Goal: Task Accomplishment & Management: Manage account settings

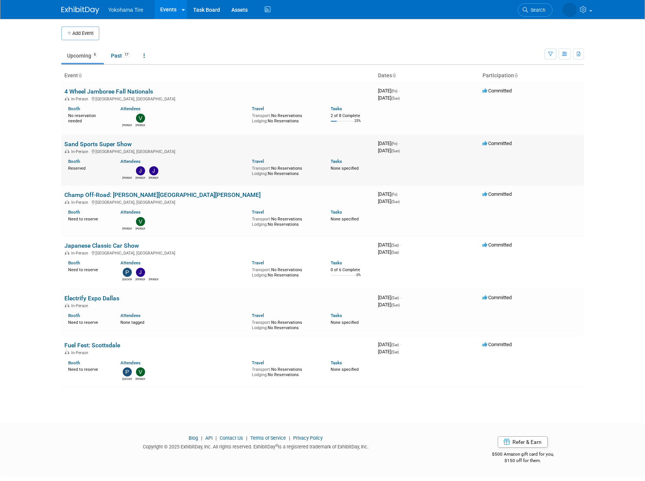
click at [125, 142] on link "Sand Sports Super Show" at bounding box center [97, 143] width 67 height 7
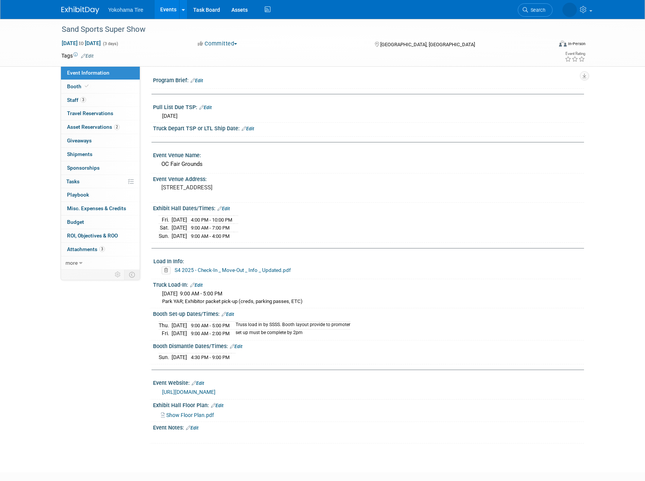
click at [94, 10] on img at bounding box center [80, 10] width 38 height 8
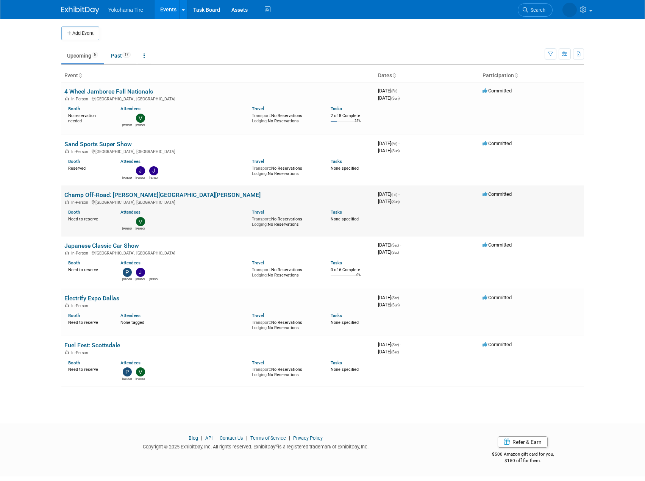
click at [128, 197] on link "Champ Off-Road: [PERSON_NAME][GEOGRAPHIC_DATA][PERSON_NAME]" at bounding box center [162, 194] width 196 height 7
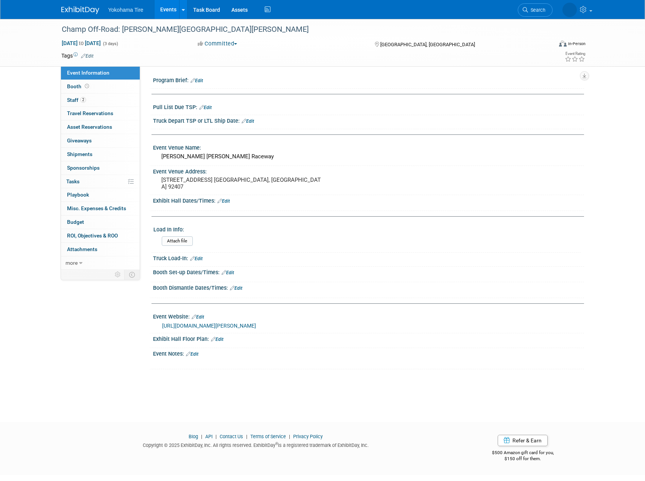
click at [202, 260] on link "Edit" at bounding box center [196, 258] width 12 height 5
select select "8"
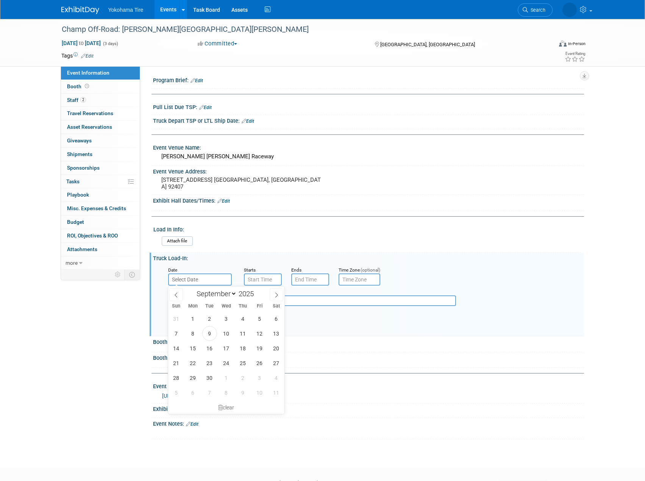
click at [210, 276] on input "text" at bounding box center [200, 279] width 64 height 12
click at [244, 366] on span "25" at bounding box center [243, 363] width 15 height 15
type input "Sep 25, 2025"
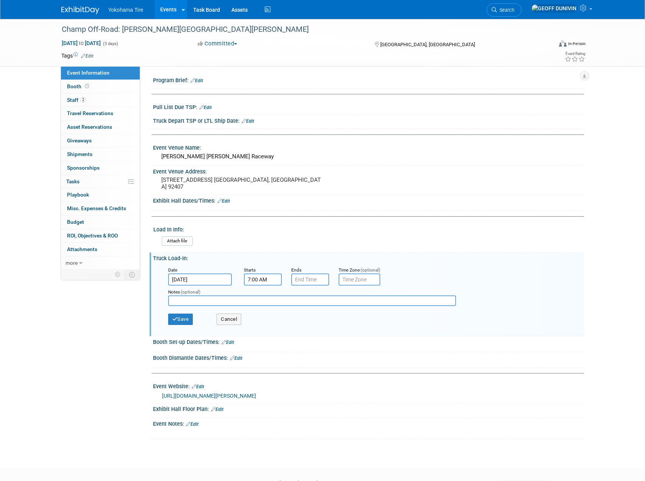
click at [273, 277] on input "7:00 AM" at bounding box center [263, 279] width 38 height 12
click at [264, 321] on span "07" at bounding box center [261, 314] width 14 height 14
click at [277, 336] on td "09" at bounding box center [282, 339] width 24 height 20
type input "9:00 AM"
click at [308, 350] on span at bounding box center [317, 348] width 51 height 13
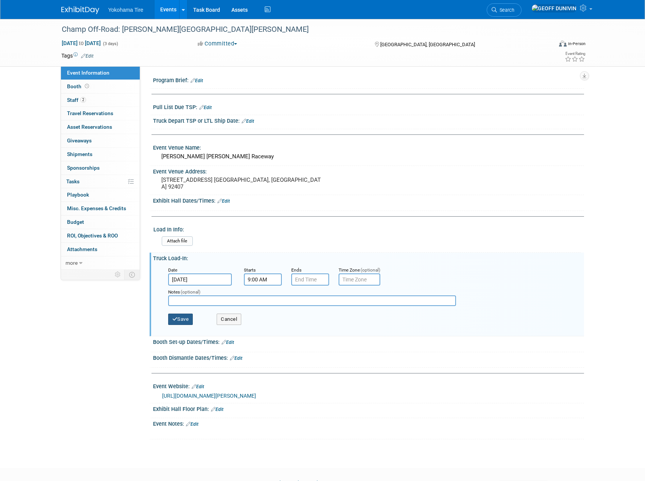
click at [181, 314] on button "Save" at bounding box center [180, 319] width 25 height 11
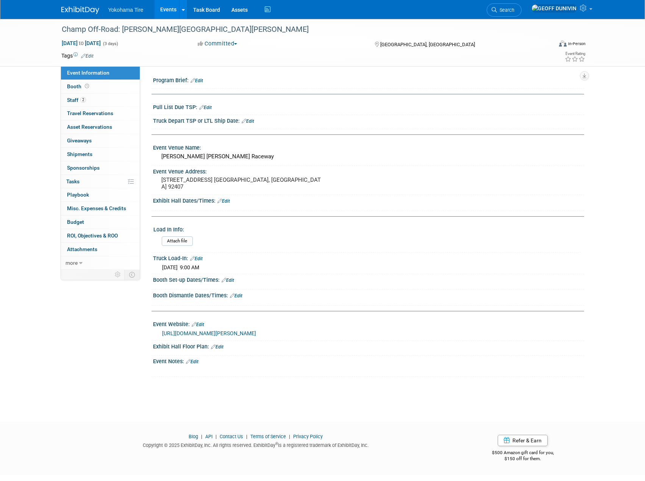
click at [231, 282] on link "Edit" at bounding box center [228, 280] width 12 height 5
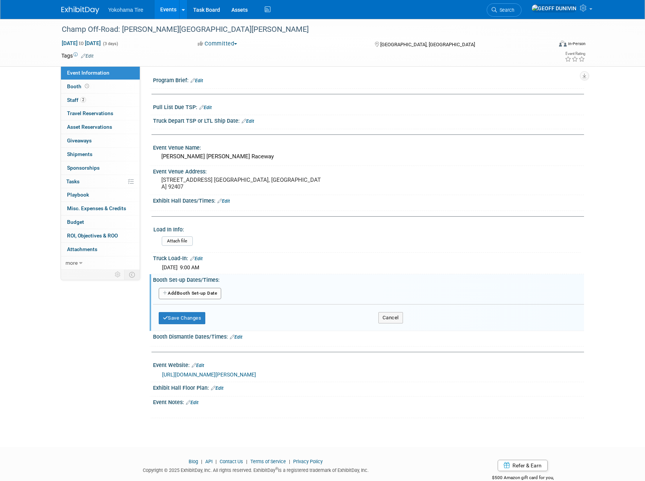
click at [198, 296] on button "Add Another Booth Set-up Date" at bounding box center [190, 293] width 63 height 11
select select "8"
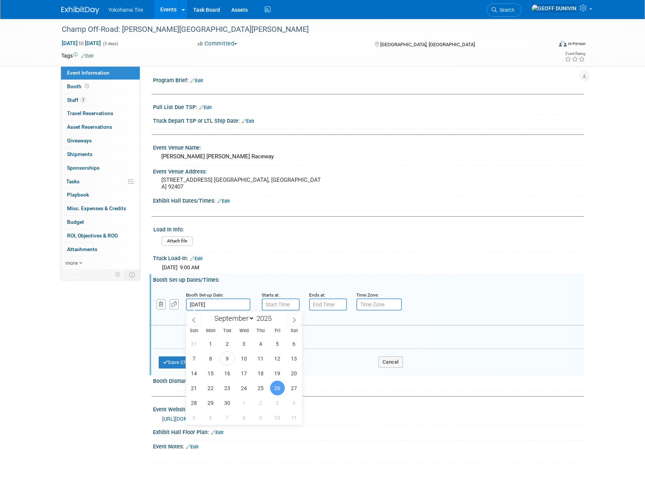
click at [206, 305] on input "Sep 26, 2025" at bounding box center [218, 304] width 64 height 12
click at [282, 387] on span "26" at bounding box center [277, 388] width 15 height 15
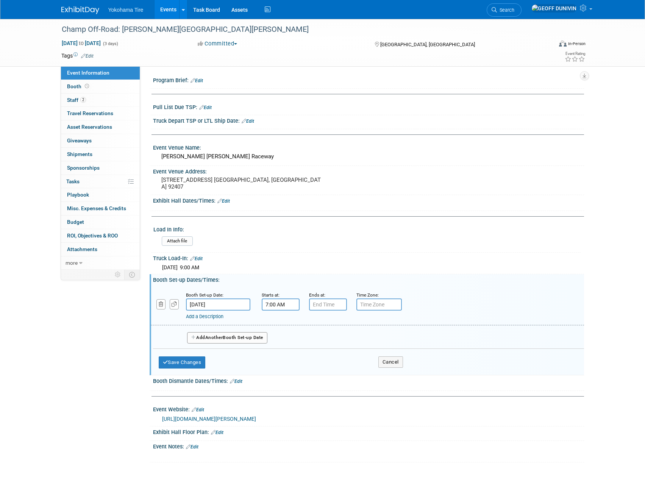
click at [279, 299] on input "7:00 AM" at bounding box center [281, 304] width 38 height 12
click at [280, 337] on span "07" at bounding box center [279, 339] width 14 height 14
click at [303, 365] on td "09" at bounding box center [300, 364] width 24 height 20
type input "9:00 AM"
click at [332, 301] on input "7:00 PM" at bounding box center [328, 304] width 38 height 12
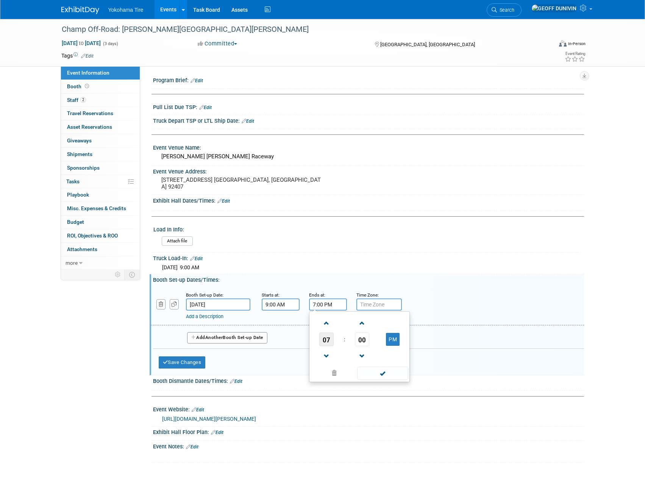
click at [328, 332] on span "07" at bounding box center [326, 339] width 14 height 14
click at [350, 338] on td "05" at bounding box center [347, 344] width 24 height 20
type input "5:00 PM"
click at [370, 373] on span at bounding box center [382, 373] width 51 height 13
click at [180, 363] on button "Save Changes" at bounding box center [182, 362] width 47 height 12
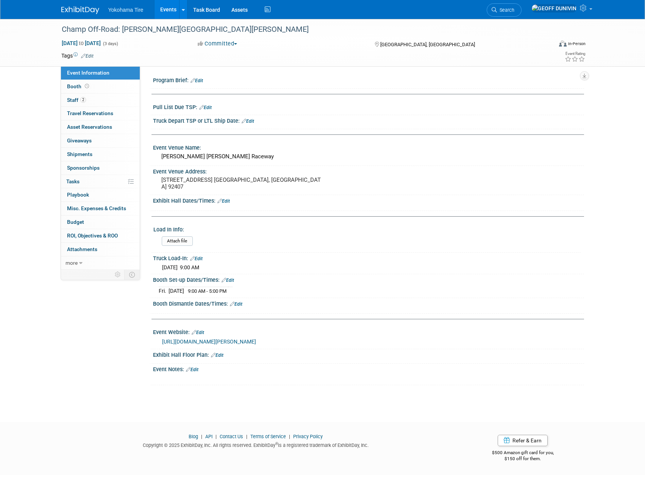
click at [239, 305] on link "Edit" at bounding box center [236, 303] width 12 height 5
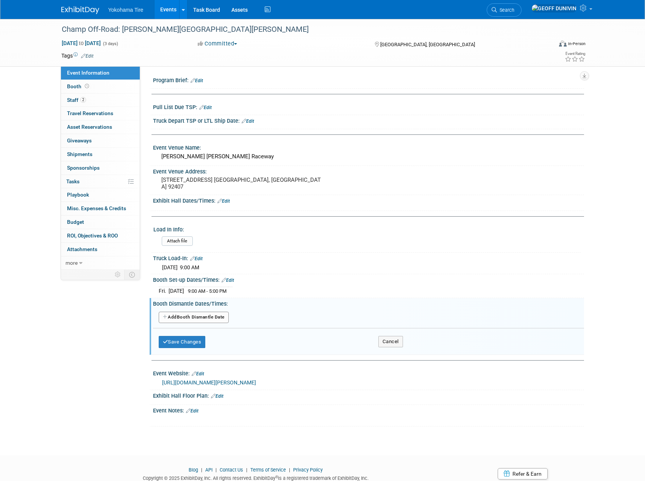
click at [191, 314] on button "Add Another Booth Dismantle Date" at bounding box center [194, 317] width 70 height 11
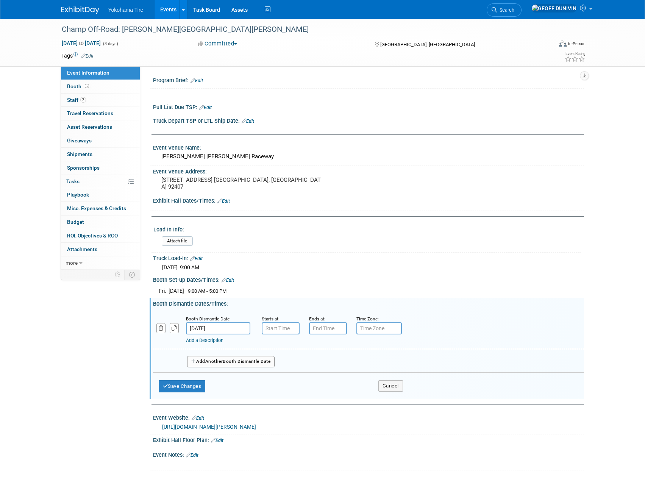
click at [245, 326] on input "Sep 28, 2025" at bounding box center [218, 328] width 64 height 12
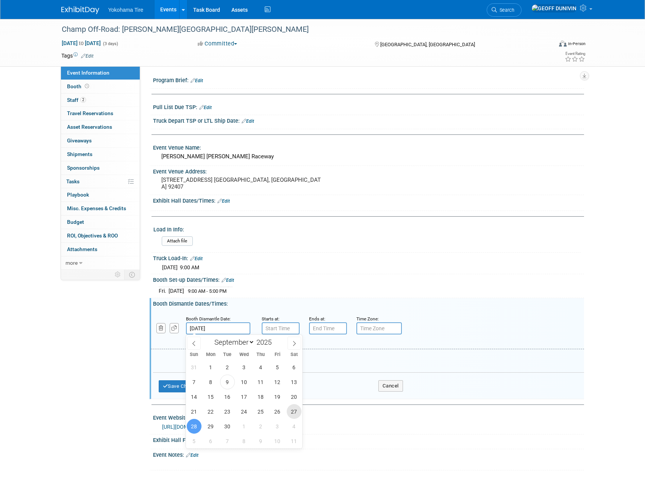
click at [298, 413] on span "27" at bounding box center [294, 411] width 15 height 15
type input "Sep 27, 2025"
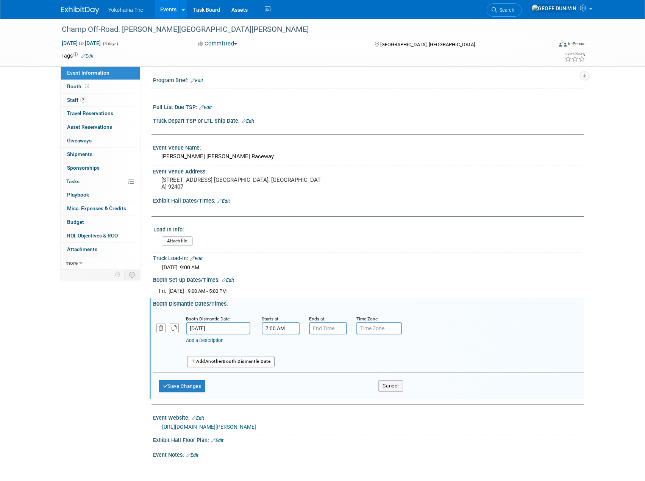
click at [291, 331] on input "7:00 AM" at bounding box center [281, 328] width 38 height 12
click at [279, 361] on span "07" at bounding box center [279, 363] width 14 height 14
click at [297, 365] on td "05" at bounding box center [300, 367] width 24 height 20
click at [346, 367] on button "AM" at bounding box center [346, 363] width 14 height 13
type input "5:00 PM"
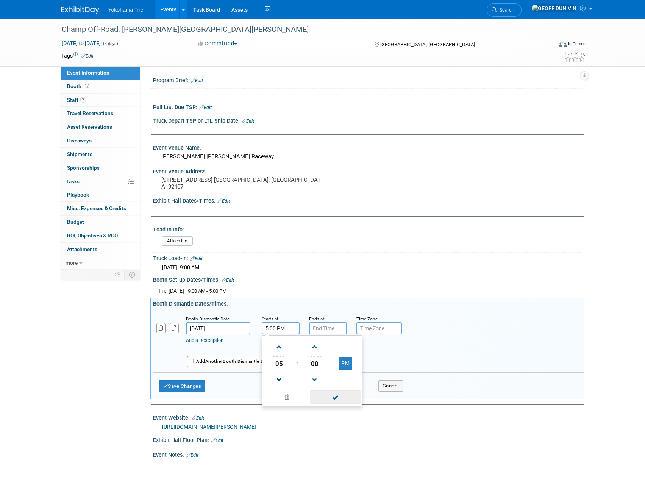
click at [337, 396] on span at bounding box center [335, 396] width 51 height 13
click at [331, 327] on input "7:00 PM" at bounding box center [328, 328] width 38 height 12
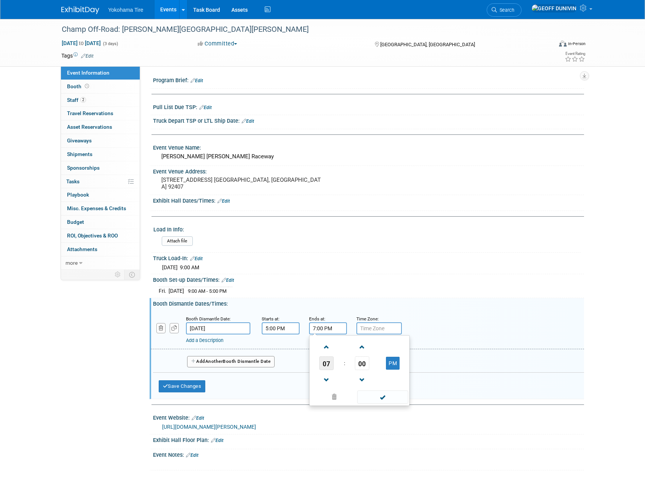
click at [323, 362] on span "07" at bounding box center [326, 363] width 14 height 14
click at [343, 383] on td "09" at bounding box center [347, 388] width 24 height 20
type input "9:00 PM"
click at [371, 389] on td at bounding box center [381, 396] width 51 height 15
click at [370, 393] on span at bounding box center [382, 396] width 51 height 13
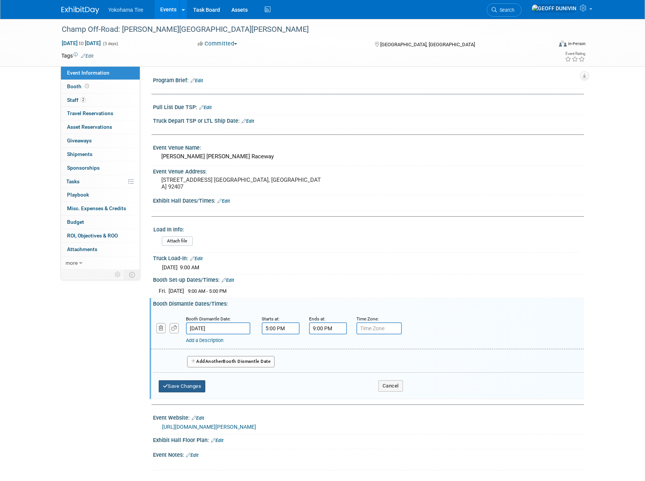
click at [201, 382] on button "Save Changes" at bounding box center [182, 386] width 47 height 12
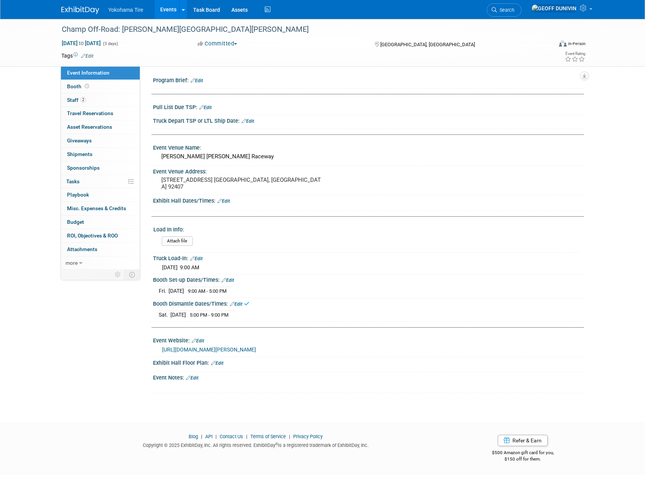
click at [256, 349] on link "https://champoffroad.com/events/glen-helen-off-road-national/" at bounding box center [209, 350] width 94 height 6
click at [107, 90] on link "Booth" at bounding box center [100, 86] width 79 height 13
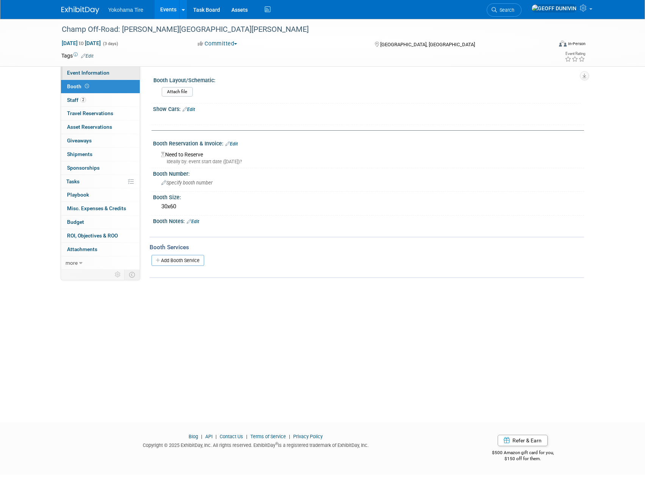
click at [95, 71] on span "Event Information" at bounding box center [88, 73] width 42 height 6
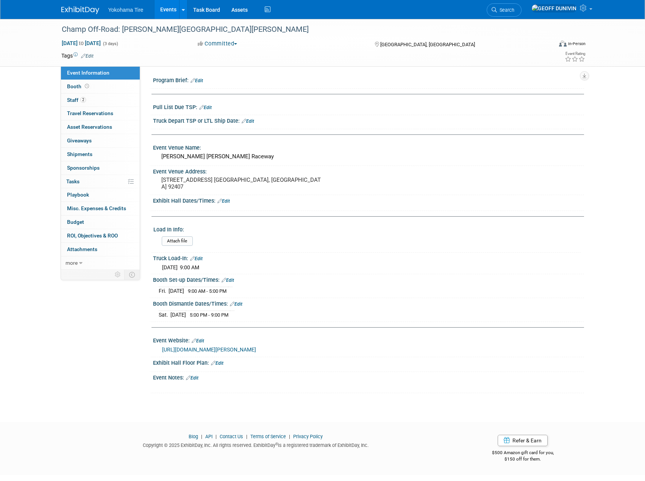
click at [223, 199] on link "Edit" at bounding box center [223, 200] width 12 height 5
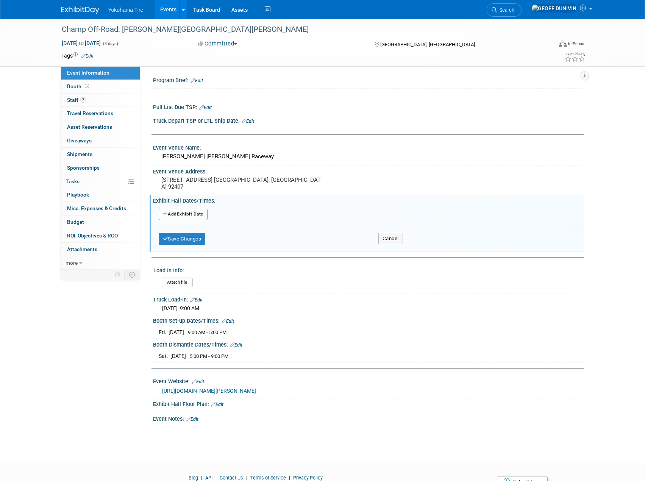
click at [178, 212] on button "Add Another Exhibit Date" at bounding box center [183, 214] width 49 height 11
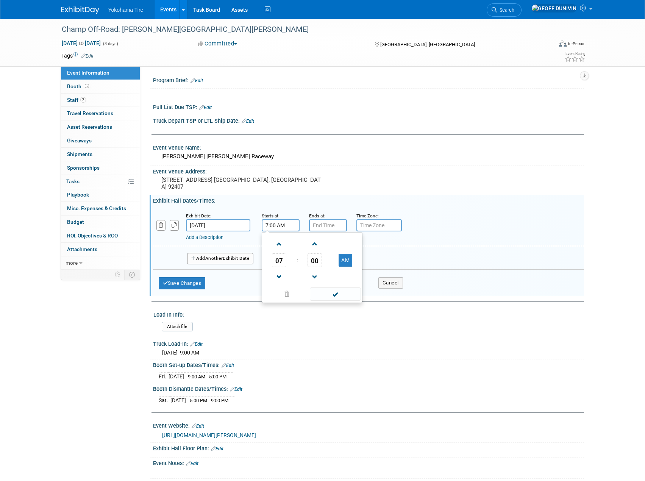
click at [263, 225] on input "7:00 AM" at bounding box center [281, 225] width 38 height 12
click at [281, 262] on span "07" at bounding box center [279, 260] width 14 height 14
click at [301, 243] on td "01" at bounding box center [300, 244] width 24 height 20
click at [349, 261] on button "AM" at bounding box center [346, 260] width 14 height 13
type input "1:00 PM"
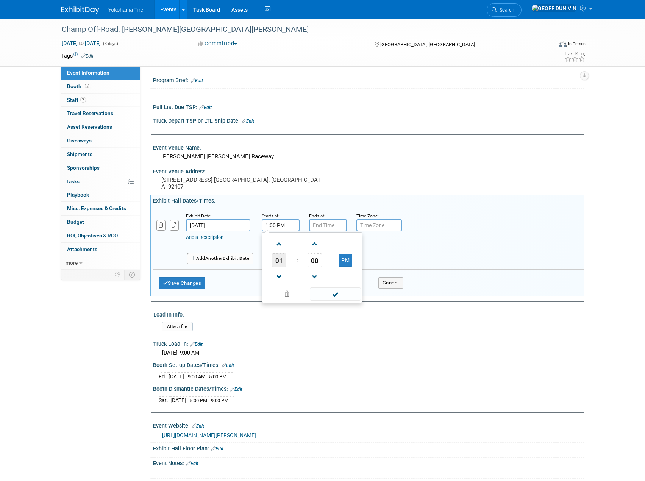
click at [282, 263] on span "01" at bounding box center [279, 260] width 14 height 14
click at [328, 225] on input "7:00 PM" at bounding box center [328, 225] width 38 height 12
click at [324, 259] on span "07" at bounding box center [326, 260] width 14 height 14
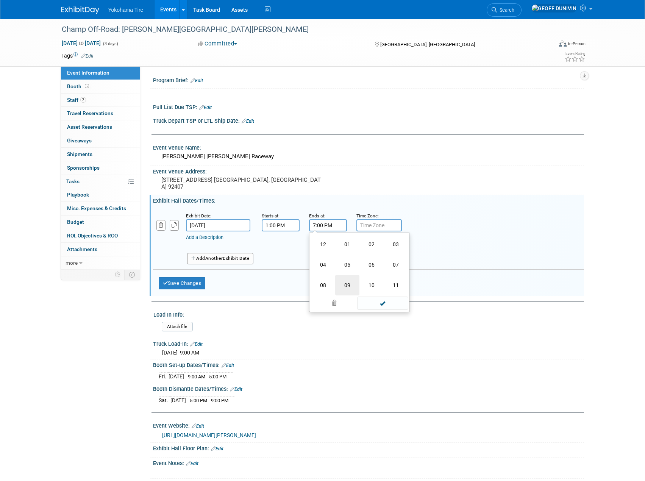
click at [340, 285] on td "09" at bounding box center [347, 285] width 24 height 20
type input "9:00 PM"
click at [376, 289] on span at bounding box center [382, 293] width 51 height 13
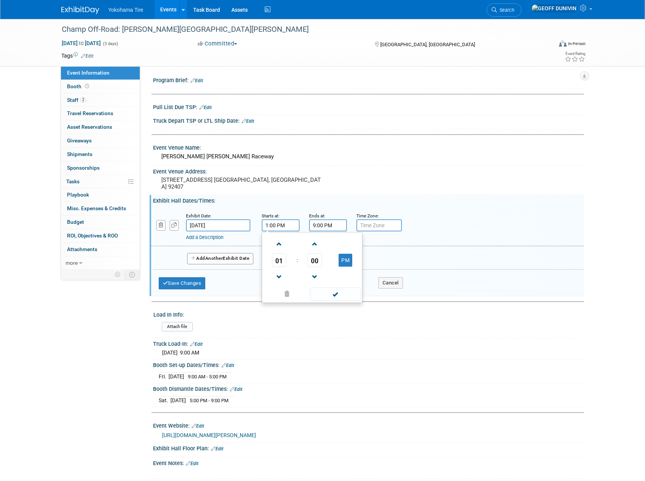
click at [290, 222] on input "1:00 PM" at bounding box center [281, 225] width 38 height 12
click at [279, 264] on span "01" at bounding box center [279, 260] width 14 height 14
click at [329, 245] on td "02" at bounding box center [324, 244] width 24 height 20
click at [281, 262] on span "02" at bounding box center [279, 260] width 14 height 14
drag, startPoint x: 281, startPoint y: 262, endPoint x: 305, endPoint y: 241, distance: 32.0
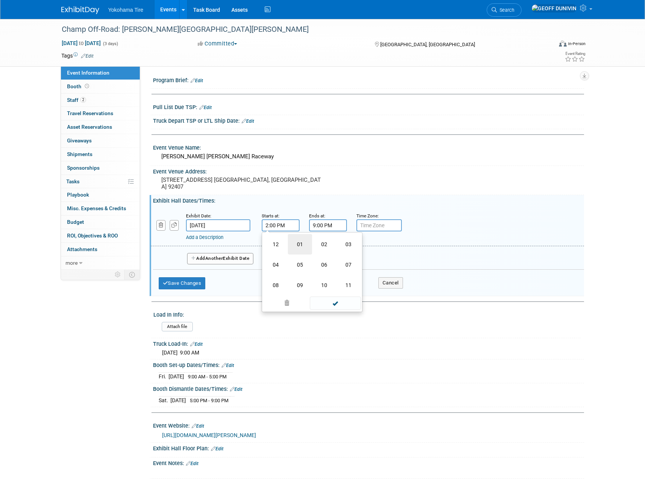
click at [305, 241] on td "01" at bounding box center [300, 244] width 24 height 20
click at [340, 297] on span at bounding box center [335, 293] width 51 height 13
click at [285, 228] on input "1:00 PM" at bounding box center [281, 225] width 38 height 12
click at [279, 257] on span "01" at bounding box center [279, 260] width 14 height 14
click at [316, 238] on td "02" at bounding box center [324, 244] width 24 height 20
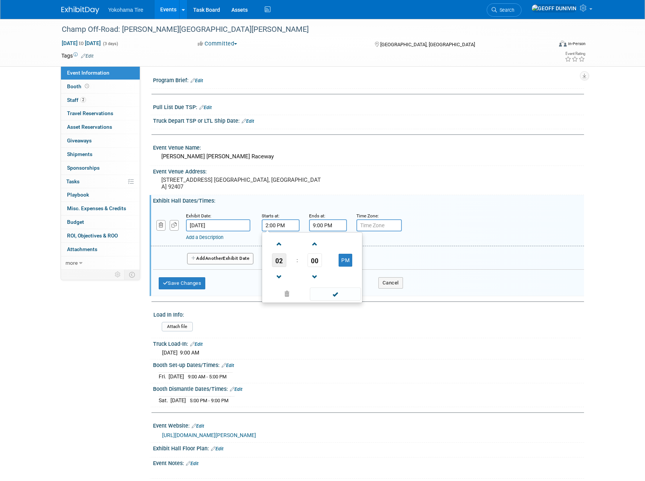
click at [275, 259] on span "02" at bounding box center [279, 260] width 14 height 14
click at [296, 247] on td "01" at bounding box center [300, 244] width 24 height 20
click at [311, 259] on span "00" at bounding box center [314, 260] width 14 height 14
click at [348, 237] on td "15" at bounding box center [348, 244] width 24 height 20
click at [336, 298] on span at bounding box center [335, 293] width 51 height 13
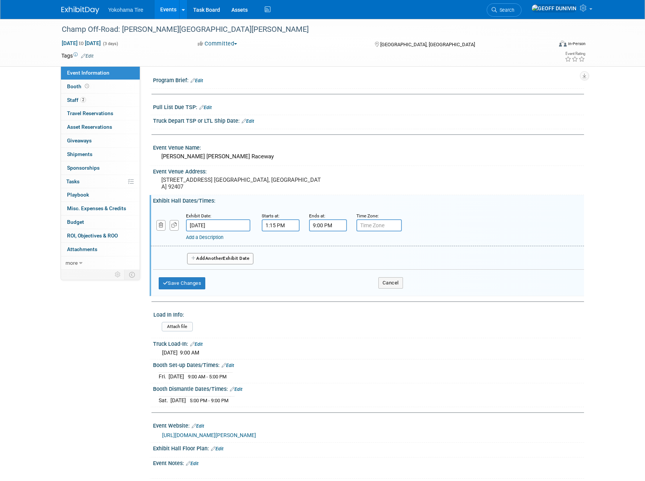
click at [272, 227] on input "1:15 PM" at bounding box center [281, 225] width 38 height 12
click at [315, 262] on span "15" at bounding box center [314, 260] width 14 height 14
click at [329, 267] on td "30" at bounding box center [324, 264] width 24 height 20
type input "1:30 PM"
click at [337, 300] on span at bounding box center [335, 293] width 51 height 13
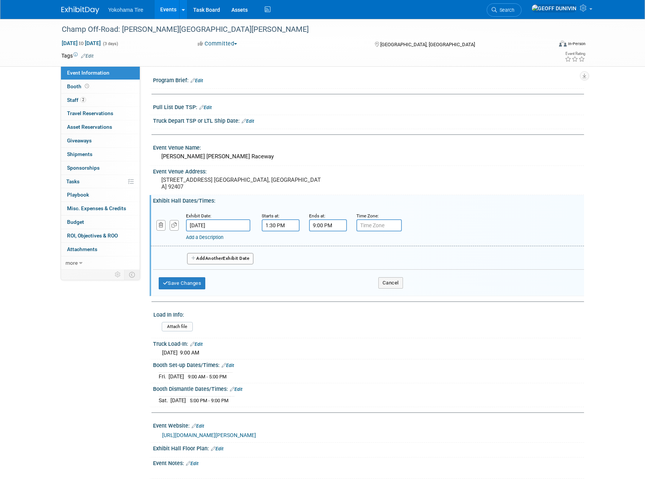
click at [203, 259] on button "Add Another Exhibit Date" at bounding box center [220, 258] width 67 height 11
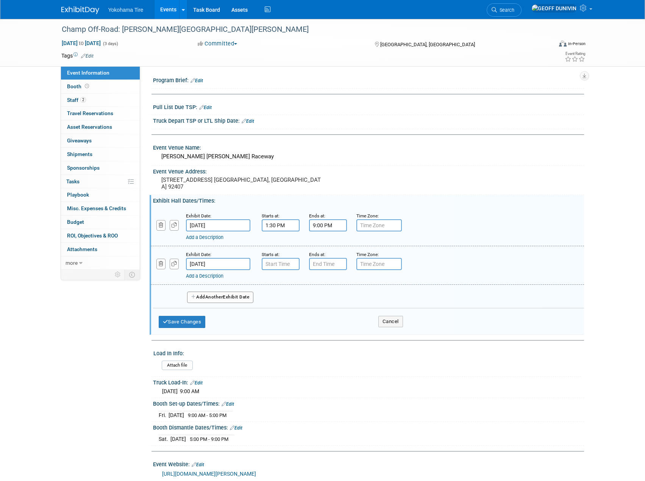
click at [202, 265] on input "Sep 27, 2025" at bounding box center [218, 264] width 64 height 12
click at [293, 350] on span "27" at bounding box center [294, 347] width 15 height 15
click at [287, 264] on input "7:00 AM" at bounding box center [281, 264] width 38 height 12
click at [284, 298] on span "07" at bounding box center [279, 299] width 14 height 14
click at [297, 284] on td "01" at bounding box center [300, 283] width 24 height 20
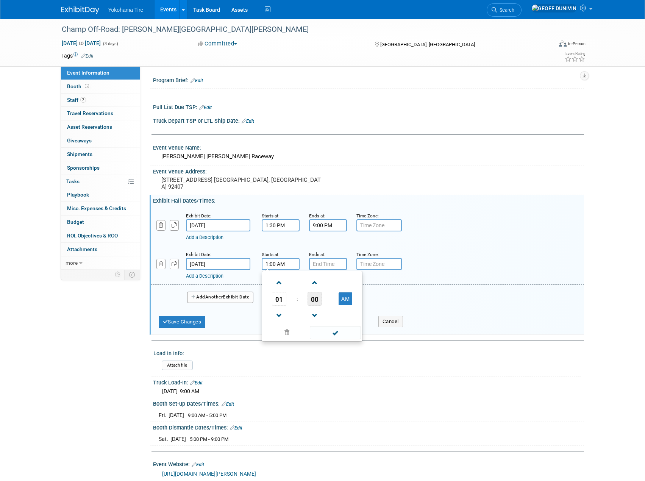
click at [314, 304] on span "00" at bounding box center [314, 299] width 14 height 14
click at [315, 306] on td "30" at bounding box center [324, 303] width 24 height 20
click at [347, 298] on button "AM" at bounding box center [346, 298] width 14 height 13
type input "1:30 PM"
click at [334, 335] on span at bounding box center [335, 332] width 51 height 13
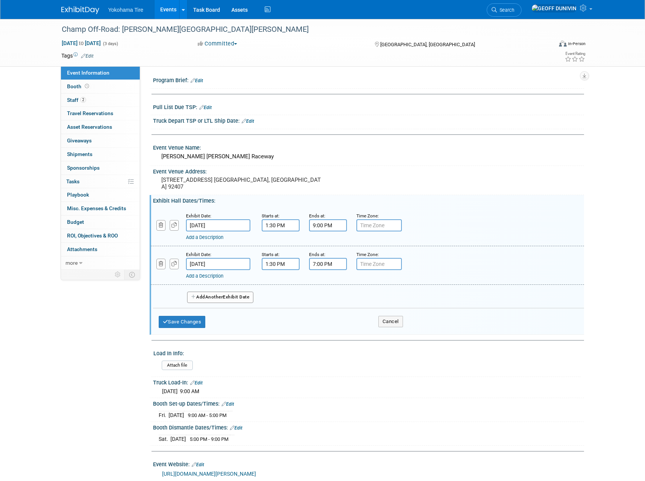
click at [330, 265] on input "7:00 PM" at bounding box center [328, 264] width 38 height 12
click at [328, 302] on span "07" at bounding box center [326, 299] width 14 height 14
click at [347, 324] on td "09" at bounding box center [347, 324] width 24 height 20
type input "9:00 PM"
click at [380, 331] on span at bounding box center [382, 332] width 51 height 13
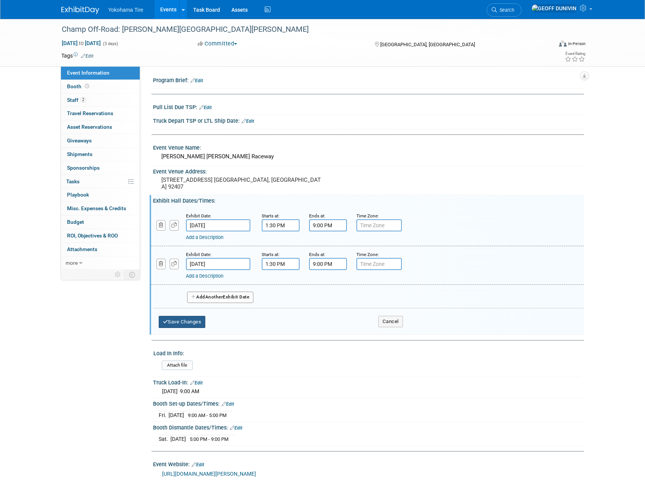
click at [195, 317] on button "Save Changes" at bounding box center [182, 322] width 47 height 12
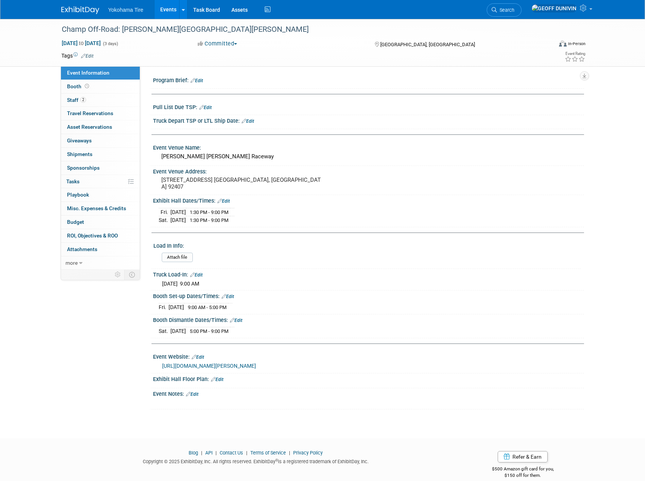
click at [237, 318] on link "Edit" at bounding box center [236, 320] width 12 height 5
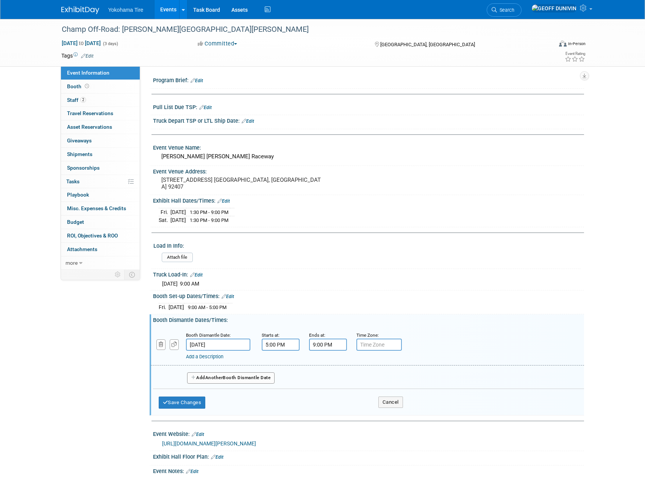
click at [288, 347] on input "5:00 PM" at bounding box center [281, 345] width 38 height 12
click at [287, 388] on td at bounding box center [279, 395] width 31 height 19
click at [284, 382] on span "05" at bounding box center [279, 380] width 14 height 14
click at [298, 404] on td "09" at bounding box center [300, 404] width 24 height 20
type input "9:00 PM"
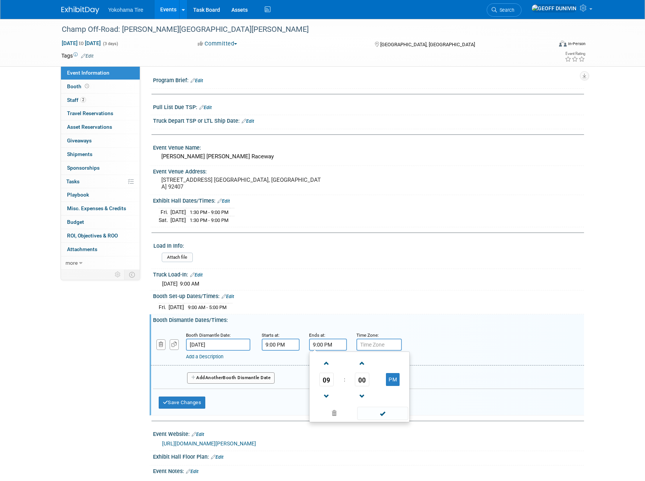
click at [331, 342] on input "9:00 PM" at bounding box center [328, 345] width 38 height 12
click at [325, 377] on span "09" at bounding box center [326, 380] width 14 height 14
click at [391, 400] on td "11" at bounding box center [396, 404] width 24 height 20
type input "11:00 PM"
click at [385, 417] on span at bounding box center [382, 413] width 51 height 13
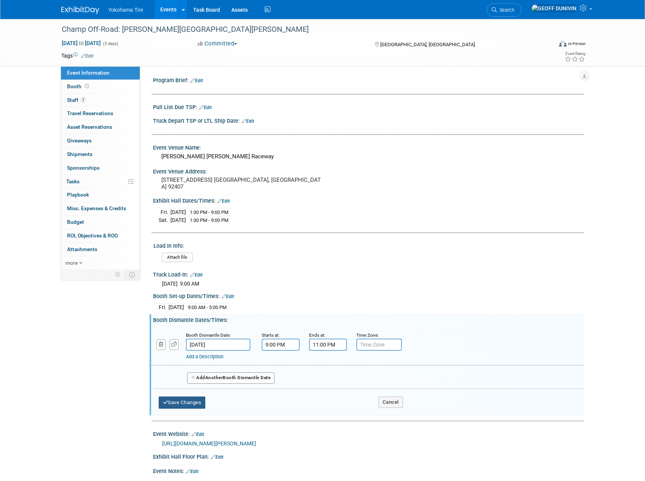
click at [197, 397] on button "Save Changes" at bounding box center [182, 402] width 47 height 12
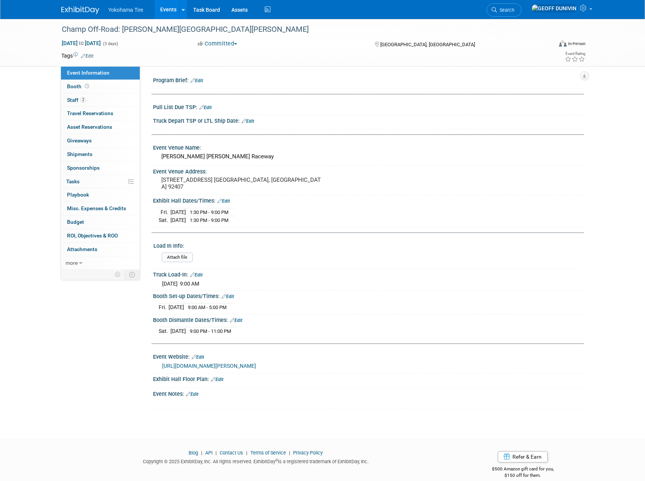
click at [169, 12] on link "Events" at bounding box center [169, 9] width 28 height 19
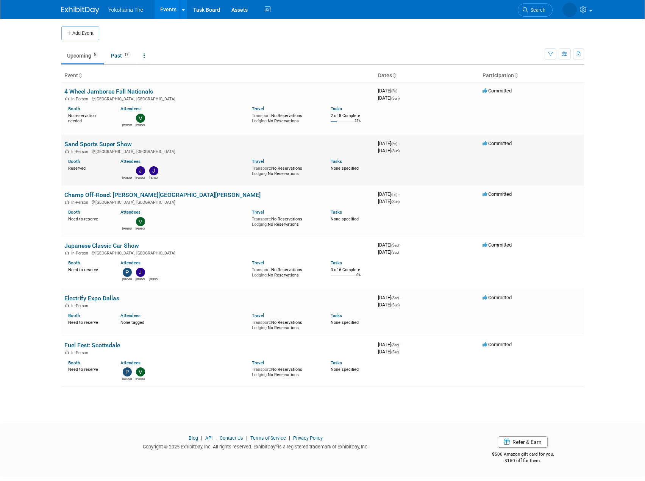
click at [99, 144] on link "Sand Sports Super Show" at bounding box center [97, 143] width 67 height 7
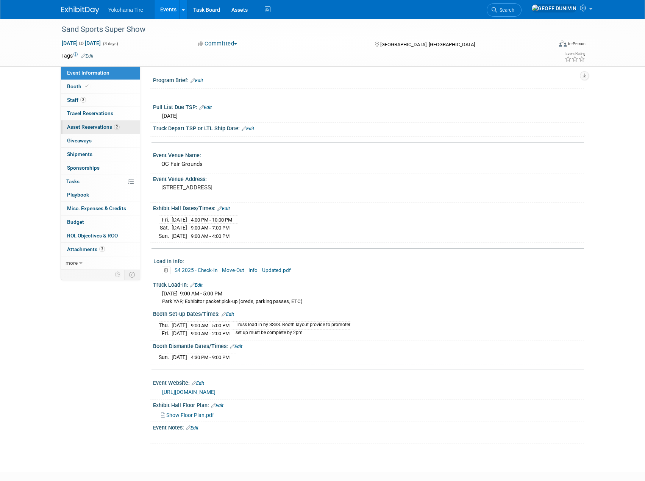
click at [108, 129] on span "Asset Reservations 2" at bounding box center [93, 127] width 53 height 6
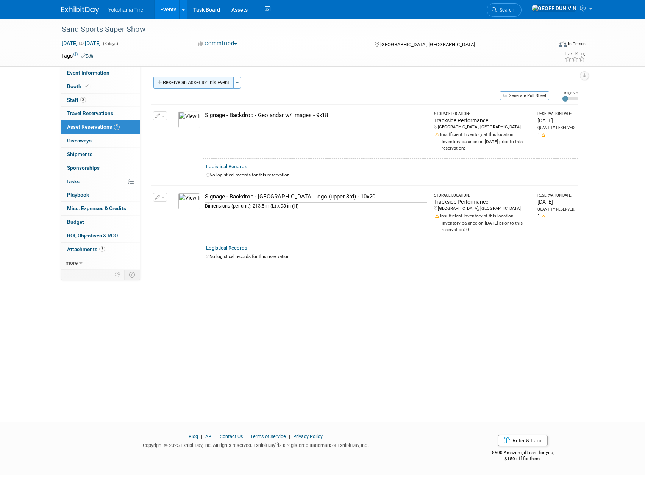
click at [206, 84] on button "Reserve an Asset for this Event" at bounding box center [193, 82] width 80 height 12
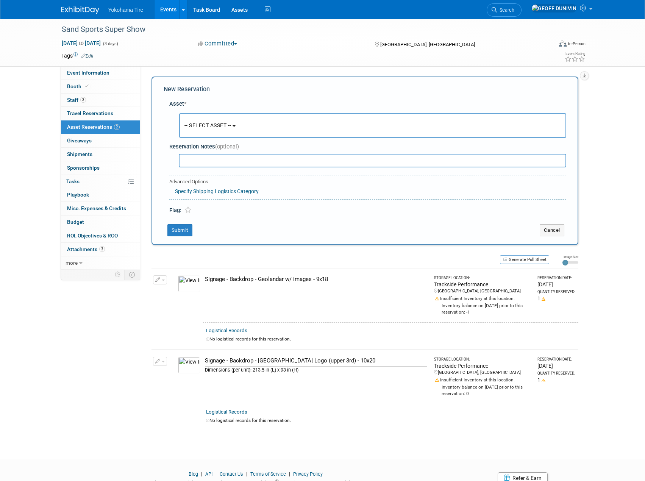
scroll to position [7, 0]
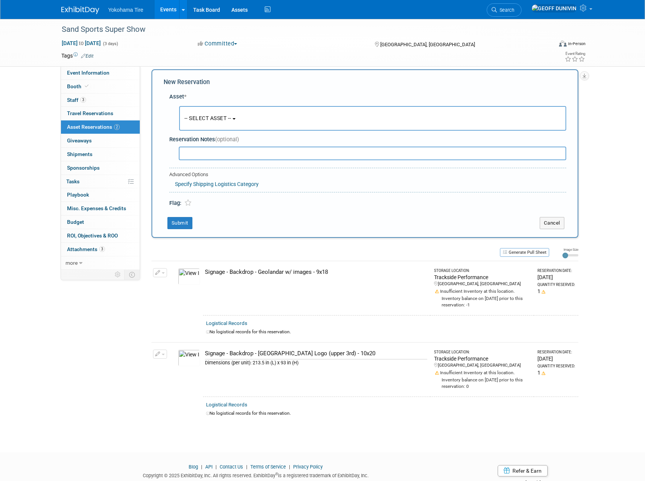
click at [229, 109] on button "-- SELECT ASSET --" at bounding box center [372, 118] width 387 height 25
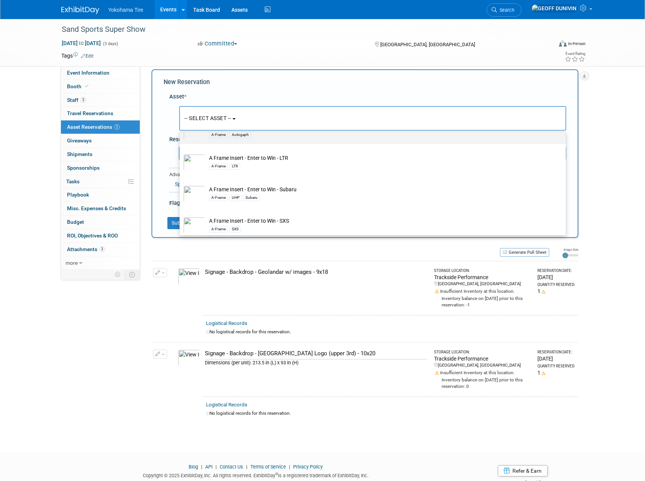
scroll to position [151, 0]
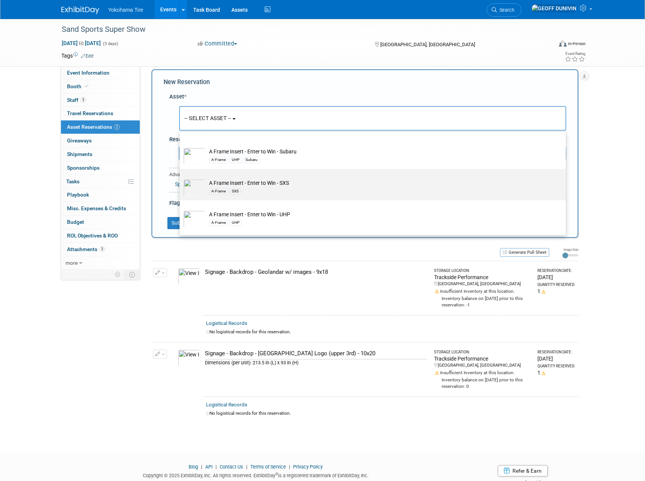
click at [258, 193] on div "A-Frame SXS" at bounding box center [380, 191] width 342 height 9
click at [181, 178] on input "A Frame Insert - Enter to Win - SXS A-Frame SXS" at bounding box center [178, 175] width 5 height 5
select select "10724003"
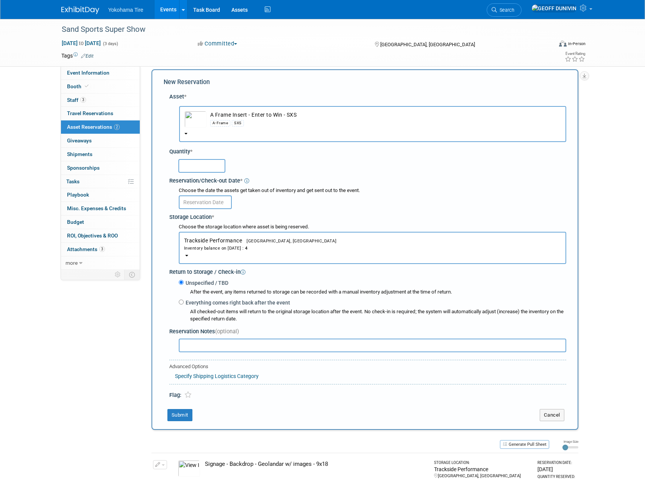
click at [210, 172] on input "text" at bounding box center [201, 166] width 47 height 14
type input "2"
click at [220, 197] on input "text" at bounding box center [205, 202] width 53 height 14
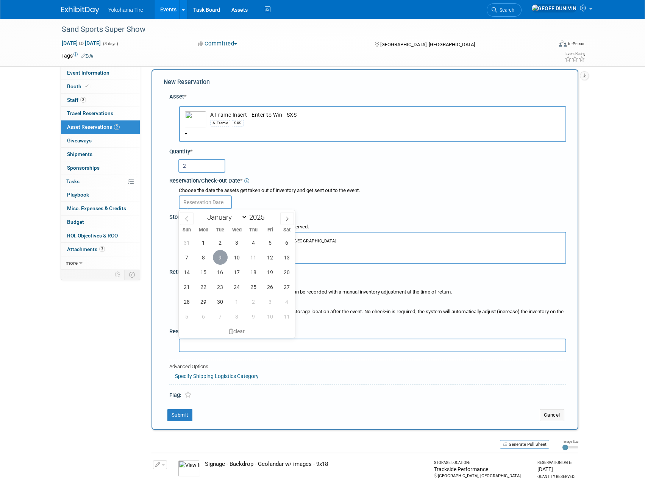
click at [217, 258] on span "9" at bounding box center [220, 257] width 15 height 15
type input "[DATE]"
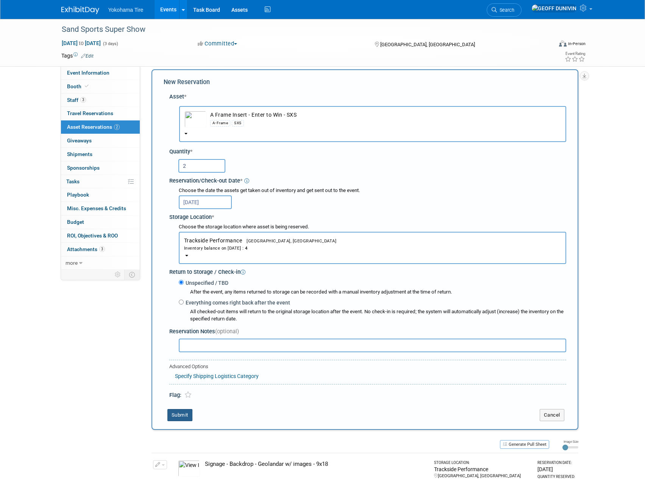
click at [183, 421] on button "Submit" at bounding box center [179, 415] width 25 height 12
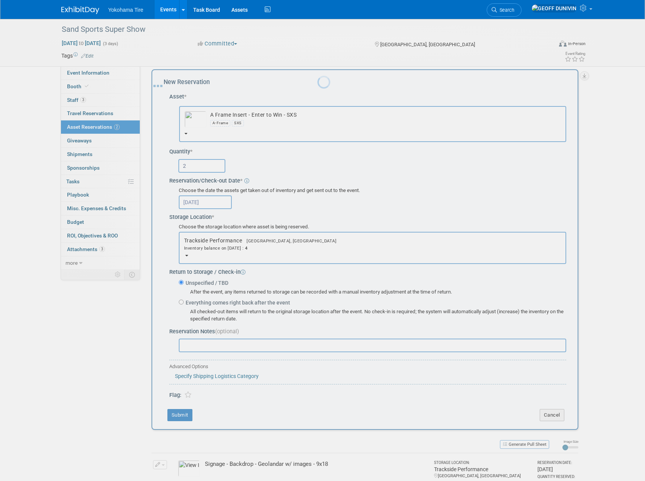
scroll to position [0, 0]
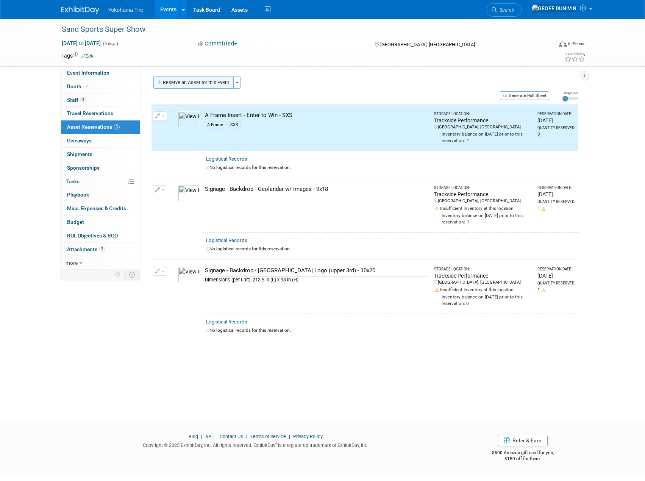
click at [218, 85] on button "Reserve an Asset for this Event" at bounding box center [193, 82] width 80 height 12
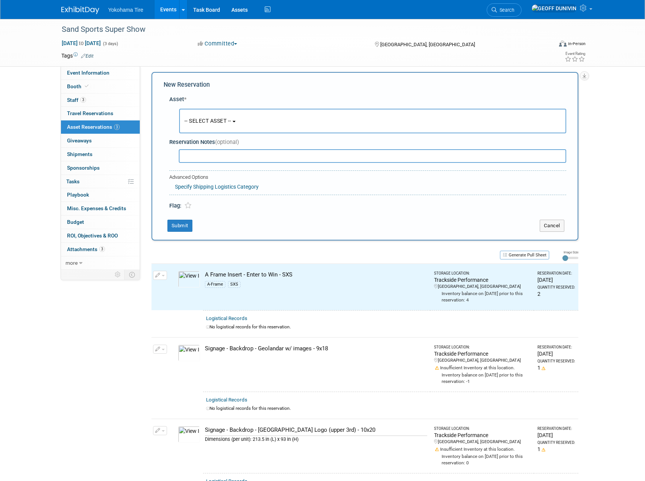
scroll to position [7, 0]
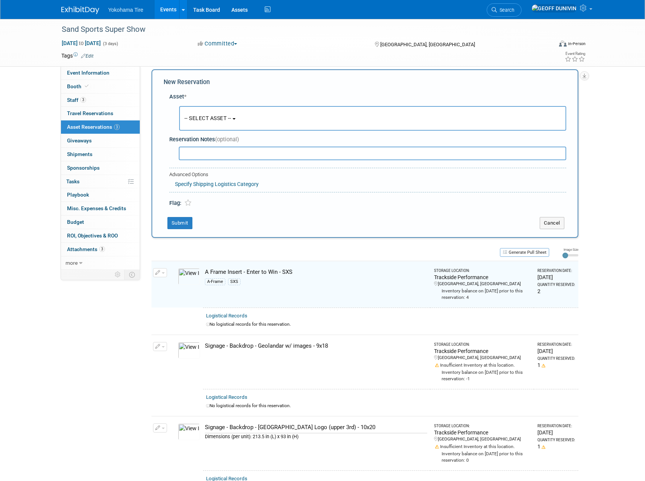
click at [211, 119] on span "-- SELECT ASSET --" at bounding box center [207, 118] width 47 height 6
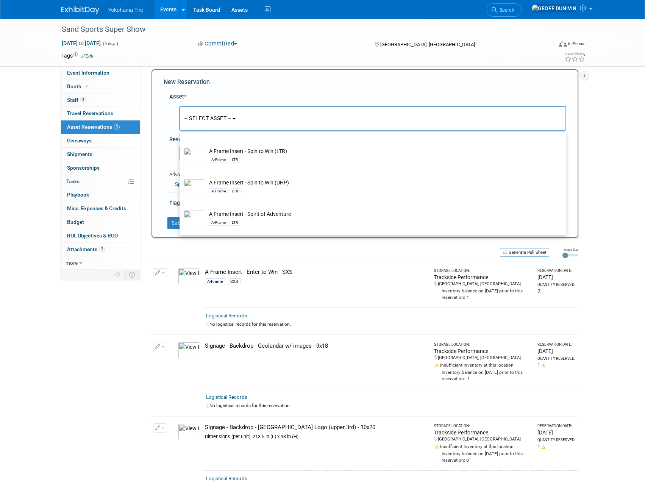
scroll to position [303, 0]
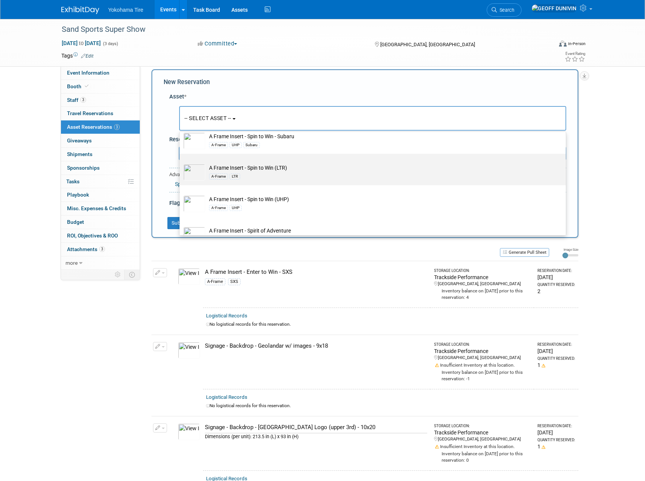
click at [266, 172] on td "A Frame Insert - Spin to Win (LTR) A-Frame LTR" at bounding box center [377, 172] width 345 height 17
click at [181, 163] on input "A Frame Insert - Spin to Win (LTR) A-Frame LTR" at bounding box center [178, 160] width 5 height 5
select select "10723225"
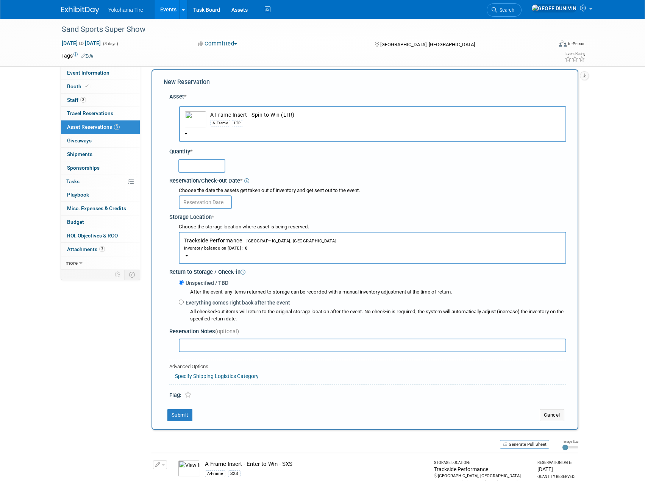
click at [214, 167] on input "text" at bounding box center [201, 166] width 47 height 14
type input "2"
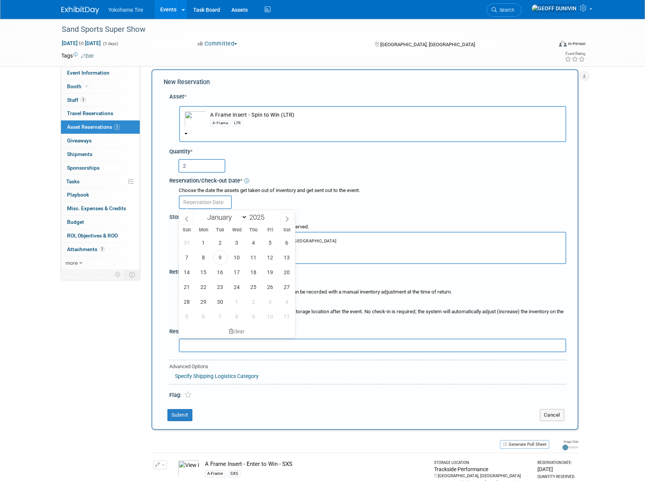
click at [222, 203] on input "text" at bounding box center [205, 202] width 53 height 14
click at [225, 256] on span "9" at bounding box center [220, 257] width 15 height 15
type input "Sep 9, 2025"
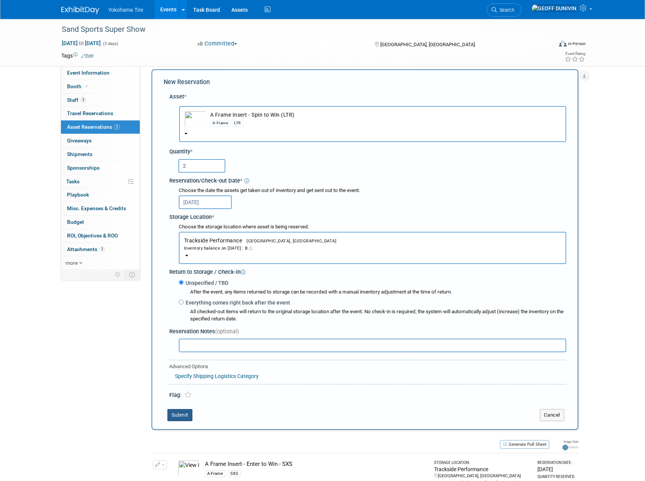
click at [179, 420] on button "Submit" at bounding box center [179, 415] width 25 height 12
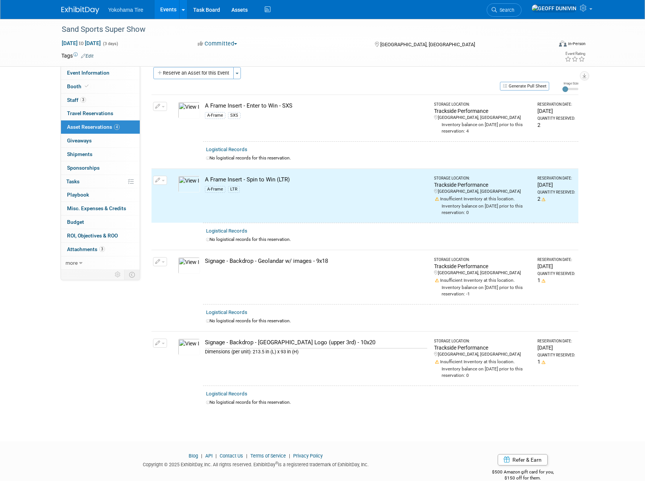
scroll to position [0, 0]
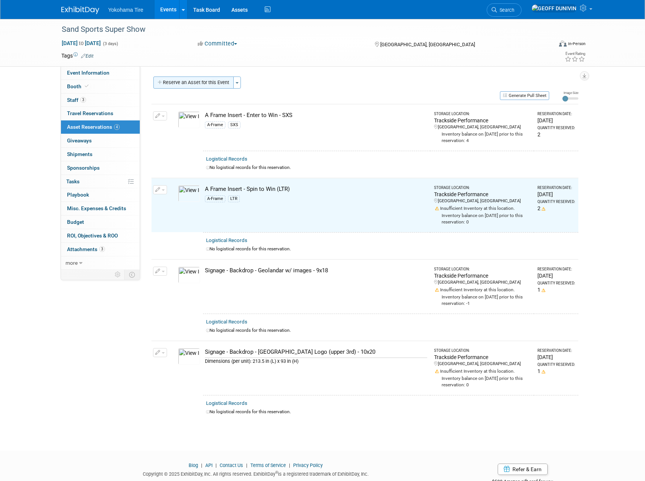
click at [202, 84] on button "Reserve an Asset for this Event" at bounding box center [193, 82] width 80 height 12
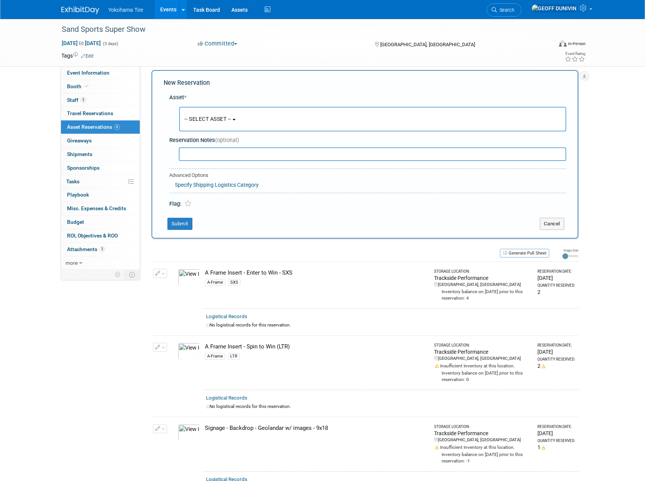
scroll to position [7, 0]
click at [217, 123] on button "-- SELECT ASSET --" at bounding box center [372, 118] width 387 height 25
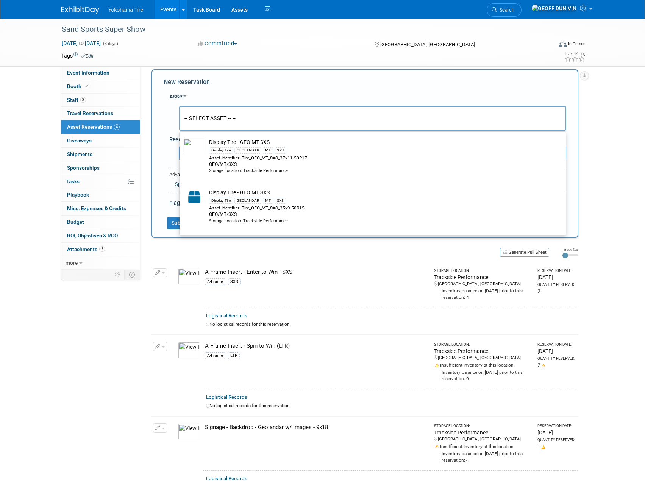
scroll to position [4544, 0]
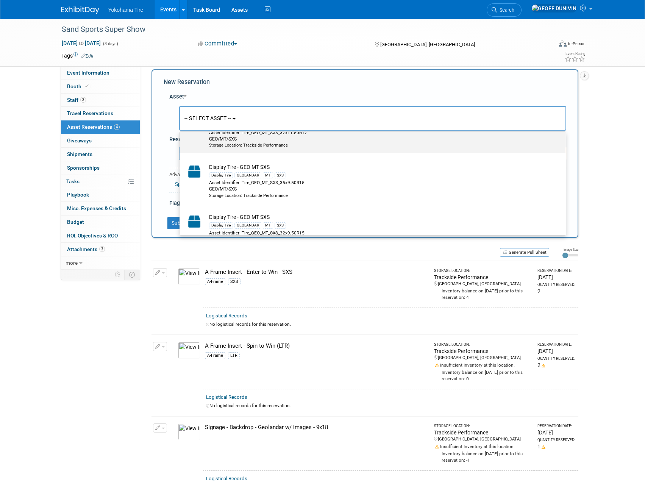
click at [351, 129] on div "Display Tire GEOLANDAR MT SXS" at bounding box center [380, 124] width 342 height 9
click at [181, 112] on input "Display Tire - GEO MT SXS Display Tire GEOLANDAR MT SXS Asset Identifier: Tire_…" at bounding box center [178, 109] width 5 height 5
select select "10723179"
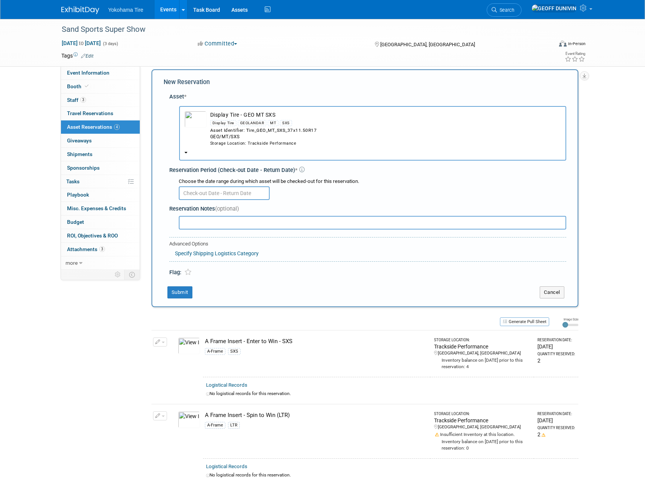
click at [256, 193] on input "text" at bounding box center [224, 193] width 91 height 14
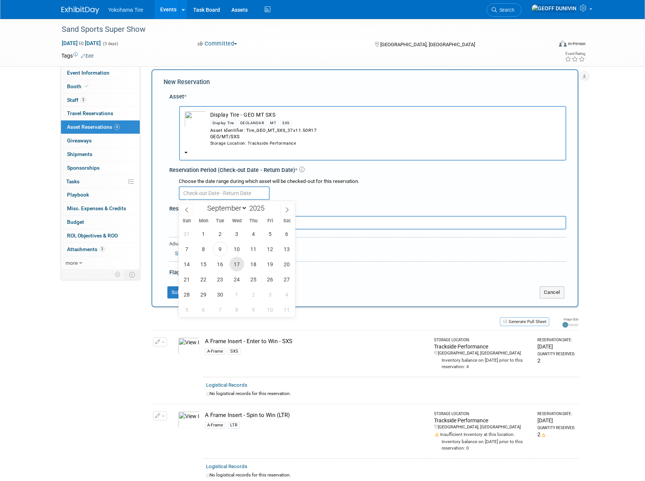
click at [237, 264] on span "17" at bounding box center [236, 264] width 15 height 15
click at [205, 282] on span "22" at bounding box center [203, 279] width 15 height 15
type input "Sep 17, 2025 to Sep 22, 2025"
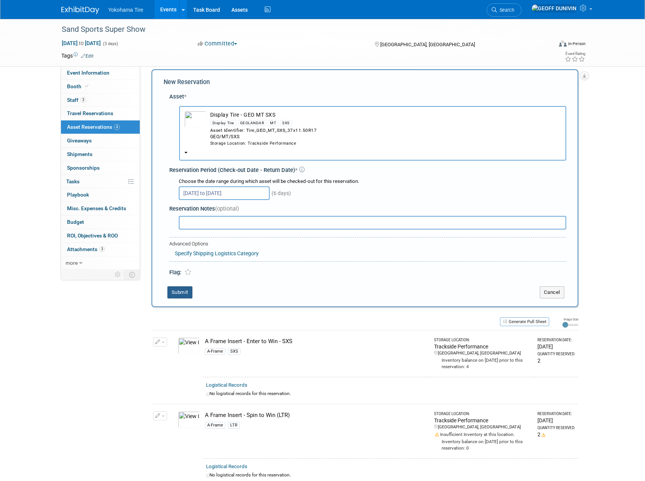
click at [176, 293] on button "Submit" at bounding box center [179, 292] width 25 height 12
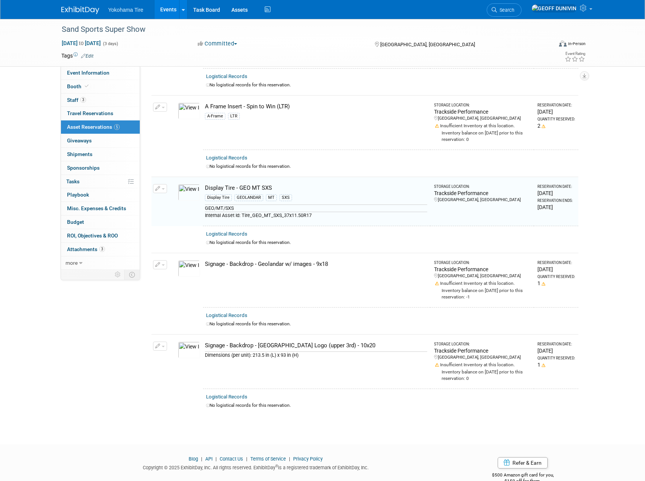
scroll to position [97, 0]
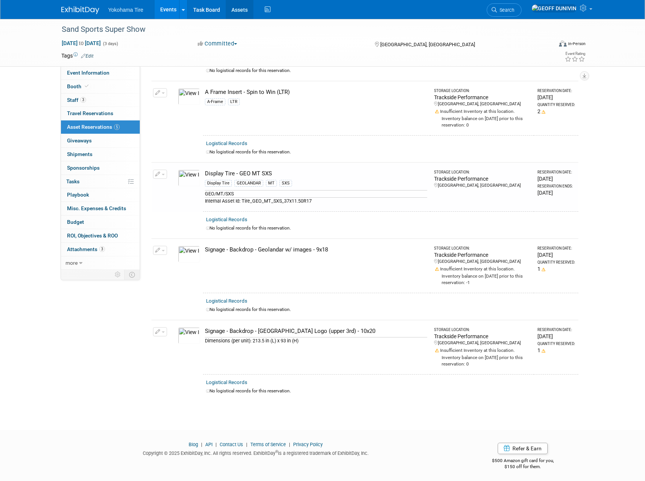
click at [234, 4] on link "Assets" at bounding box center [240, 9] width 28 height 19
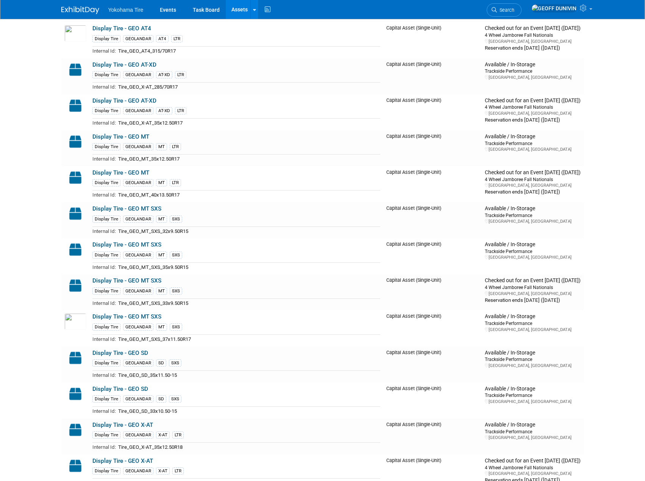
scroll to position [4052, 0]
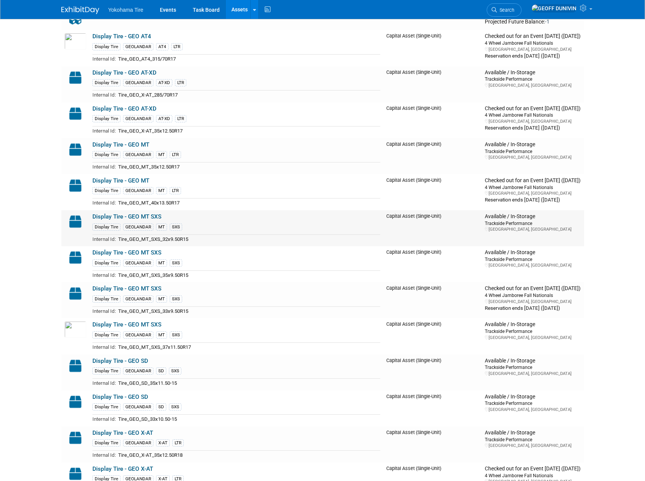
click at [146, 215] on link "Display Tire - GEO MT SXS" at bounding box center [126, 216] width 69 height 7
click at [151, 252] on link "Display Tire - GEO MT SXS" at bounding box center [126, 252] width 69 height 7
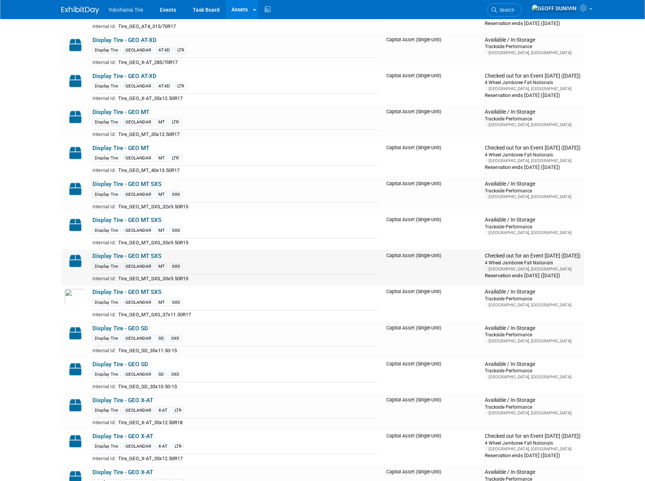
scroll to position [4166, 0]
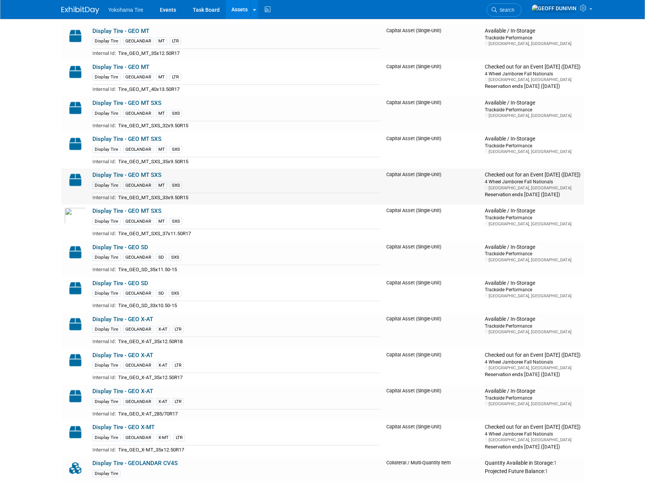
click at [141, 178] on link "Display Tire - GEO MT SXS" at bounding box center [126, 175] width 69 height 7
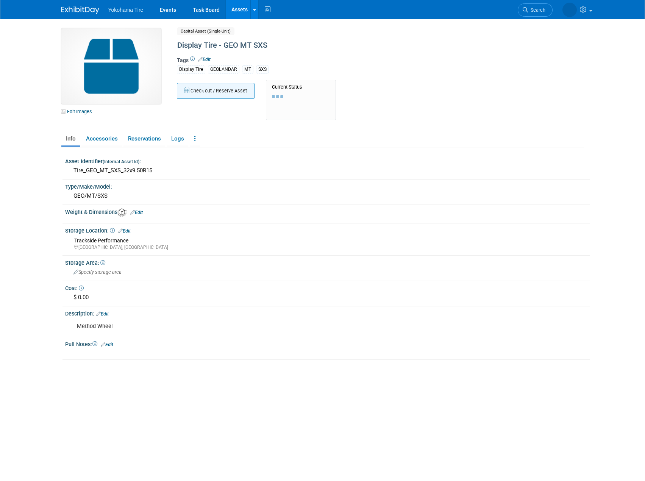
click at [209, 90] on button "Check out / Reserve Asset" at bounding box center [216, 91] width 78 height 16
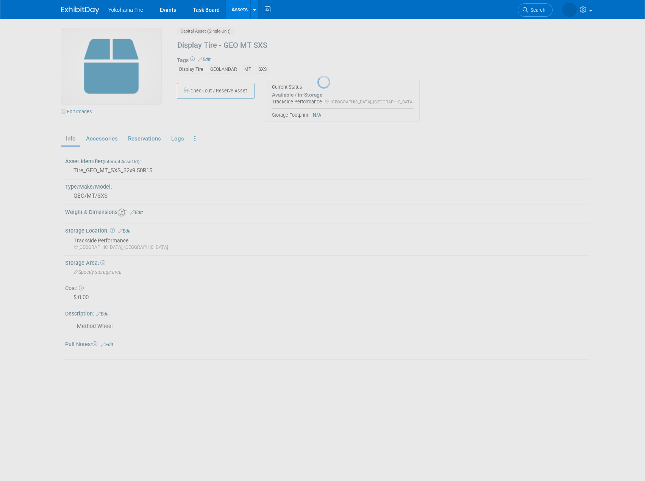
select select "8"
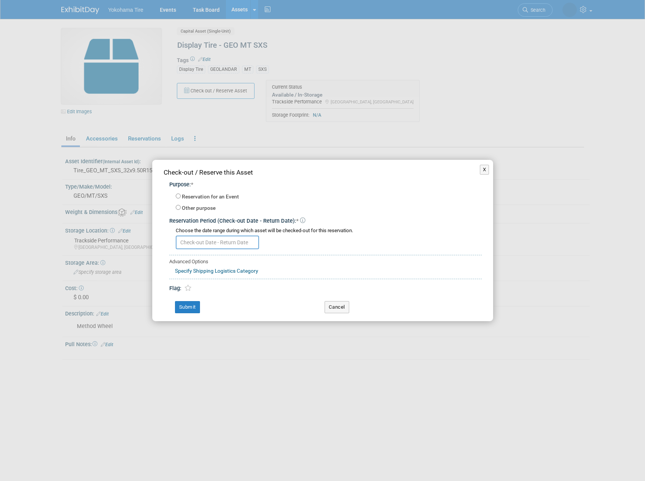
click at [222, 245] on input "text" at bounding box center [217, 243] width 83 height 14
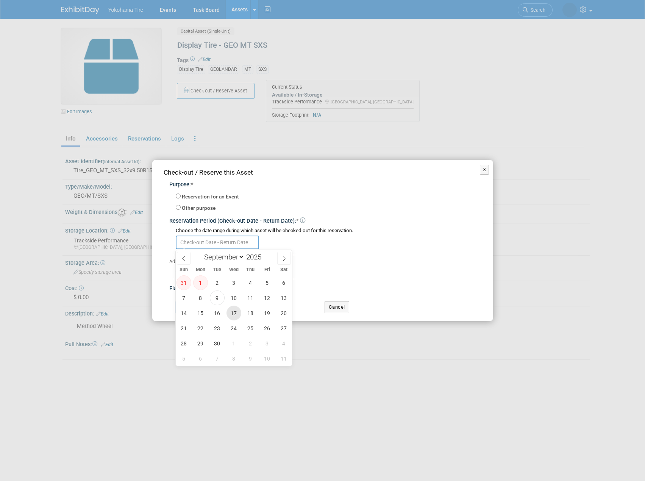
click at [233, 311] on span "17" at bounding box center [233, 313] width 15 height 15
click at [200, 332] on span "22" at bounding box center [200, 328] width 15 height 15
type input "[DATE] to [DATE]"
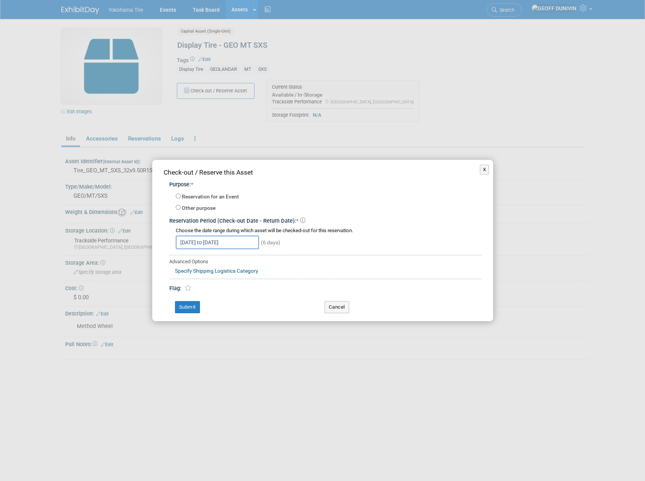
click at [209, 194] on label "Reservation for an Event" at bounding box center [210, 197] width 57 height 8
click at [181, 194] on input "Reservation for an Event" at bounding box center [178, 196] width 5 height 5
radio input "true"
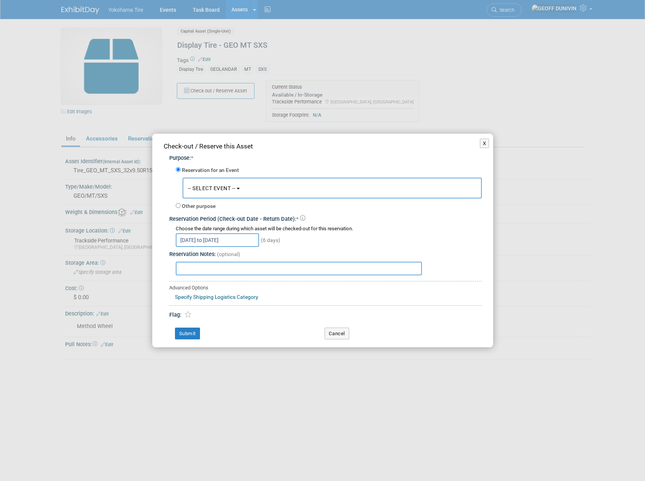
click at [209, 194] on button "-- SELECT EVENT --" at bounding box center [332, 188] width 299 height 21
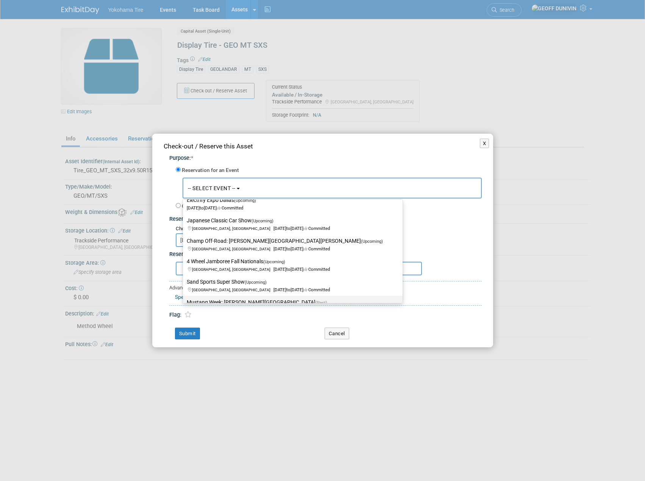
scroll to position [76, 0]
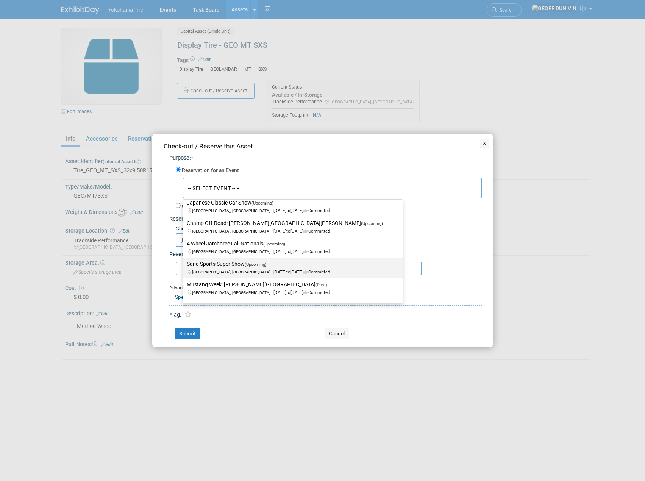
click at [236, 267] on label "Sand Sports Super Show (Upcoming) Costa Mesa, CA Sep 19, 2025 to Sep 21, 2025 C…" at bounding box center [291, 267] width 208 height 17
click at [184, 267] on input "Sand Sports Super Show (Upcoming) Costa Mesa, CA Sep 19, 2025 to Sep 21, 2025 C…" at bounding box center [181, 264] width 5 height 5
select select "11133113"
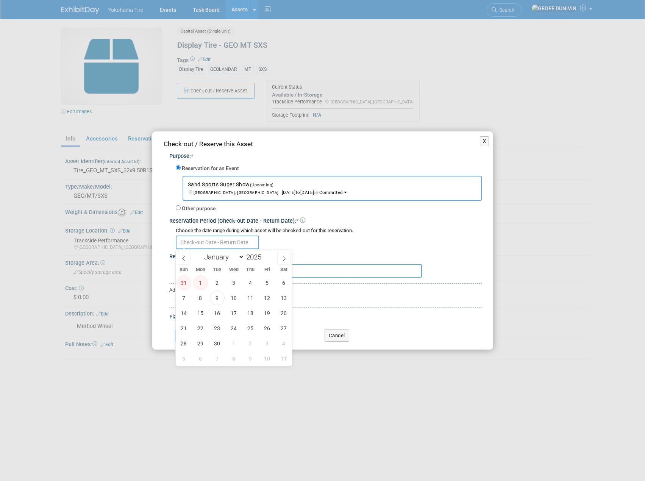
click at [219, 236] on input "text" at bounding box center [217, 243] width 83 height 14
click at [229, 309] on span "17" at bounding box center [233, 313] width 15 height 15
click at [202, 328] on span "22" at bounding box center [200, 328] width 15 height 15
type input "[DATE] to [DATE]"
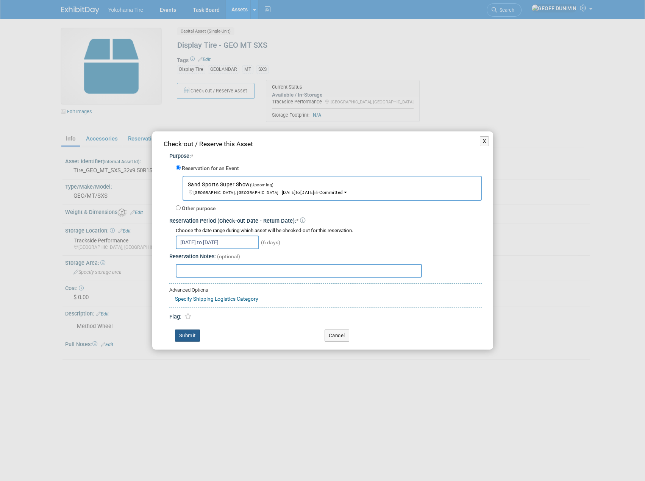
click at [196, 341] on button "Submit" at bounding box center [187, 335] width 25 height 12
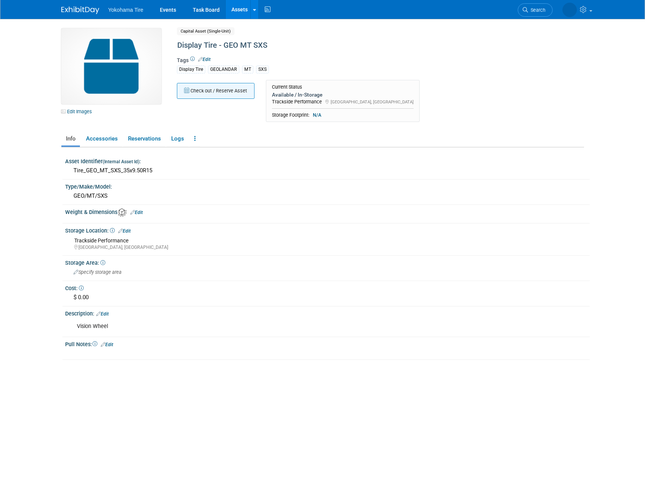
click at [212, 92] on button "Check out / Reserve Asset" at bounding box center [216, 91] width 78 height 16
select select "8"
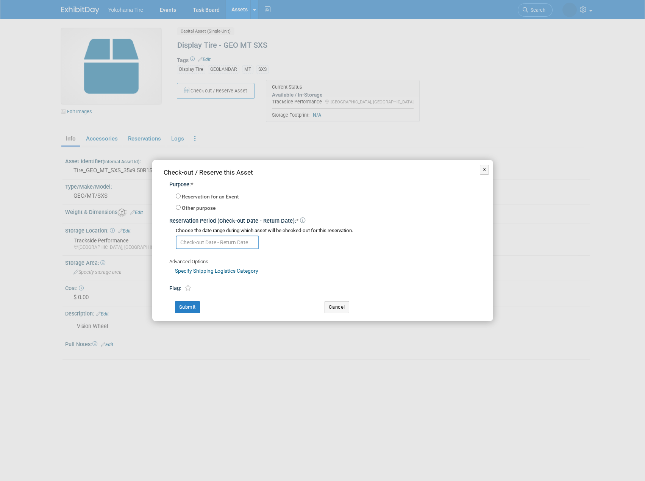
click at [202, 196] on label "Reservation for an Event" at bounding box center [210, 197] width 57 height 8
click at [181, 196] on input "Reservation for an Event" at bounding box center [178, 196] width 5 height 5
radio input "true"
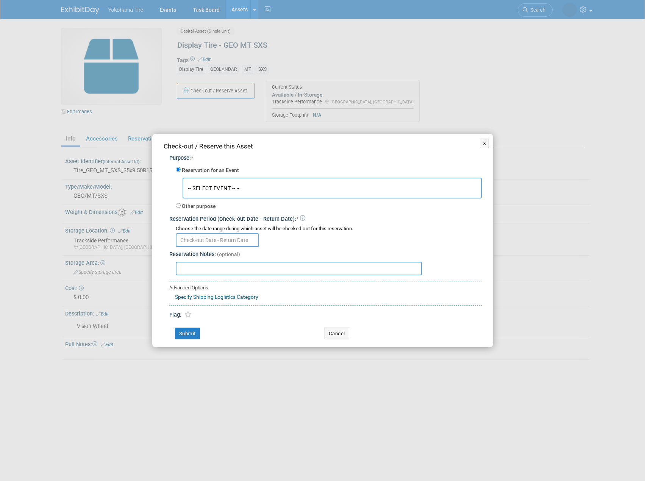
click at [206, 236] on input "text" at bounding box center [217, 240] width 83 height 14
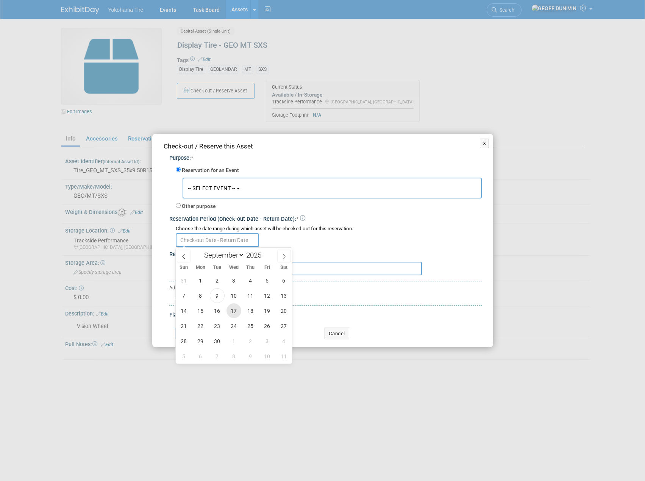
click at [234, 309] on span "17" at bounding box center [233, 310] width 15 height 15
click at [204, 329] on span "22" at bounding box center [200, 325] width 15 height 15
type input "[DATE] to [DATE]"
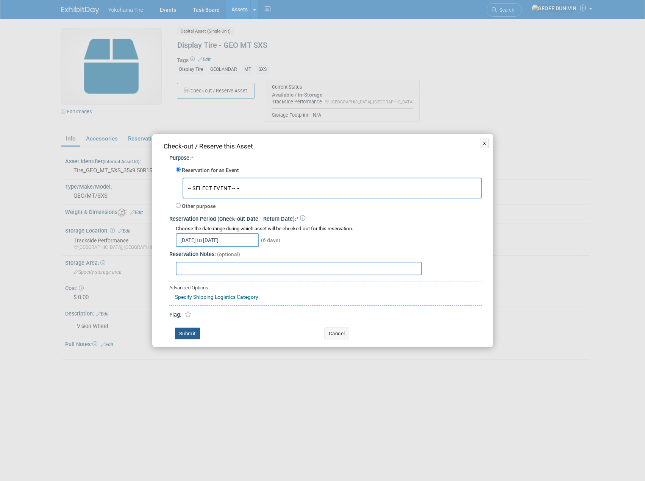
click at [187, 329] on button "Submit" at bounding box center [187, 334] width 25 height 12
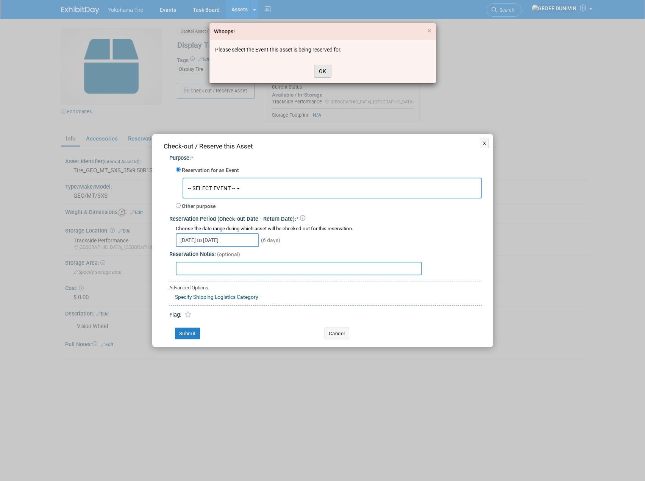
click at [327, 68] on button "OK" at bounding box center [322, 71] width 17 height 13
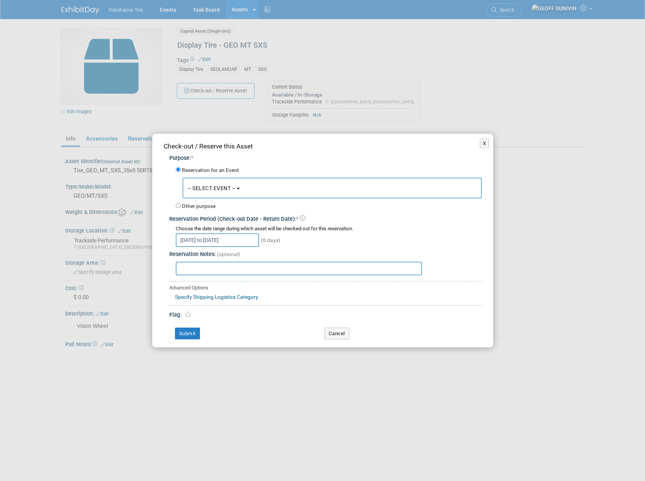
click at [241, 194] on button "-- SELECT EVENT --" at bounding box center [332, 188] width 299 height 21
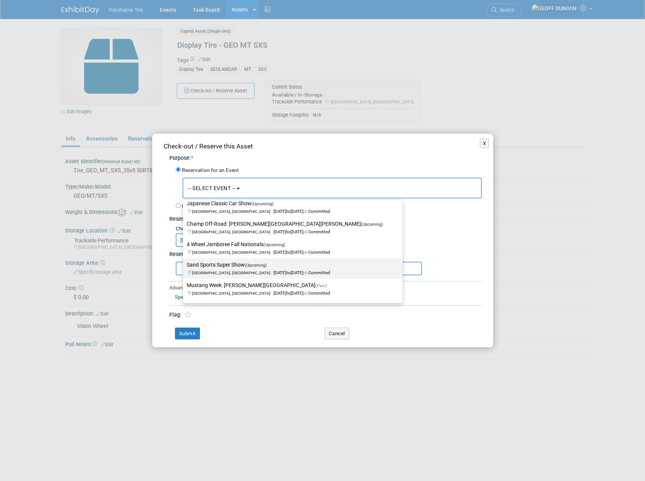
scroll to position [76, 0]
click at [238, 274] on label "Sand Sports Super Show (Upcoming) [GEOGRAPHIC_DATA], [GEOGRAPHIC_DATA] [DATE] t…" at bounding box center [291, 267] width 208 height 17
click at [184, 267] on input "Sand Sports Super Show (Upcoming) [GEOGRAPHIC_DATA], [GEOGRAPHIC_DATA] [DATE] t…" at bounding box center [181, 264] width 5 height 5
select select "11133113"
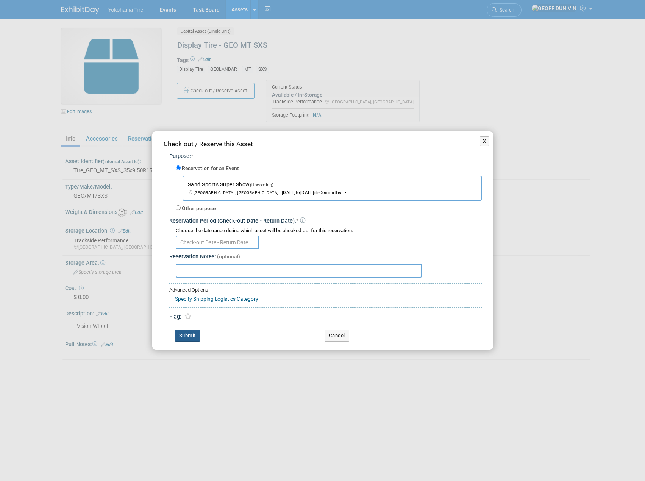
click at [195, 339] on button "Submit" at bounding box center [187, 335] width 25 height 12
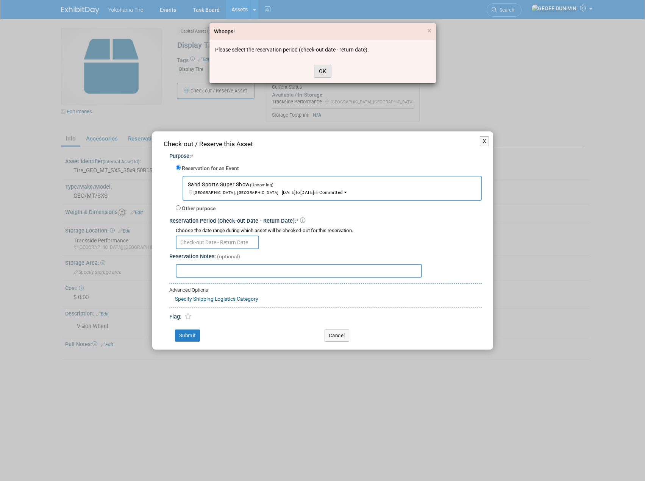
click at [330, 74] on button "OK" at bounding box center [322, 71] width 17 height 13
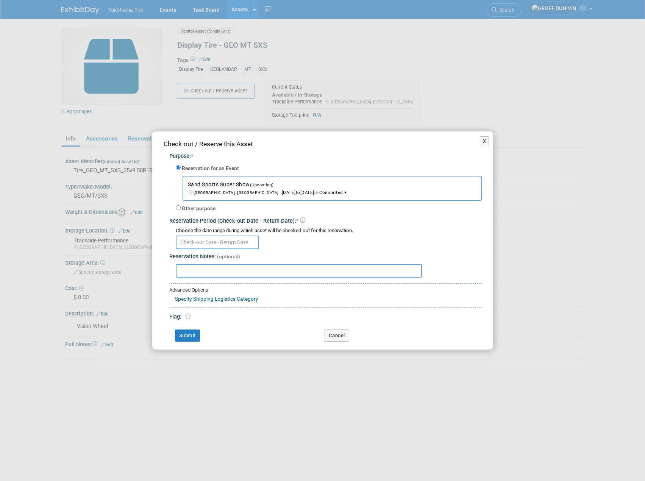
click at [206, 245] on input "text" at bounding box center [217, 243] width 83 height 14
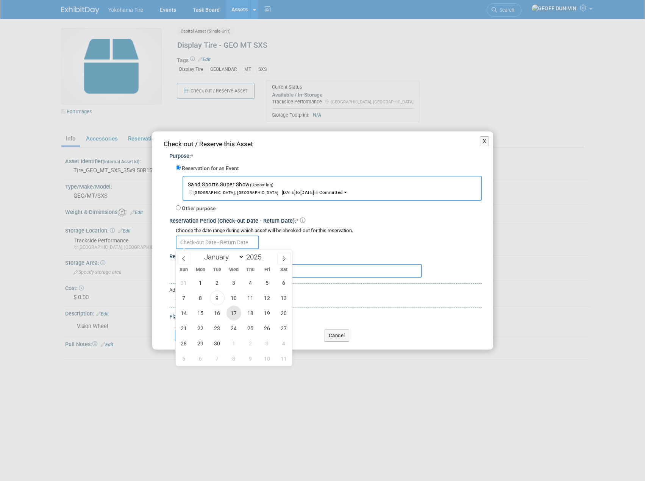
click at [231, 314] on span "17" at bounding box center [233, 313] width 15 height 15
click at [204, 330] on span "22" at bounding box center [200, 328] width 15 height 15
type input "[DATE] to [DATE]"
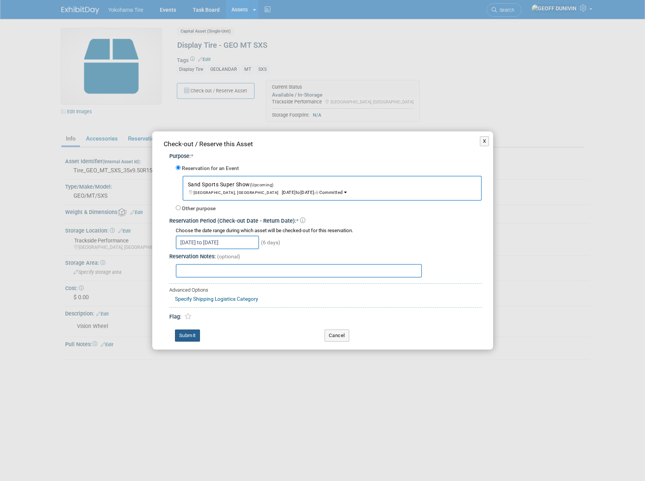
click at [179, 334] on button "Submit" at bounding box center [187, 335] width 25 height 12
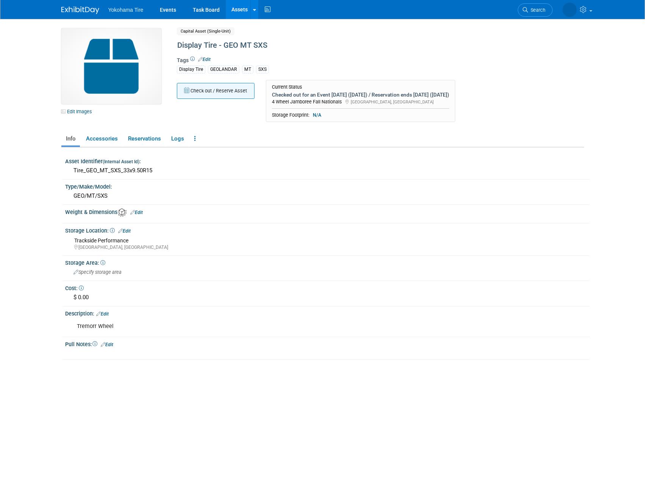
click at [209, 92] on button "Check out / Reserve Asset" at bounding box center [216, 91] width 78 height 16
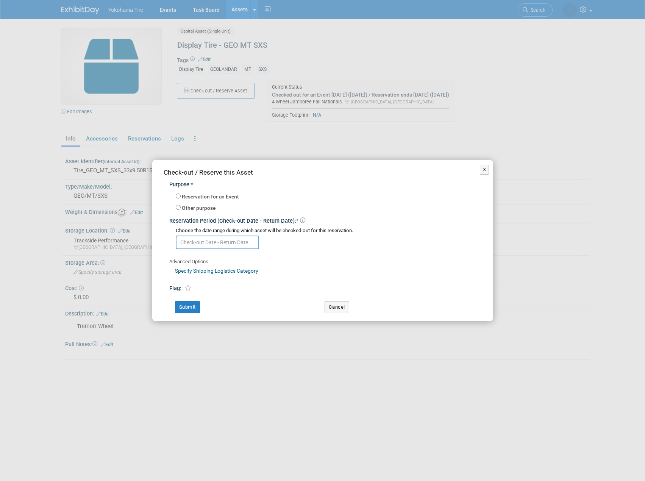
click at [210, 241] on input "text" at bounding box center [217, 243] width 83 height 14
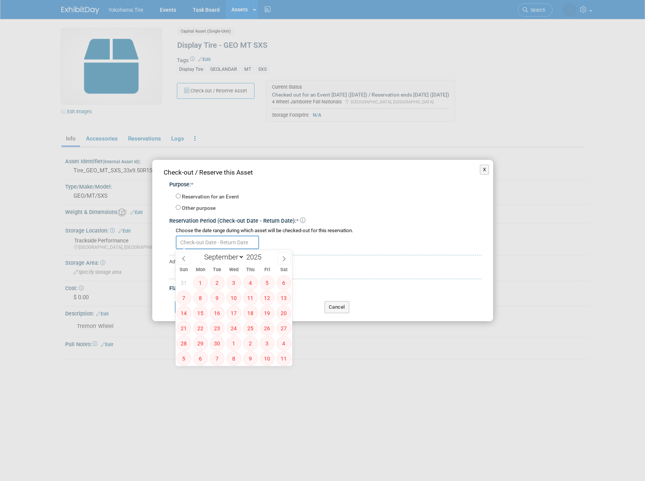
click at [210, 241] on input "text" at bounding box center [217, 243] width 83 height 14
click at [192, 194] on label "Reservation for an Event" at bounding box center [210, 197] width 57 height 8
click at [181, 194] on input "Reservation for an Event" at bounding box center [178, 196] width 5 height 5
radio input "true"
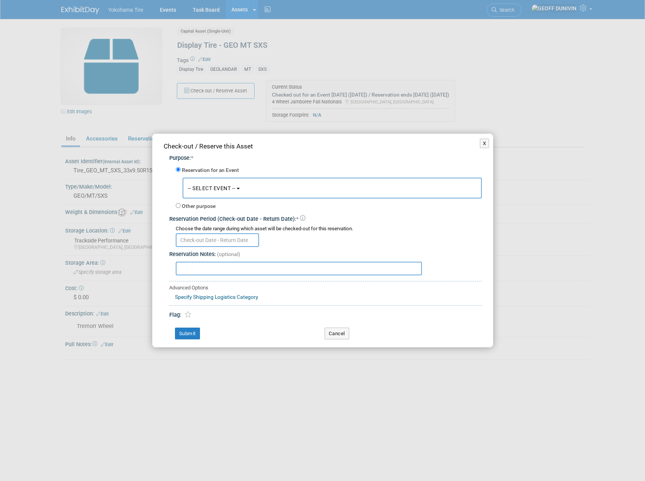
click at [192, 194] on button "-- SELECT EVENT --" at bounding box center [332, 188] width 299 height 21
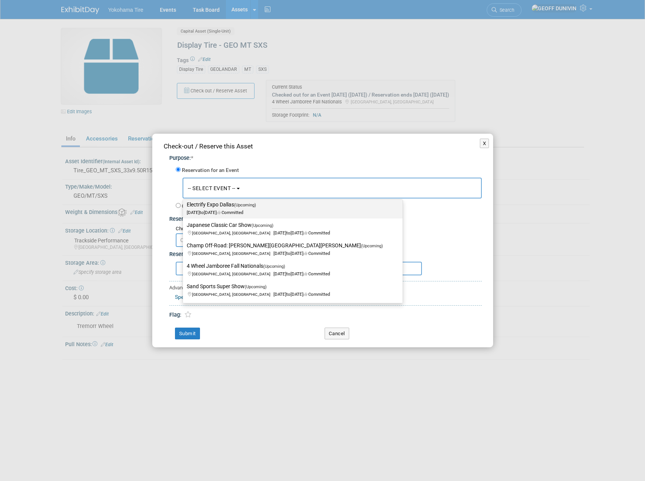
scroll to position [76, 0]
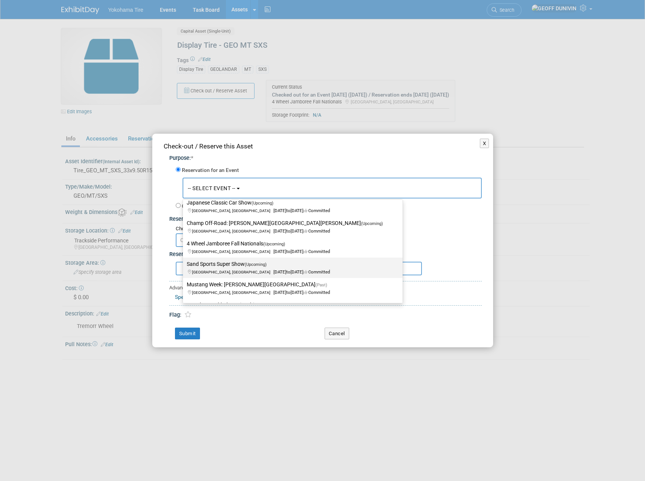
click at [217, 265] on label "Sand Sports Super Show (Upcoming) [GEOGRAPHIC_DATA], [GEOGRAPHIC_DATA] [DATE] t…" at bounding box center [291, 267] width 208 height 17
click at [184, 265] on input "Sand Sports Super Show (Upcoming) [GEOGRAPHIC_DATA], [GEOGRAPHIC_DATA] [DATE] t…" at bounding box center [181, 264] width 5 height 5
select select "11133113"
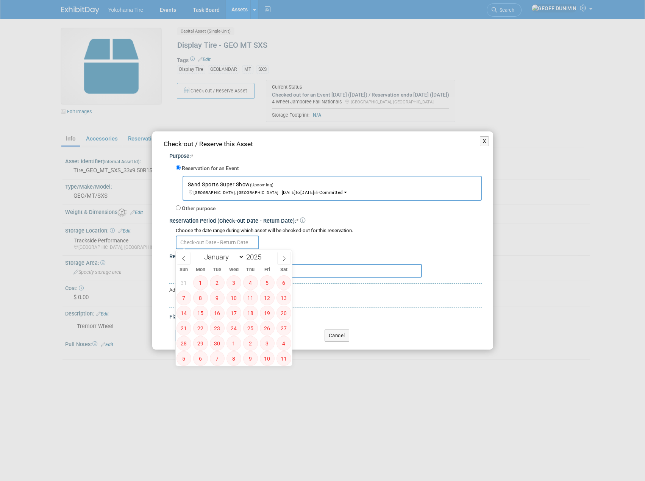
click at [209, 245] on input "text" at bounding box center [217, 243] width 83 height 14
click at [223, 311] on span "16" at bounding box center [217, 313] width 15 height 15
click at [220, 316] on span "16" at bounding box center [217, 313] width 15 height 15
click at [397, 275] on input "text" at bounding box center [299, 271] width 246 height 14
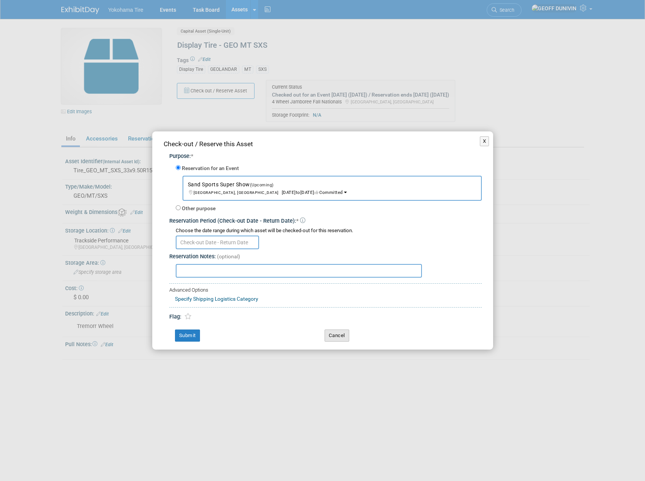
click at [339, 337] on button "Cancel" at bounding box center [337, 335] width 25 height 12
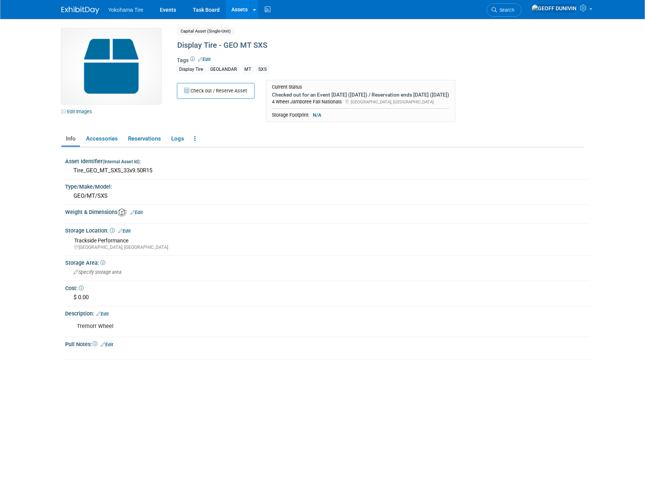
click at [240, 12] on link "Assets" at bounding box center [240, 9] width 28 height 19
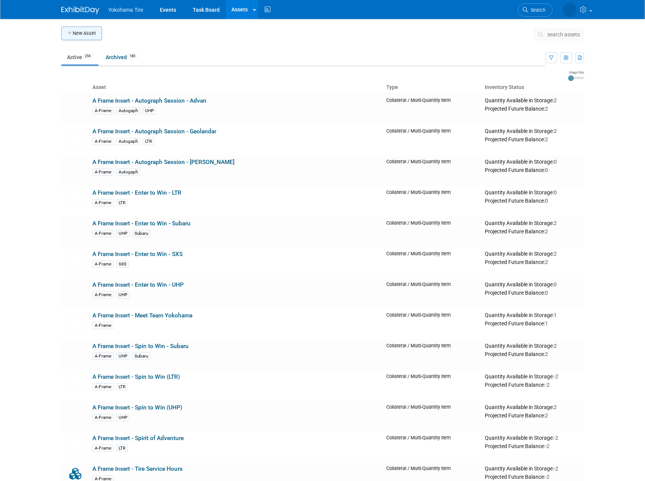
click at [82, 36] on button "New Asset" at bounding box center [81, 34] width 41 height 14
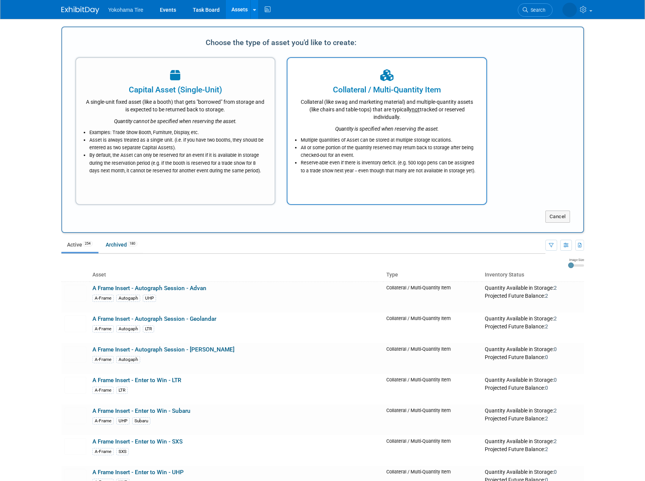
click at [350, 111] on div "Collateral (like swag and marketing material) and multiple-quantity assets (lik…" at bounding box center [387, 107] width 180 height 25
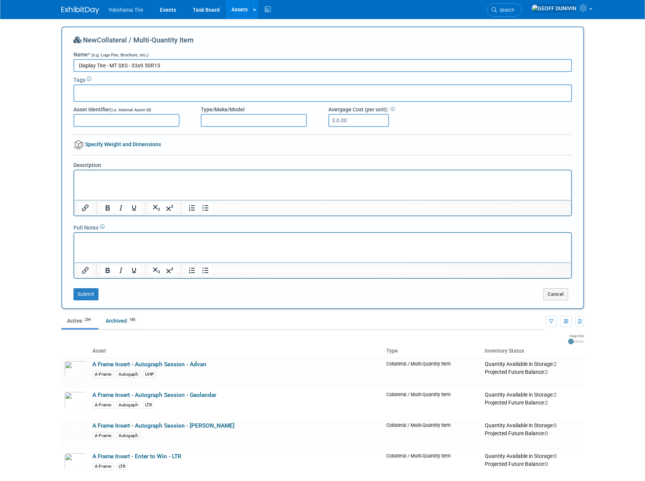
type input "Display Tire - MT SXS - 33x9.50R15"
click at [131, 181] on html at bounding box center [322, 175] width 497 height 11
click at [97, 302] on div "New Collateral / Multi-Quantity Item Name * (e.g. Logo Pen, Brochure, etc.) Dis…" at bounding box center [322, 168] width 523 height 283
click at [96, 297] on button "Submit" at bounding box center [85, 294] width 25 height 12
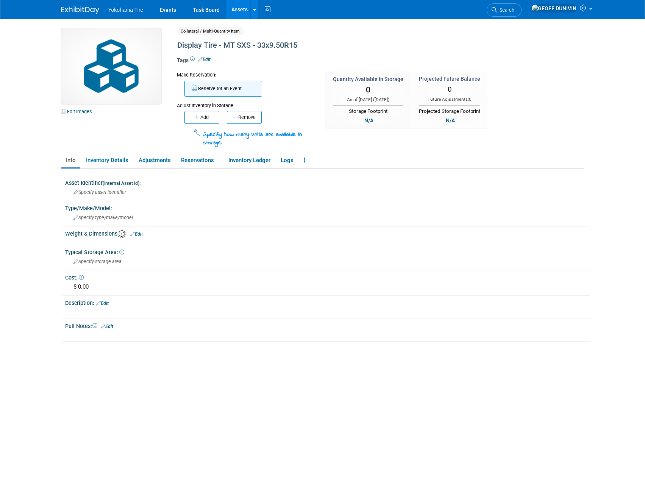
click at [215, 91] on button "Reserve for an Event" at bounding box center [223, 89] width 78 height 16
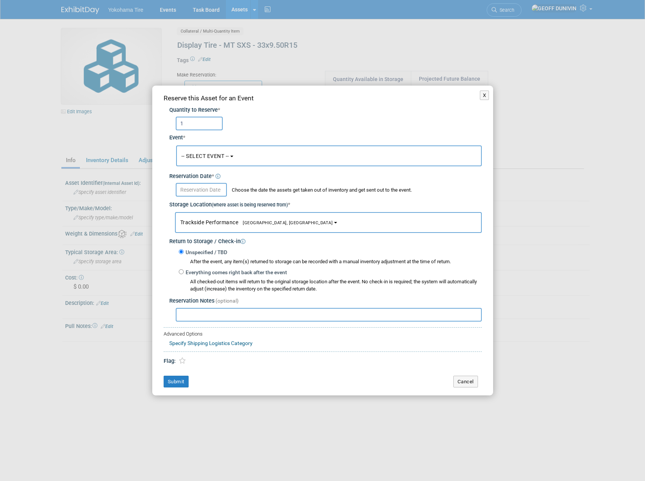
type input "1"
click at [218, 153] on span "-- SELECT EVENT --" at bounding box center [205, 156] width 48 height 6
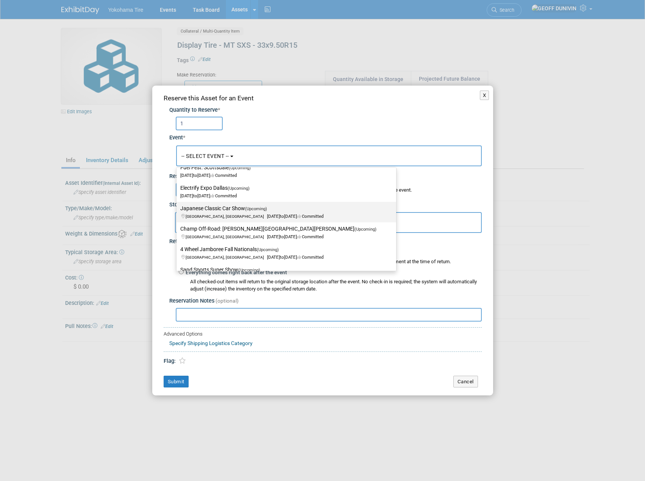
scroll to position [76, 0]
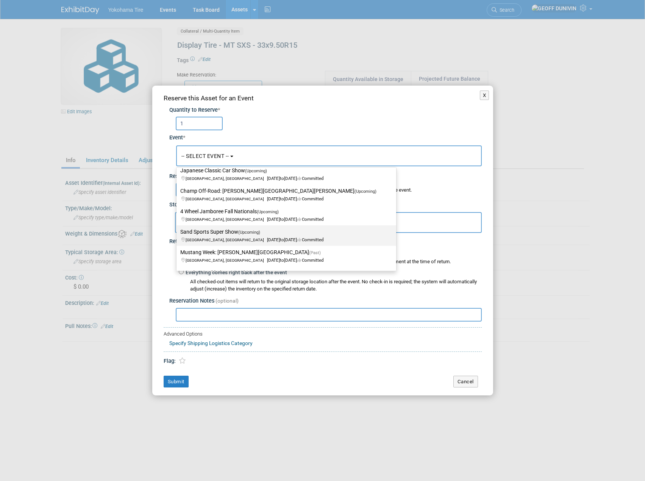
click at [254, 234] on span "(Upcoming)" at bounding box center [249, 232] width 22 height 5
click at [178, 234] on input "Sand Sports Super Show (Upcoming) [GEOGRAPHIC_DATA], [GEOGRAPHIC_DATA] [DATE] t…" at bounding box center [175, 231] width 5 height 5
select select "11133113"
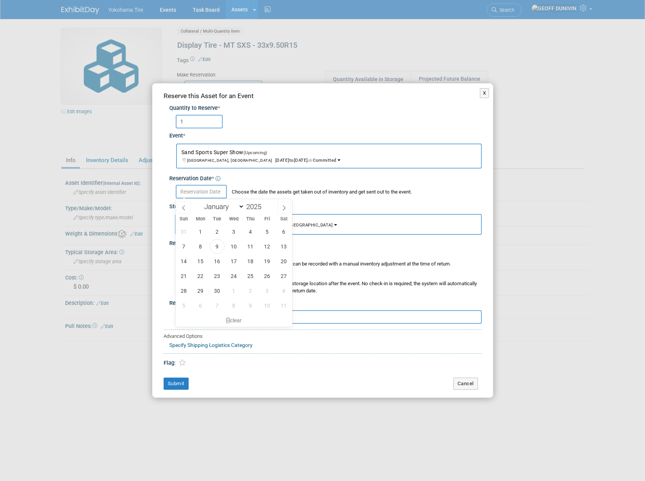
click at [209, 192] on input "text" at bounding box center [201, 192] width 51 height 14
click at [234, 257] on span "17" at bounding box center [233, 261] width 15 height 15
type input "[DATE]"
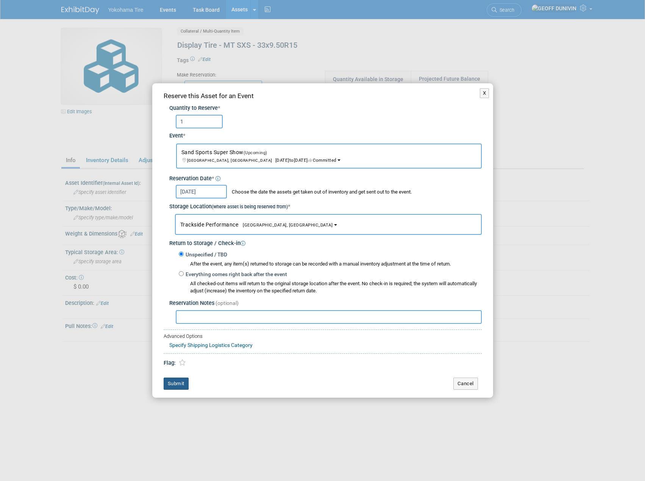
click at [182, 385] on button "Submit" at bounding box center [176, 384] width 25 height 12
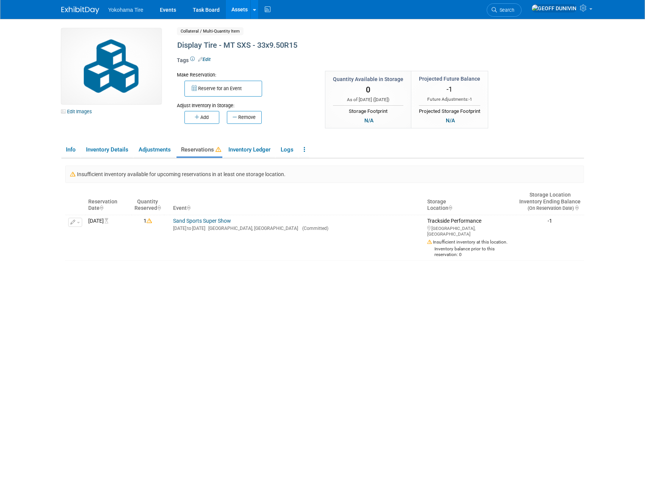
click at [242, 0] on html "Yokohama Tire Events Task Board Assets New Asset ..." at bounding box center [322, 240] width 645 height 481
click at [236, 6] on link "Assets" at bounding box center [240, 9] width 28 height 19
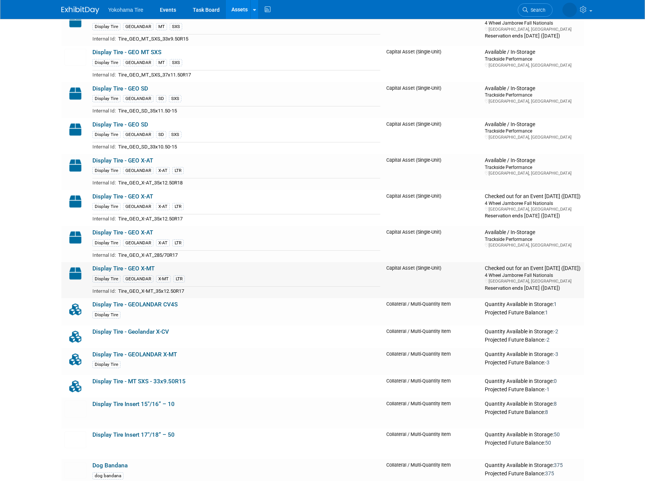
scroll to position [4317, 0]
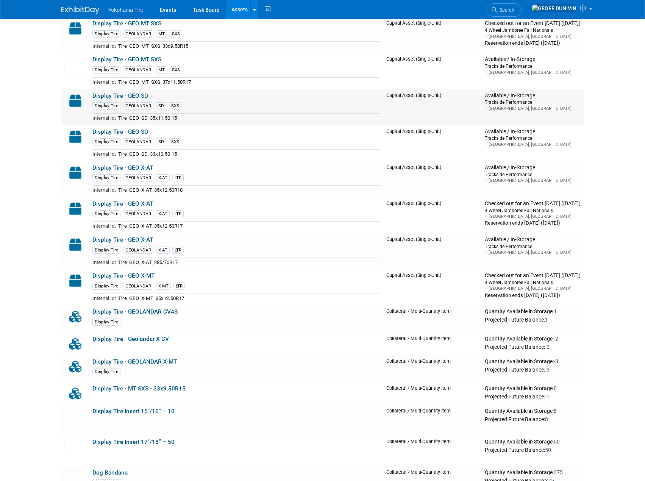
click at [130, 95] on link "Display Tire - GEO SD" at bounding box center [120, 95] width 56 height 7
click at [137, 134] on link "Display Tire - GEO SD" at bounding box center [120, 131] width 56 height 7
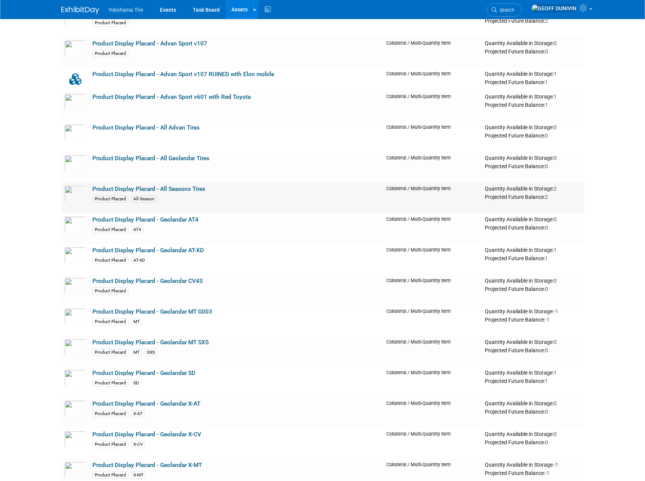
scroll to position [6476, 0]
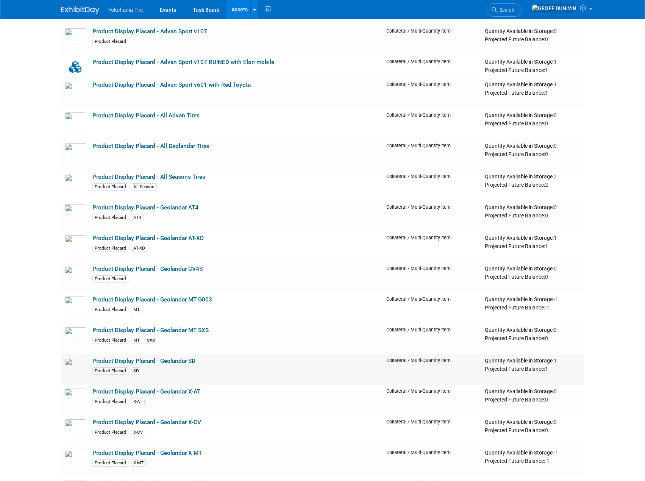
click at [178, 363] on link "Product Display Placard - Geolandar SD" at bounding box center [143, 360] width 103 height 7
click at [189, 329] on link "Product Display Placard - Geolandar MT SXS" at bounding box center [150, 330] width 116 height 7
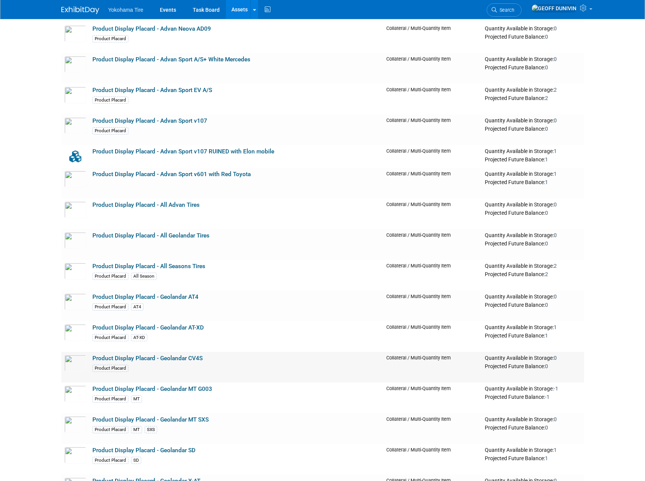
scroll to position [6438, 0]
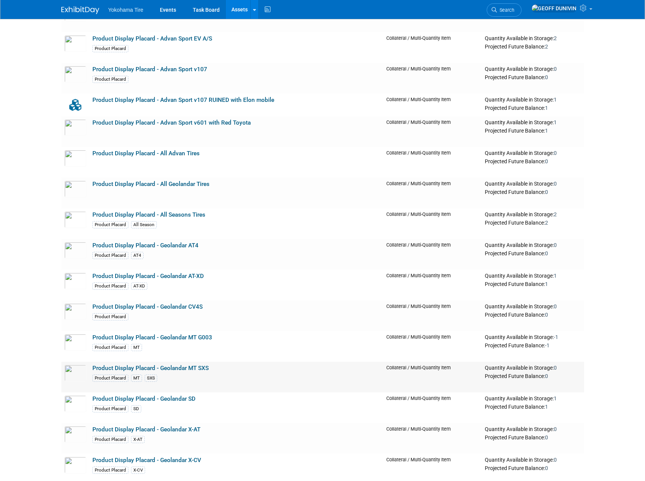
click at [190, 371] on link "Product Display Placard - Geolandar MT SXS" at bounding box center [150, 368] width 116 height 7
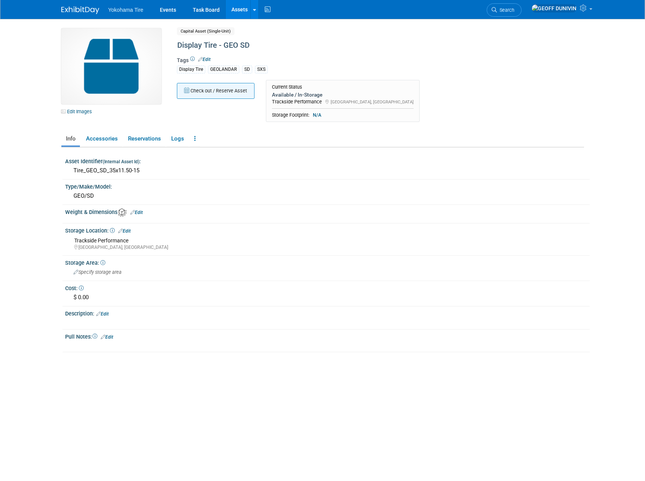
click at [228, 92] on button "Check out / Reserve Asset" at bounding box center [216, 91] width 78 height 16
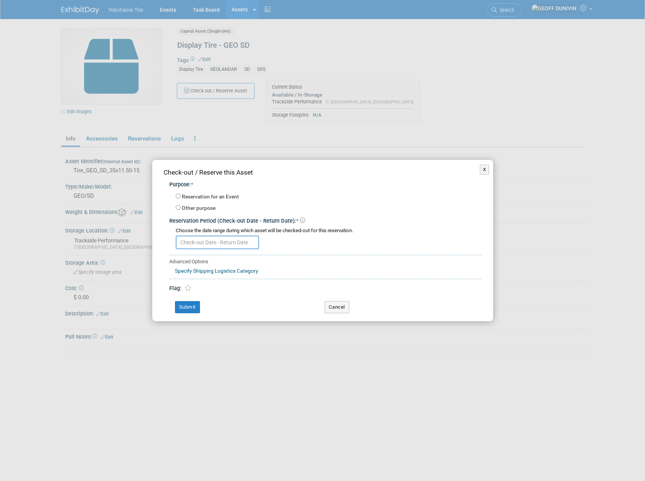
click at [201, 192] on div "Reservation for an Event" at bounding box center [329, 197] width 306 height 11
click at [201, 196] on label "Reservation for an Event" at bounding box center [210, 197] width 57 height 8
click at [181, 196] on input "Reservation for an Event" at bounding box center [178, 196] width 5 height 5
radio input "true"
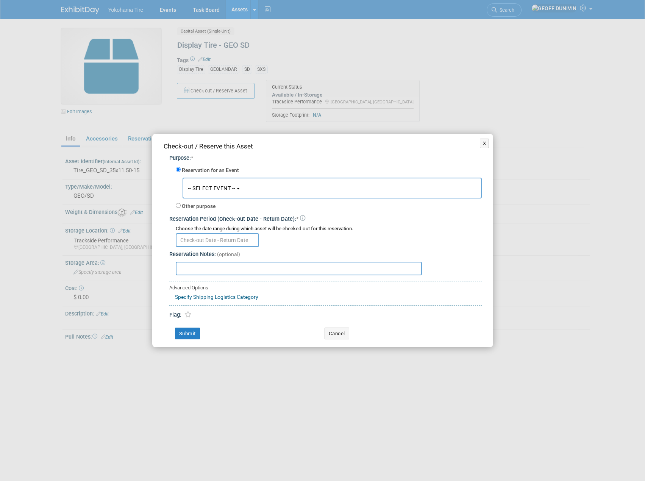
click at [225, 184] on button "-- SELECT EVENT --" at bounding box center [332, 188] width 299 height 21
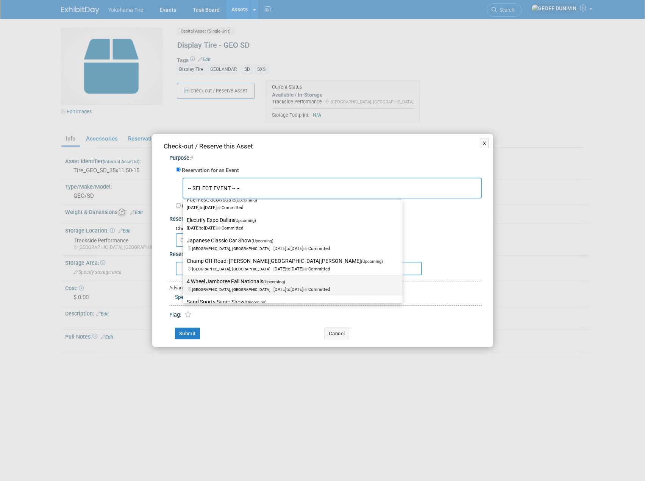
scroll to position [76, 0]
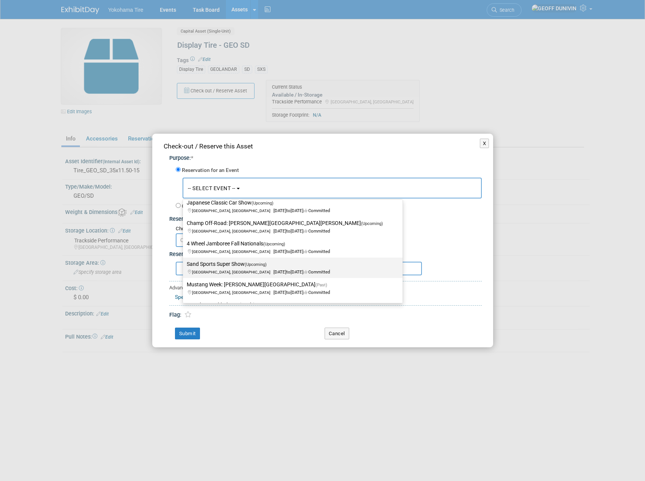
click at [250, 268] on label "Sand Sports Super Show (Upcoming) [GEOGRAPHIC_DATA], [GEOGRAPHIC_DATA] [DATE] t…" at bounding box center [291, 267] width 208 height 17
click at [184, 267] on input "Sand Sports Super Show (Upcoming) [GEOGRAPHIC_DATA], [GEOGRAPHIC_DATA] [DATE] t…" at bounding box center [181, 264] width 5 height 5
select select "11133113"
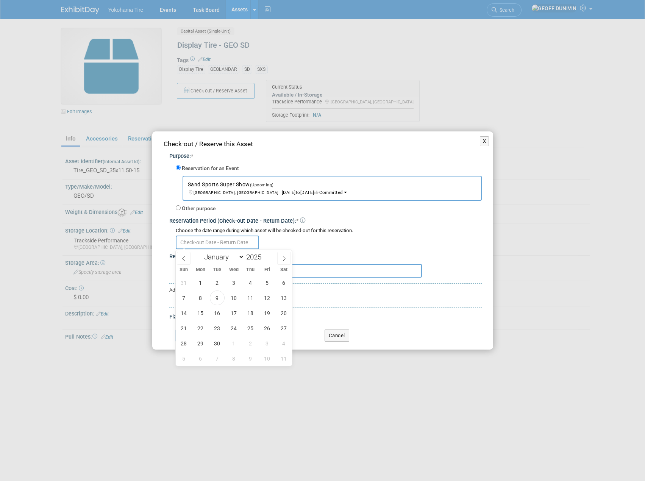
click at [213, 248] on input "text" at bounding box center [217, 243] width 83 height 14
click at [232, 309] on span "17" at bounding box center [233, 313] width 15 height 15
click at [205, 330] on span "22" at bounding box center [200, 328] width 15 height 15
type input "[DATE] to [DATE]"
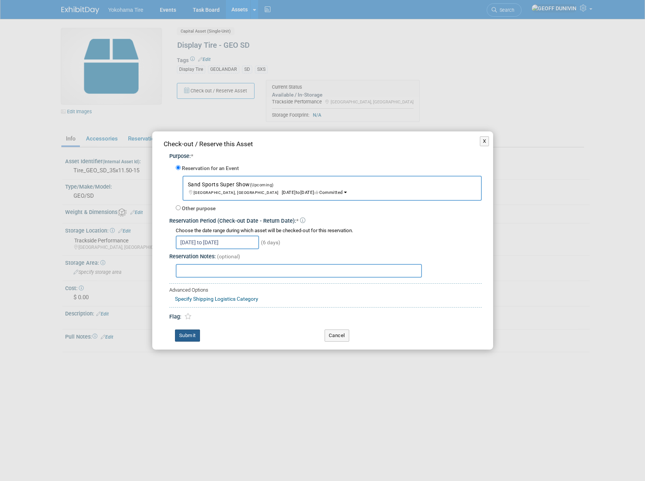
click at [191, 339] on button "Submit" at bounding box center [187, 335] width 25 height 12
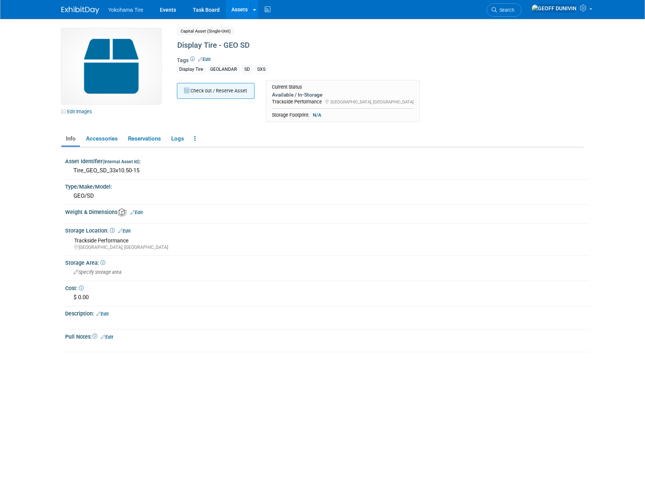
click at [221, 94] on button "Check out / Reserve Asset" at bounding box center [216, 91] width 78 height 16
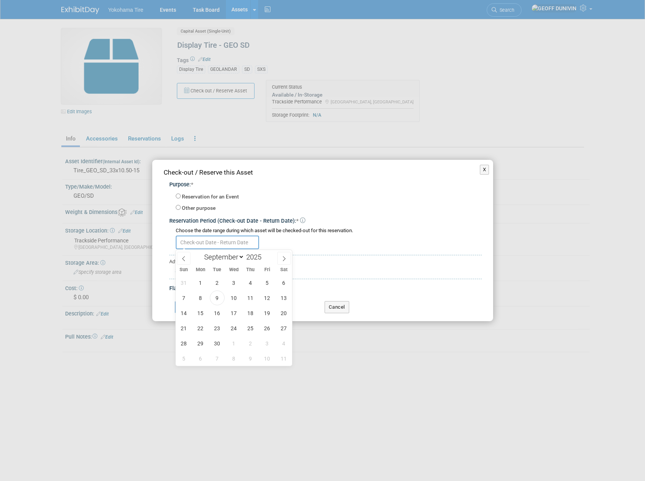
click at [220, 239] on input "text" at bounding box center [217, 243] width 83 height 14
click at [233, 317] on span "17" at bounding box center [233, 313] width 15 height 15
click at [196, 323] on span "22" at bounding box center [200, 328] width 15 height 15
type input "[DATE] to [DATE]"
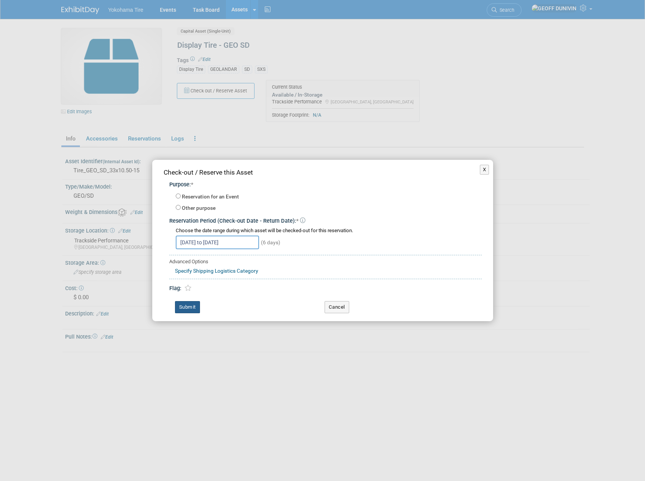
click at [196, 303] on button "Submit" at bounding box center [187, 307] width 25 height 12
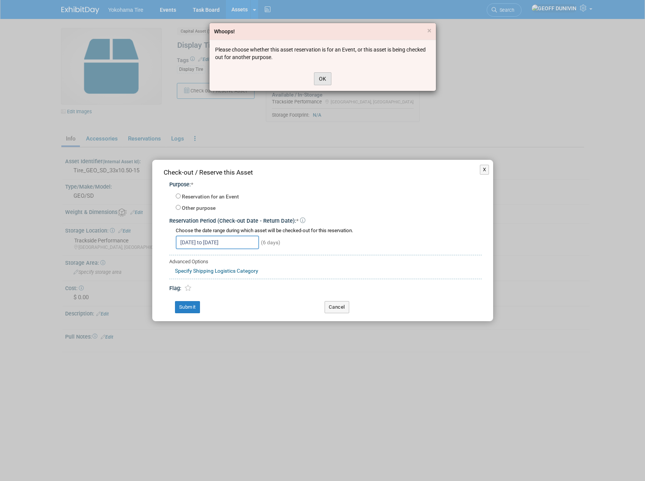
click at [323, 77] on button "OK" at bounding box center [322, 78] width 17 height 13
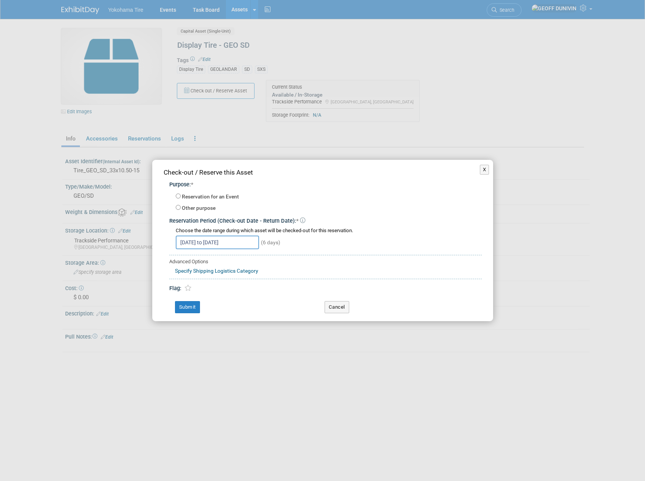
click at [203, 193] on label "Reservation for an Event" at bounding box center [210, 197] width 57 height 8
click at [181, 194] on input "Reservation for an Event" at bounding box center [178, 196] width 5 height 5
radio input "true"
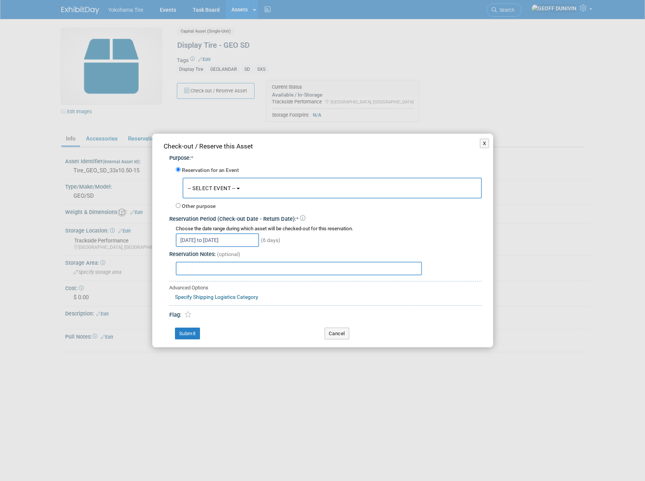
click at [222, 187] on span "-- SELECT EVENT --" at bounding box center [212, 188] width 48 height 6
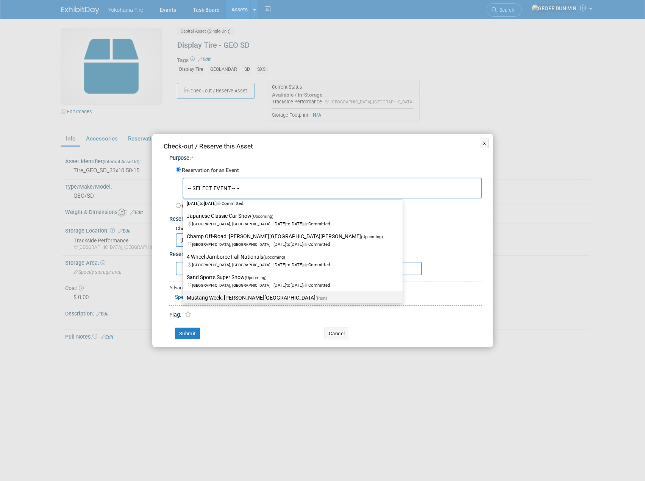
scroll to position [76, 0]
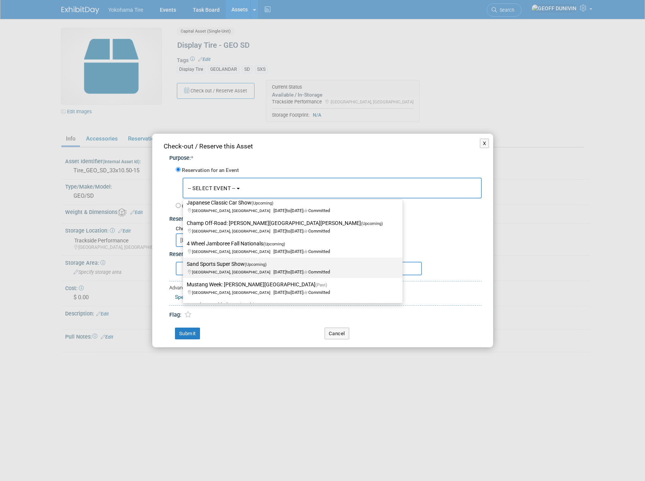
click at [225, 266] on label "Sand Sports Super Show (Upcoming) [GEOGRAPHIC_DATA], [GEOGRAPHIC_DATA] [DATE] t…" at bounding box center [291, 267] width 208 height 17
click at [184, 266] on input "Sand Sports Super Show (Upcoming) [GEOGRAPHIC_DATA], [GEOGRAPHIC_DATA] [DATE] t…" at bounding box center [181, 264] width 5 height 5
select select "11133113"
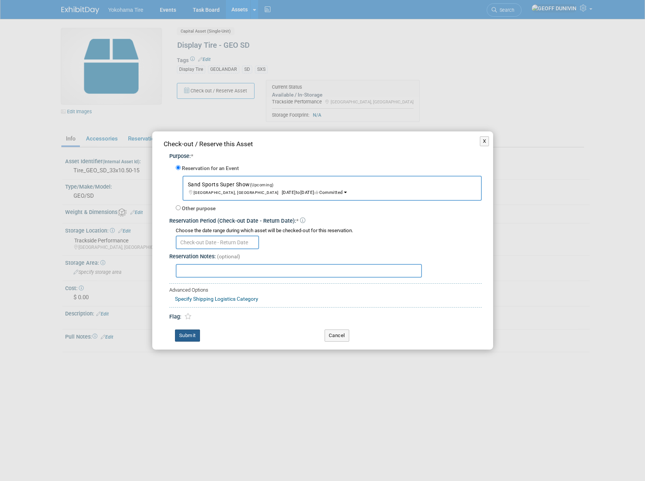
click at [191, 335] on button "Submit" at bounding box center [187, 335] width 25 height 12
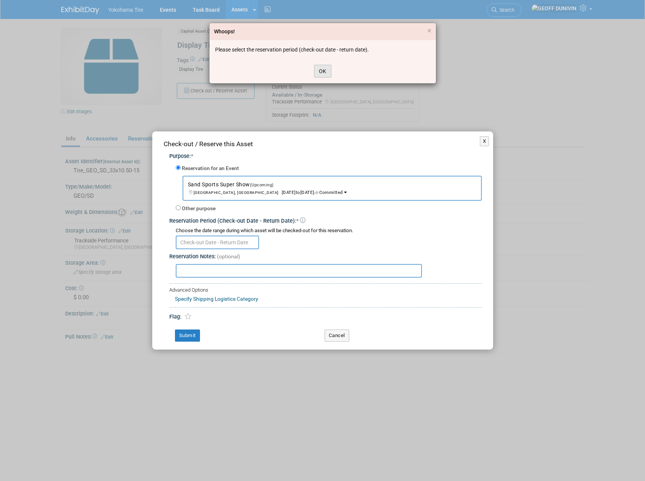
click at [320, 72] on button "OK" at bounding box center [322, 71] width 17 height 13
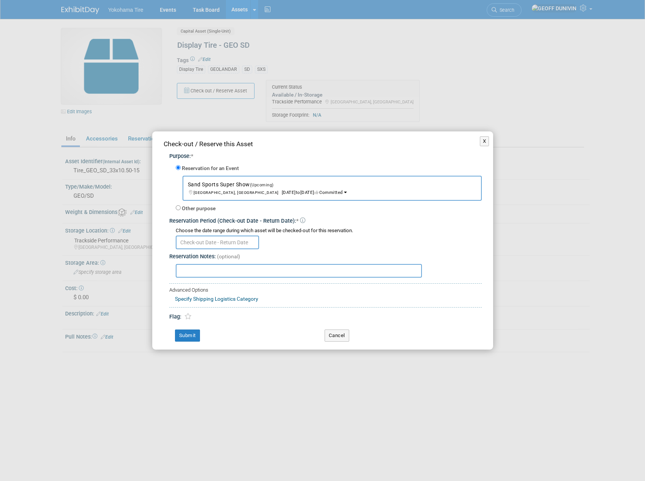
click at [228, 245] on input "text" at bounding box center [217, 243] width 83 height 14
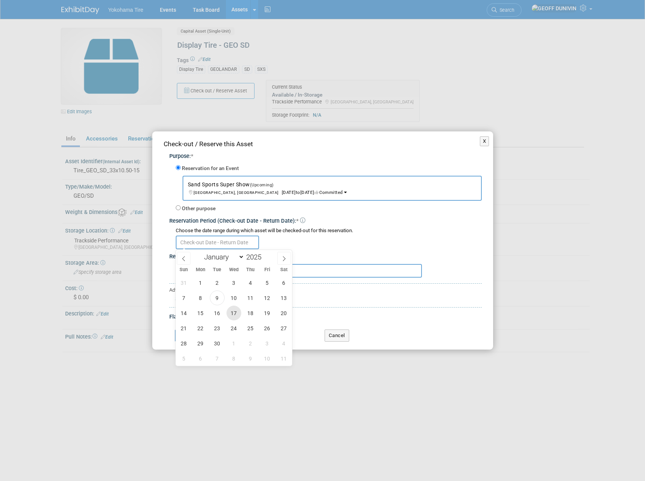
click at [236, 314] on span "17" at bounding box center [233, 313] width 15 height 15
click at [201, 331] on span "22" at bounding box center [200, 328] width 15 height 15
type input "[DATE] to [DATE]"
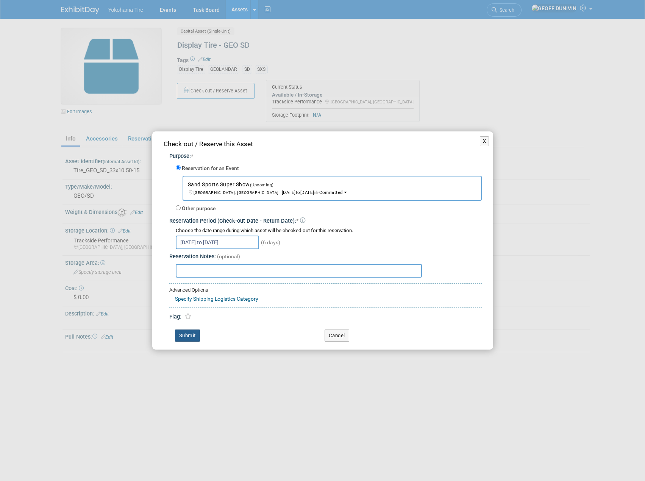
click at [194, 331] on button "Submit" at bounding box center [187, 335] width 25 height 12
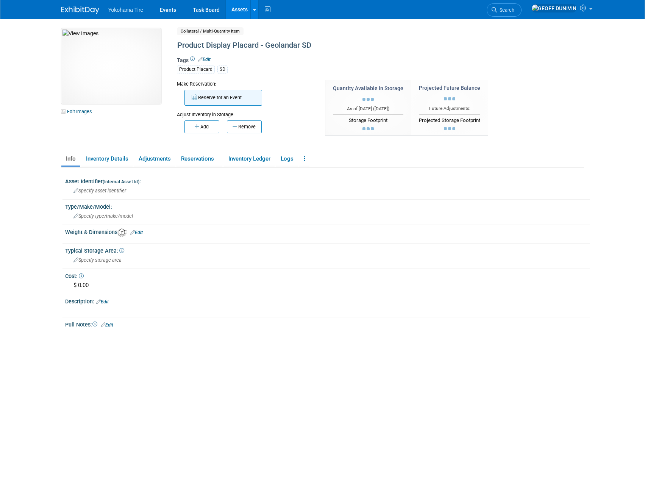
click at [227, 95] on button "Reserve for an Event" at bounding box center [223, 98] width 78 height 16
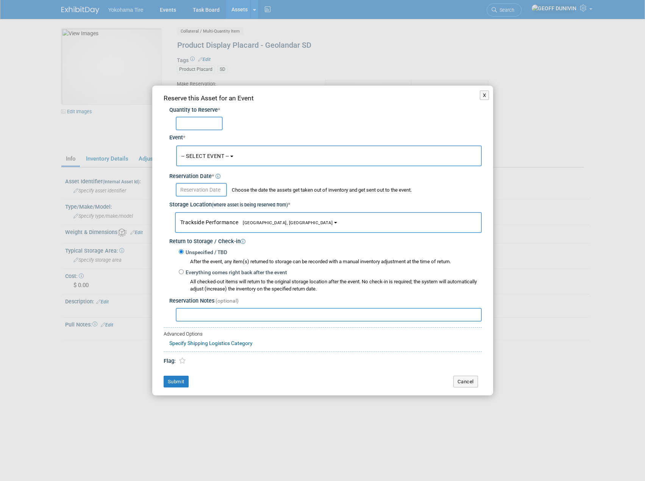
type input "1"
type input "2"
click at [223, 153] on span "-- SELECT EVENT --" at bounding box center [205, 156] width 48 height 6
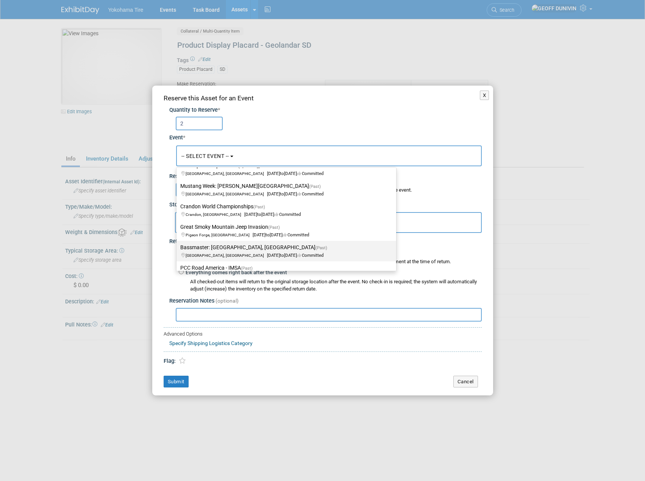
scroll to position [114, 0]
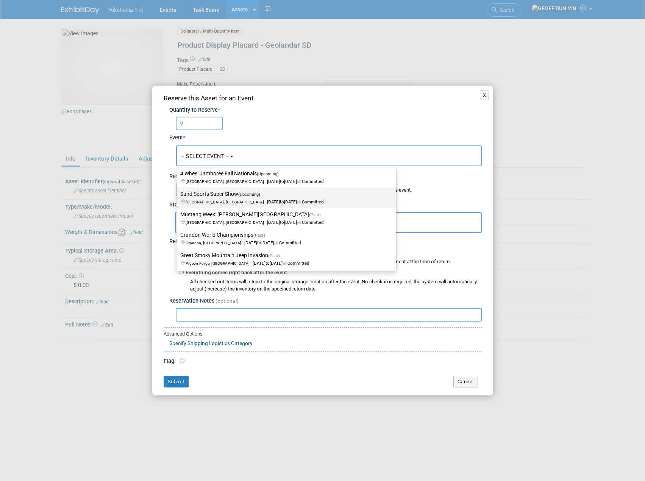
click at [280, 199] on span "to" at bounding box center [282, 201] width 4 height 5
click at [178, 197] on input "Sand Sports Super Show (Upcoming) Costa Mesa, CA Sep 19, 2025 to Sep 21, 2025 C…" at bounding box center [175, 194] width 5 height 5
select select "11133113"
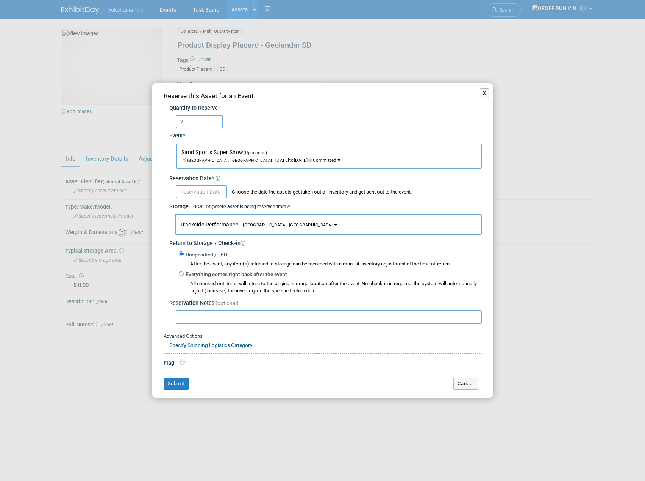
click at [203, 187] on input "text" at bounding box center [201, 192] width 51 height 14
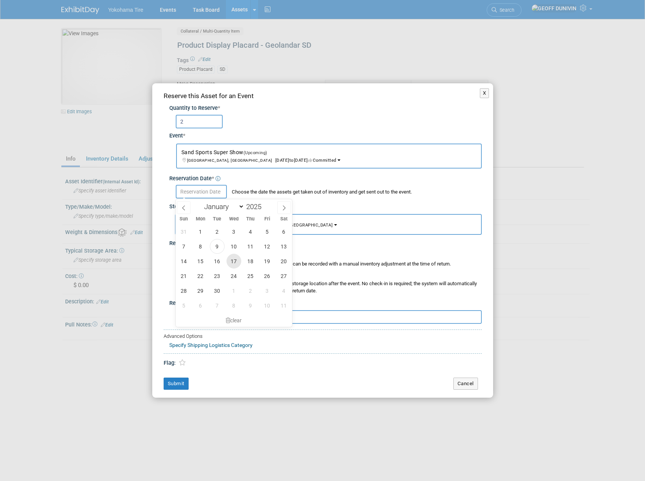
click at [230, 261] on span "17" at bounding box center [233, 261] width 15 height 15
type input "Sep 17, 2025"
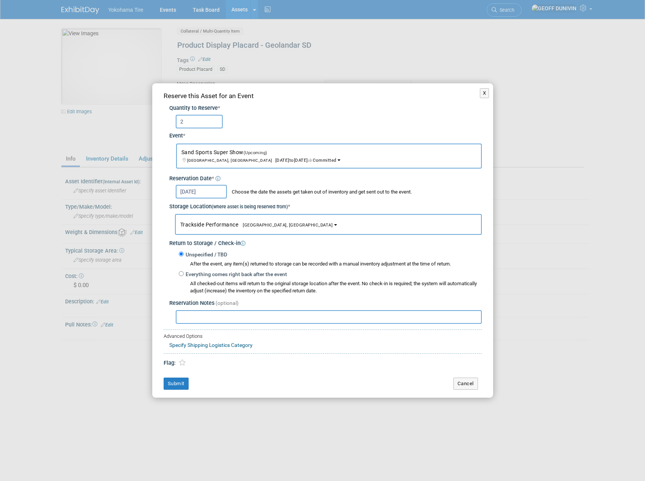
click at [175, 390] on div "Reserve this Asset for an Event Quantity to Reserve * 2 Event * -- SELECT EVENT…" at bounding box center [322, 240] width 341 height 314
click at [178, 384] on button "Submit" at bounding box center [176, 384] width 25 height 12
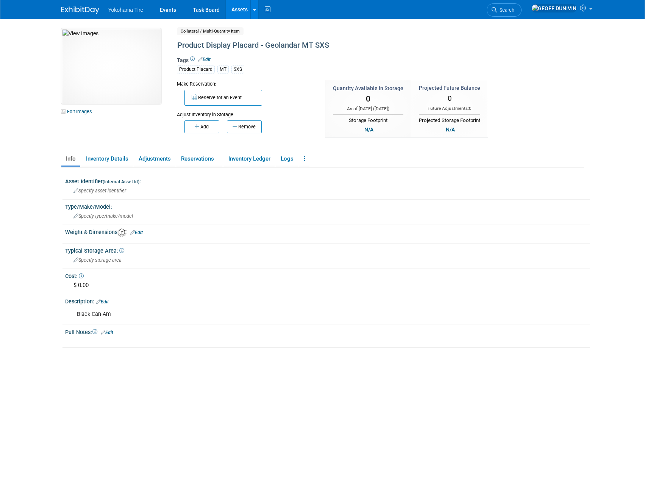
click at [231, 96] on button "Reserve for an Event" at bounding box center [223, 98] width 78 height 16
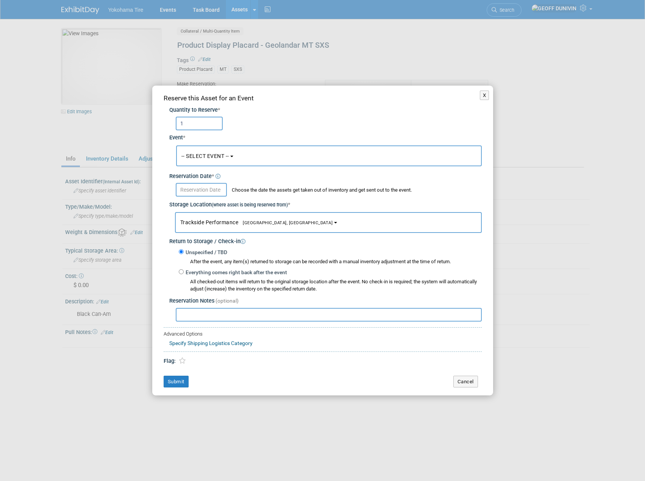
type input "1"
click at [217, 153] on span "-- SELECT EVENT --" at bounding box center [205, 156] width 48 height 6
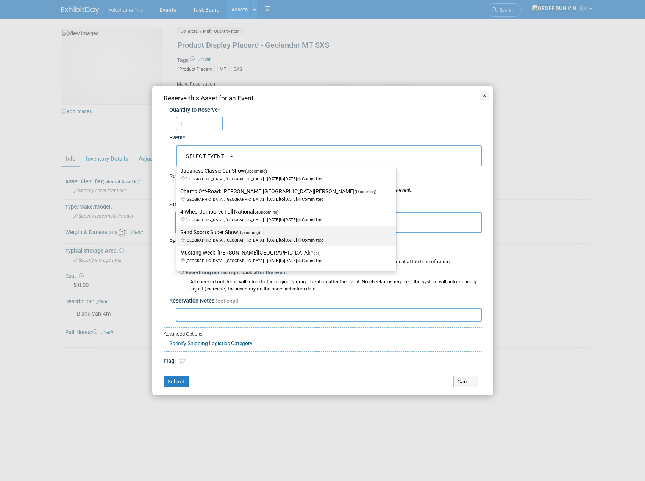
scroll to position [76, 0]
click at [225, 234] on label "Sand Sports Super Show (Upcoming) [GEOGRAPHIC_DATA], [GEOGRAPHIC_DATA] [DATE] t…" at bounding box center [284, 235] width 208 height 17
click at [178, 234] on input "Sand Sports Super Show (Upcoming) Costa Mesa, CA Sep 19, 2025 to Sep 21, 2025 C…" at bounding box center [175, 231] width 5 height 5
select select "11133113"
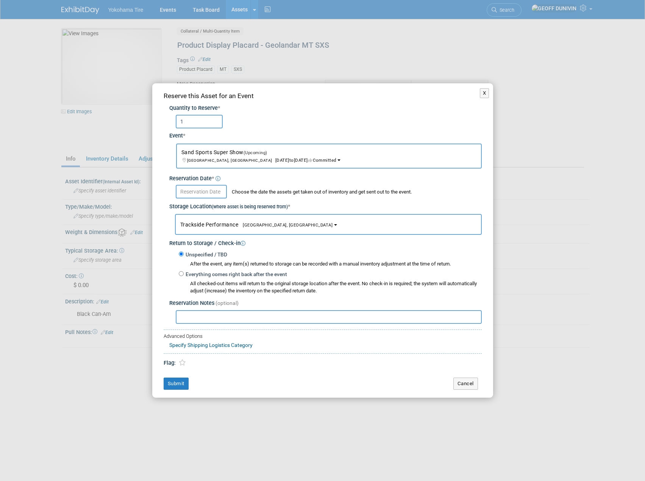
click at [213, 189] on input "text" at bounding box center [201, 192] width 51 height 14
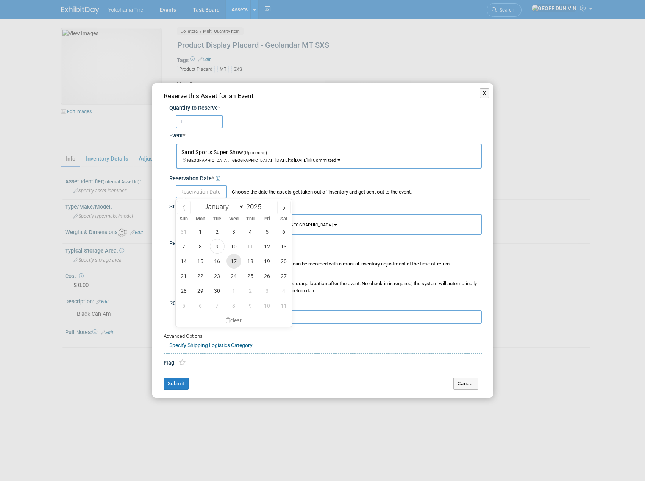
click at [233, 263] on span "17" at bounding box center [233, 261] width 15 height 15
type input "Sep 17, 2025"
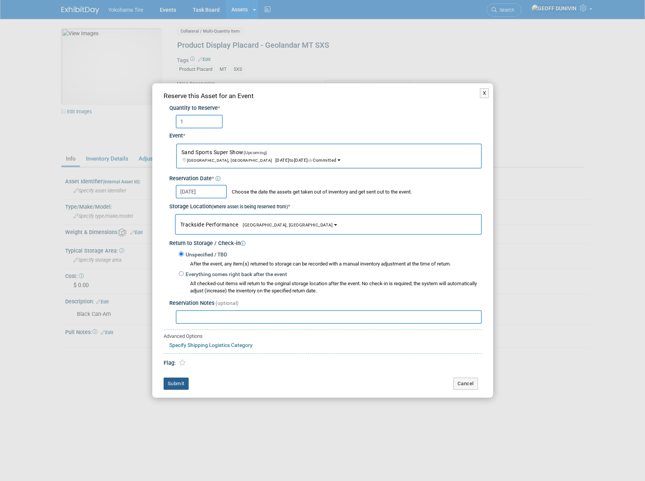
click at [180, 378] on button "Submit" at bounding box center [176, 384] width 25 height 12
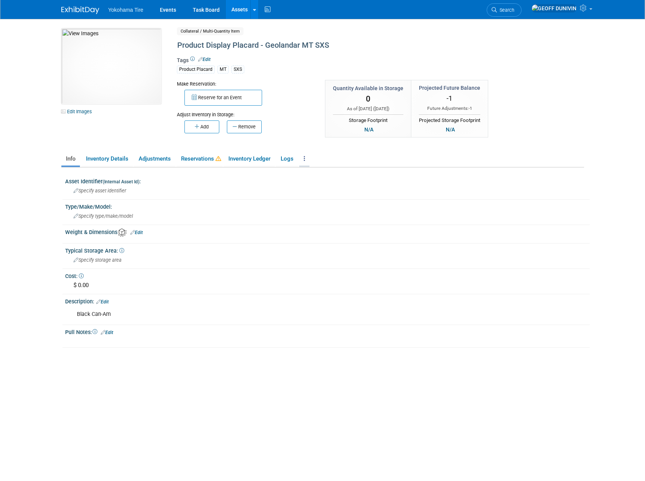
click at [301, 156] on link at bounding box center [304, 158] width 10 height 13
click at [340, 174] on link "Copy/Duplicate Asset" at bounding box center [332, 173] width 66 height 13
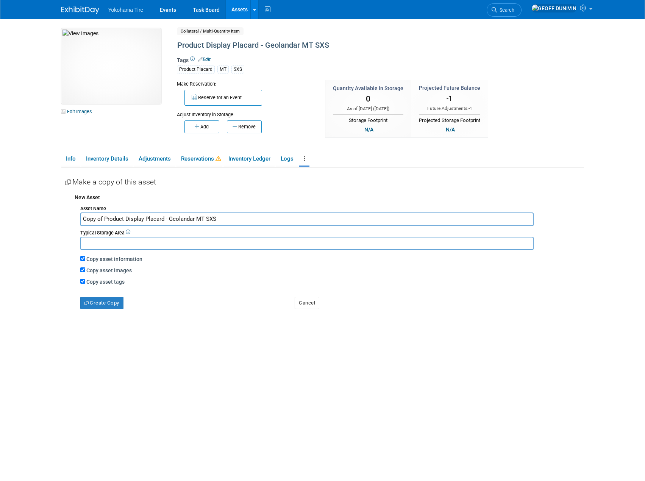
click at [108, 270] on label "Copy asset images" at bounding box center [108, 270] width 45 height 6
click at [85, 270] on input "Copy asset images" at bounding box center [82, 269] width 5 height 5
checkbox input "false"
click at [113, 308] on button "Create Copy" at bounding box center [101, 303] width 43 height 12
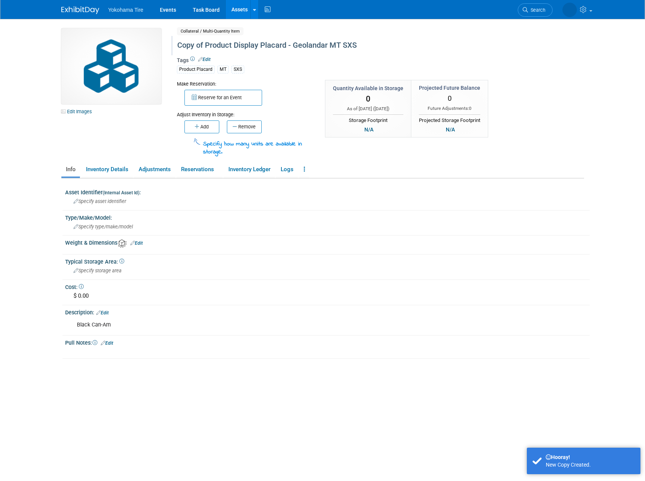
click at [219, 42] on div "Copy of Product Display Placard - Geolandar MT SXS" at bounding box center [348, 46] width 347 height 14
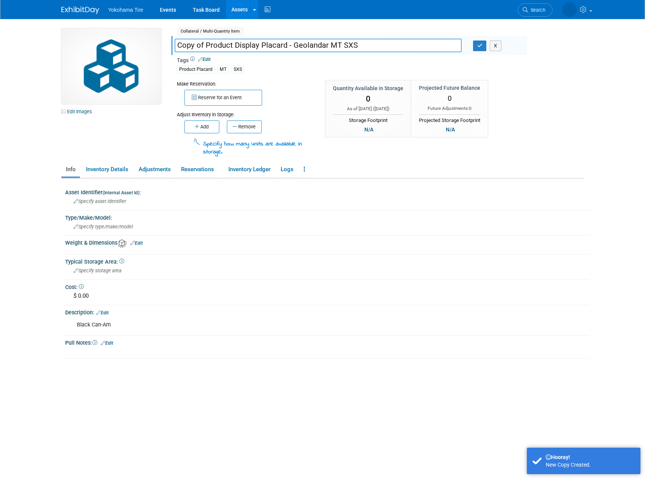
click at [205, 48] on input "Copy of Product Display Placard - Geolandar MT SXS" at bounding box center [318, 45] width 287 height 13
click at [335, 45] on input "Product Display Placard - Geolandar MT SXS" at bounding box center [318, 45] width 287 height 13
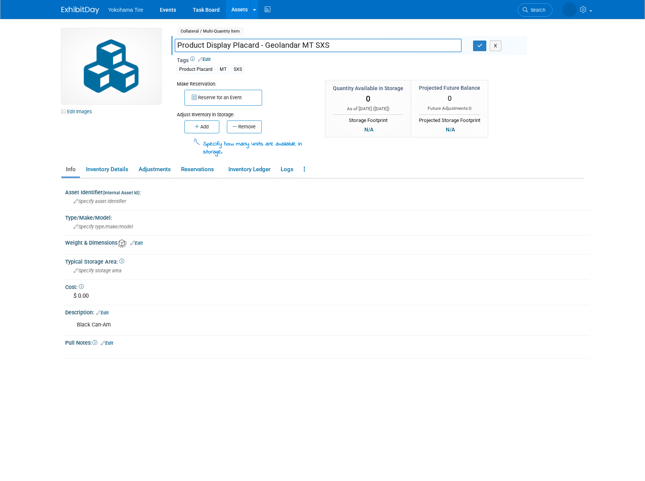
click at [235, 44] on input "Product Display Placard - Geolandar MT SXS" at bounding box center [318, 45] width 287 height 13
click at [233, 45] on input "Product Display Placard - Geolandar MT SXS" at bounding box center [318, 45] width 287 height 13
click at [299, 43] on input "Product Display "Expansion" Placard - Geolandar MT SXS" at bounding box center [318, 45] width 287 height 13
click at [302, 44] on input "Product Display "Expansion" Placard - Geolandar MT SXS" at bounding box center [318, 45] width 287 height 13
type input "Product Display "Expansion" Placard 1- Geolandar MT SXS"
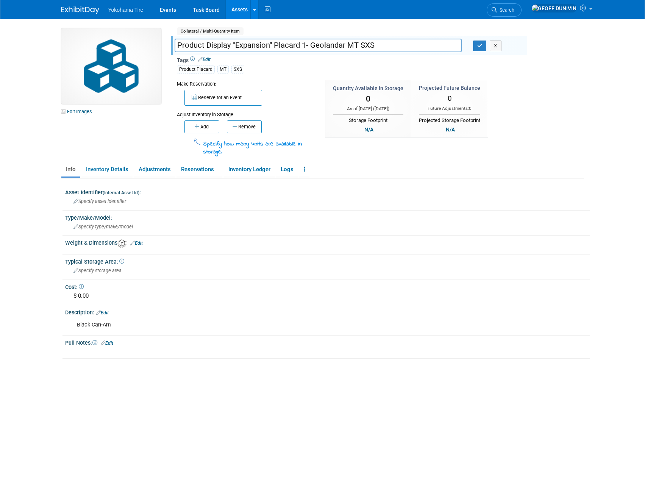
click at [76, 118] on div "Edit Images Collateral / Multi-Quantity Item Shared Copy of Product Display Pla…" at bounding box center [323, 92] width 534 height 128
click at [80, 114] on link "Edit Images" at bounding box center [78, 111] width 34 height 9
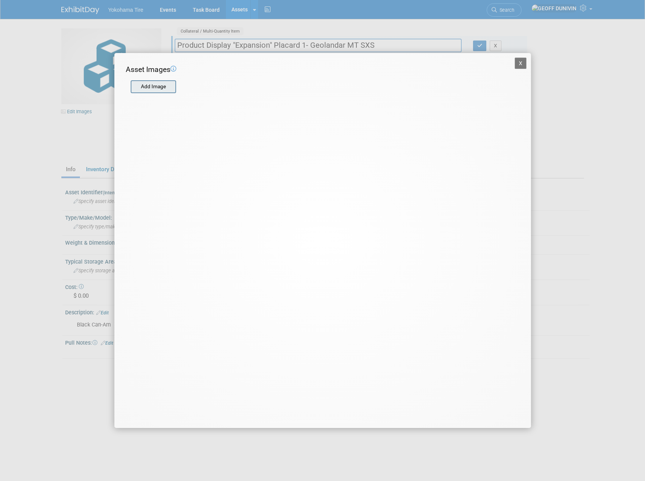
click at [134, 91] on input "file" at bounding box center [130, 86] width 90 height 11
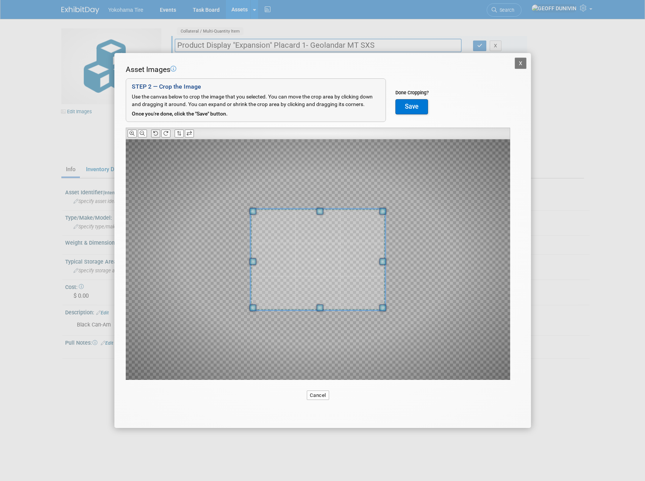
click at [155, 131] on icon at bounding box center [155, 133] width 5 height 5
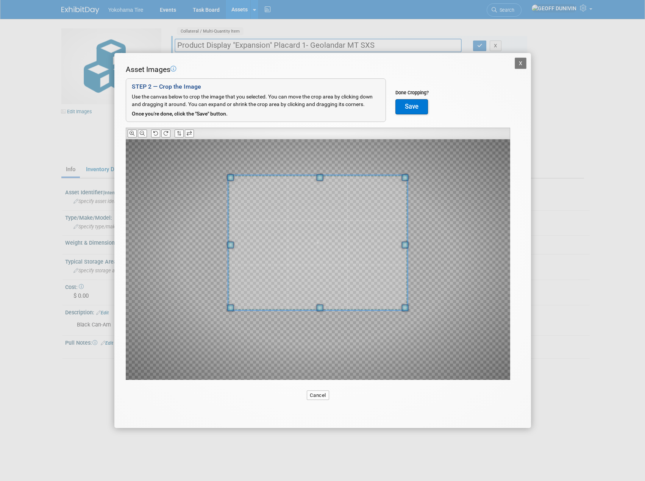
click at [324, 176] on div at bounding box center [318, 242] width 180 height 135
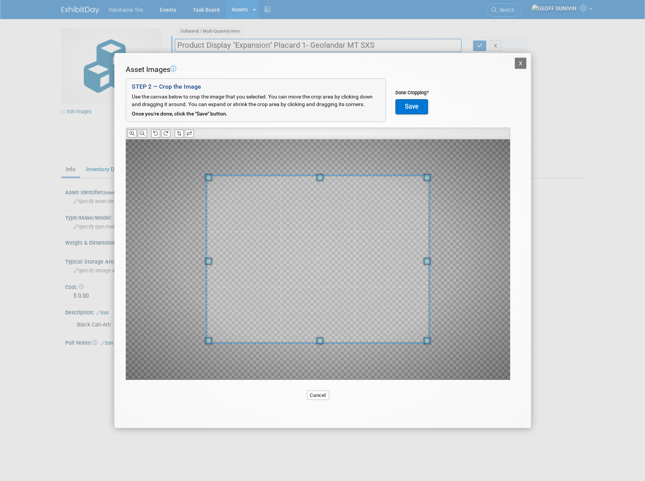
click at [323, 340] on span at bounding box center [320, 340] width 7 height 7
click at [323, 292] on span at bounding box center [311, 259] width 223 height 168
click at [404, 101] on button "Save" at bounding box center [411, 106] width 33 height 15
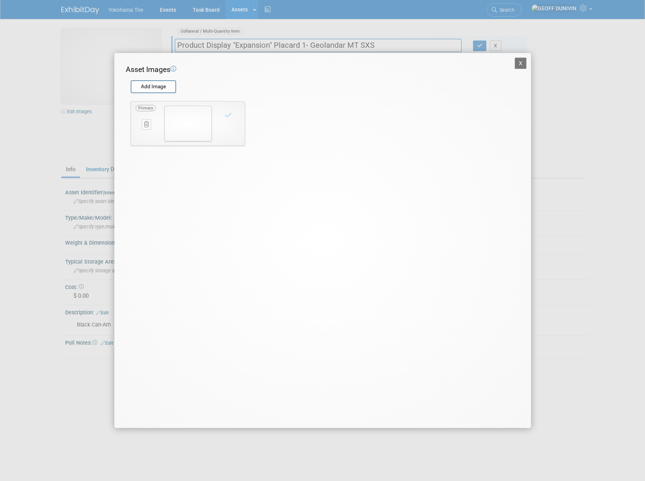
click at [520, 61] on button "X" at bounding box center [521, 63] width 12 height 11
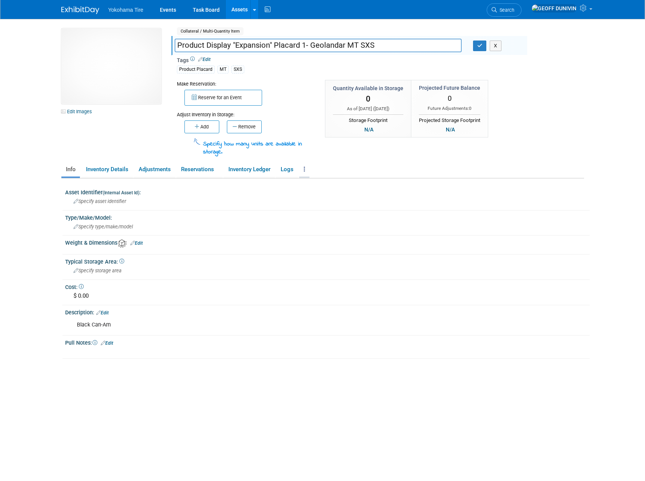
click at [302, 170] on link at bounding box center [304, 169] width 10 height 13
click at [343, 185] on link "Copy/Duplicate Asset" at bounding box center [332, 184] width 66 height 13
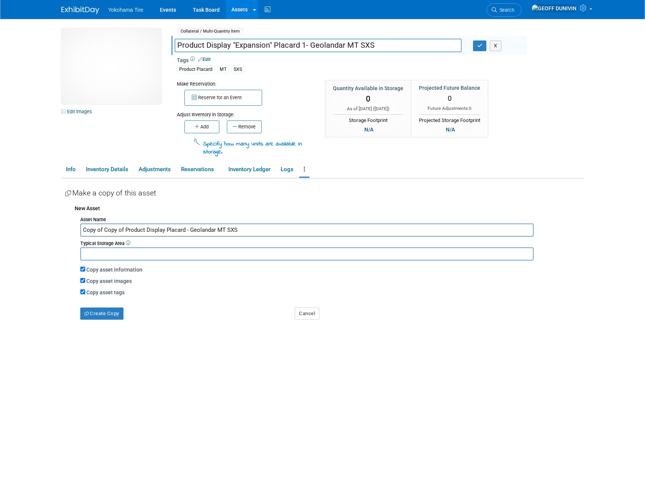
click at [123, 230] on input "Copy of Copy of Product Display Placard - Geolandar MT SXS" at bounding box center [306, 229] width 453 height 13
drag, startPoint x: 125, startPoint y: 228, endPoint x: 67, endPoint y: 234, distance: 58.6
click at [67, 234] on div "New Asset Asset Name Copy of Copy of Product Display Placard - Geolandar MT SXS…" at bounding box center [324, 260] width 519 height 119
type input "Product Display Placard - Geolandar MT SXS"
click at [114, 283] on label "Copy asset images" at bounding box center [108, 281] width 45 height 6
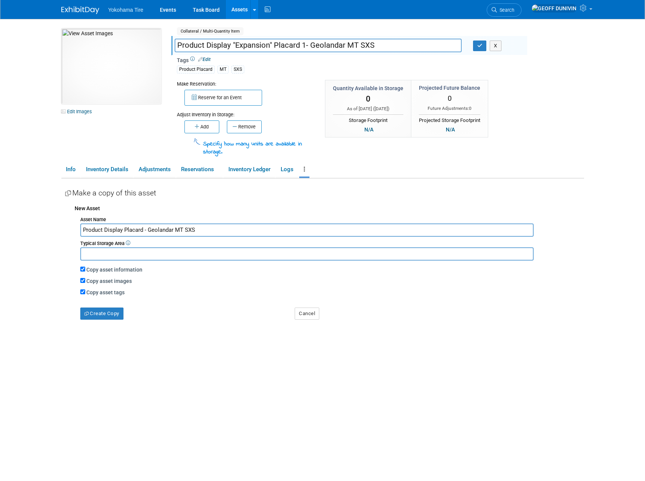
click at [85, 283] on input "Copy asset images" at bounding box center [82, 280] width 5 height 5
checkbox input "false"
click at [311, 315] on button "Cancel" at bounding box center [307, 313] width 25 height 12
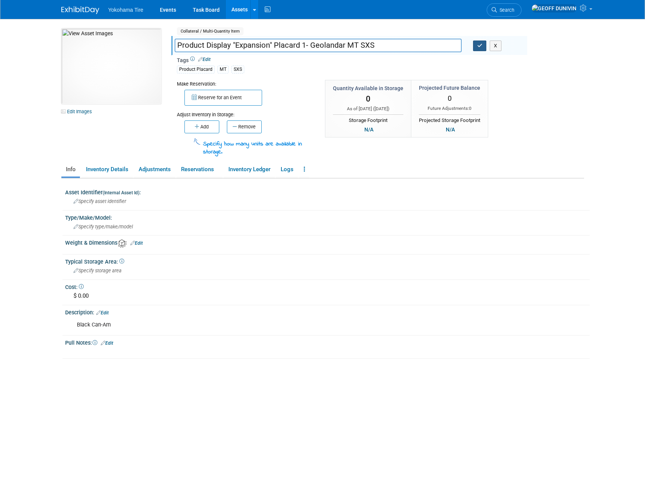
click at [477, 44] on button "button" at bounding box center [480, 46] width 14 height 11
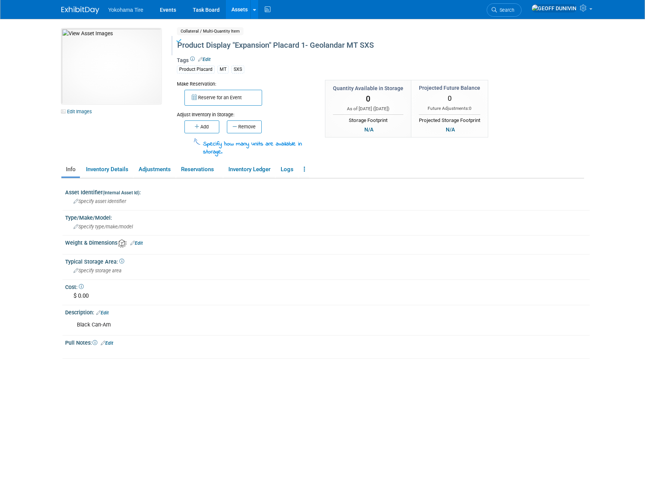
click at [312, 165] on ul "Info Inventory Details Adjustments Reservations Inventory Ledger Logs Copy/Dupl…" at bounding box center [322, 170] width 523 height 16
click at [248, 104] on button "Reserve for an Event" at bounding box center [223, 98] width 78 height 16
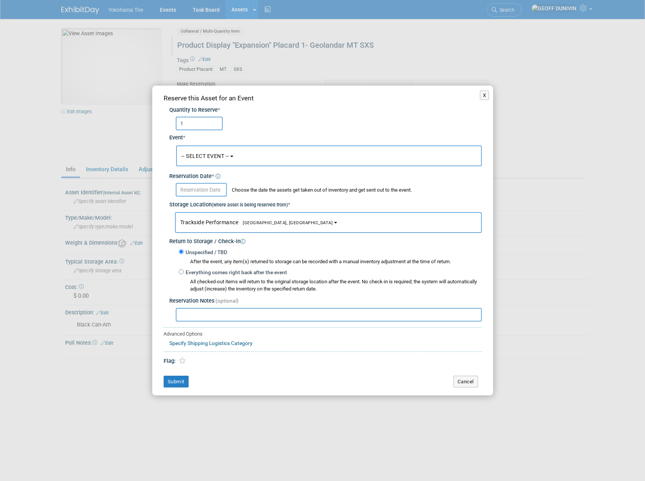
type input "1"
click at [194, 158] on span "-- SELECT EVENT --" at bounding box center [205, 156] width 48 height 6
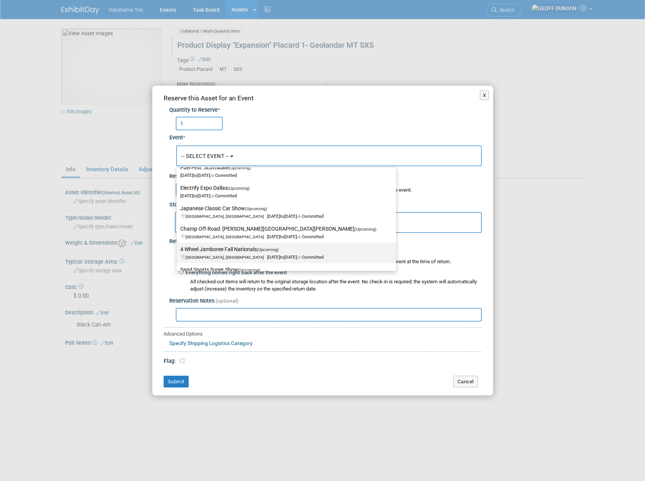
scroll to position [76, 0]
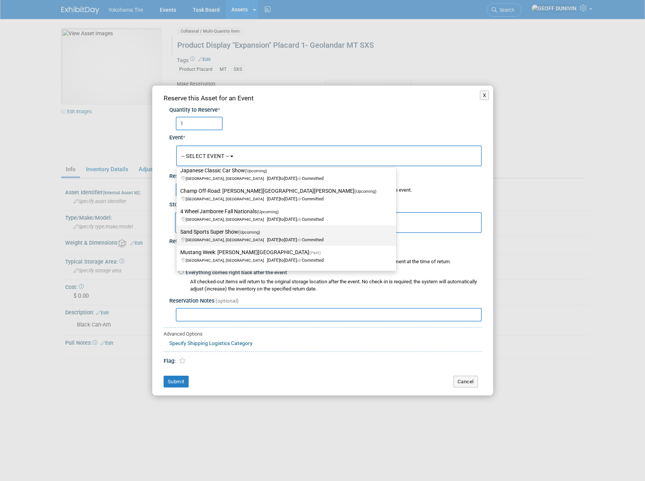
click at [222, 237] on span "[GEOGRAPHIC_DATA], [GEOGRAPHIC_DATA] [DATE] to [DATE] Committed" at bounding box center [251, 235] width 143 height 13
click at [178, 234] on input "Sand Sports Super Show (Upcoming) [GEOGRAPHIC_DATA], [GEOGRAPHIC_DATA] [DATE] t…" at bounding box center [175, 231] width 5 height 5
select select "11133113"
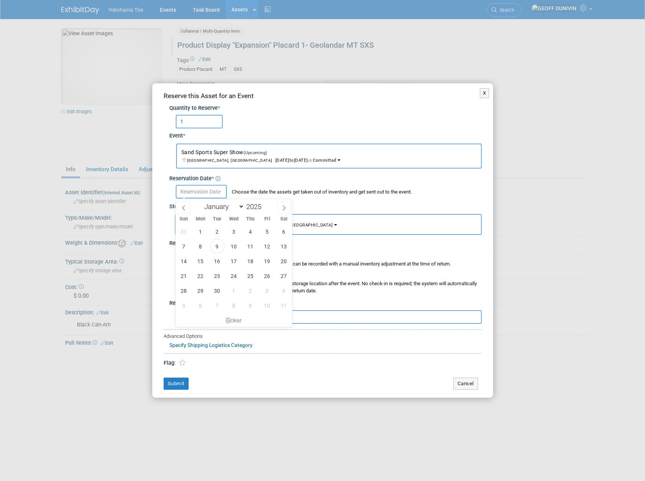
click at [214, 189] on input "text" at bounding box center [201, 192] width 51 height 14
click at [240, 262] on span "17" at bounding box center [233, 261] width 15 height 15
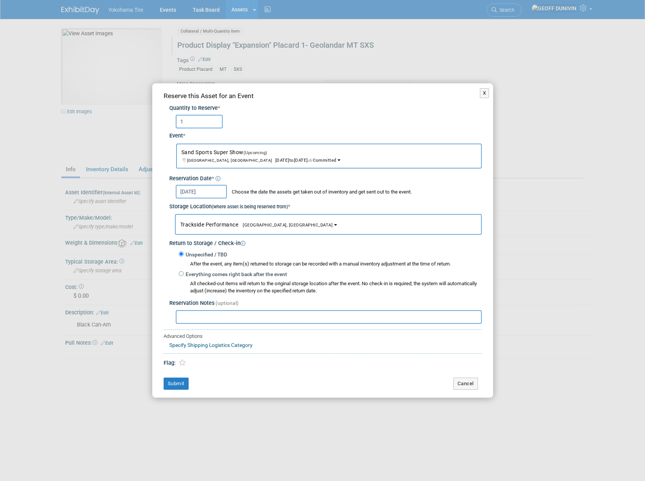
click at [205, 193] on input "Sep 17, 2025" at bounding box center [201, 192] width 51 height 14
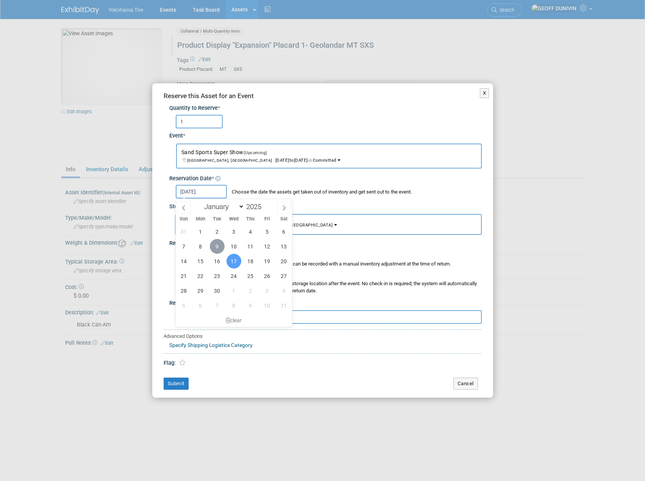
click at [218, 253] on span "9" at bounding box center [217, 246] width 15 height 15
type input "[DATE]"
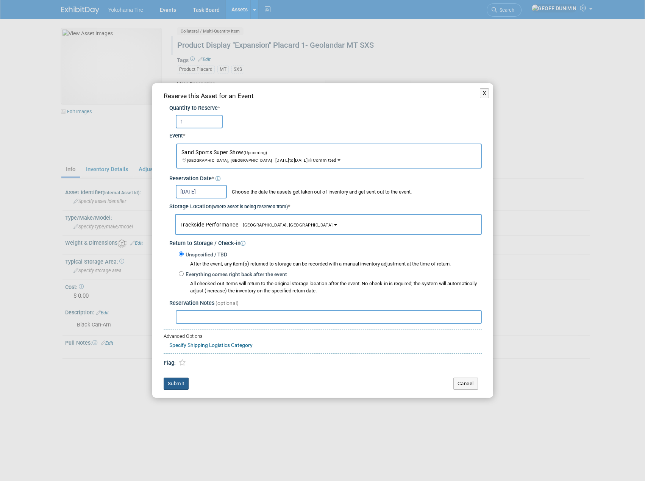
click at [178, 384] on button "Submit" at bounding box center [176, 384] width 25 height 12
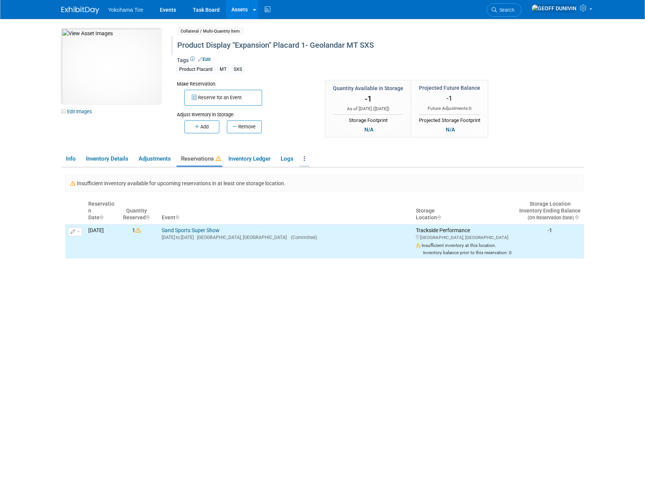
click at [305, 159] on icon at bounding box center [305, 159] width 2 height 6
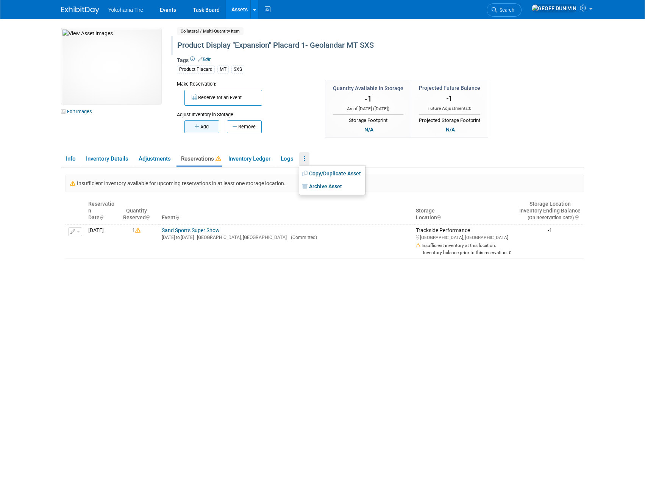
click at [213, 128] on button "Add" at bounding box center [201, 126] width 35 height 13
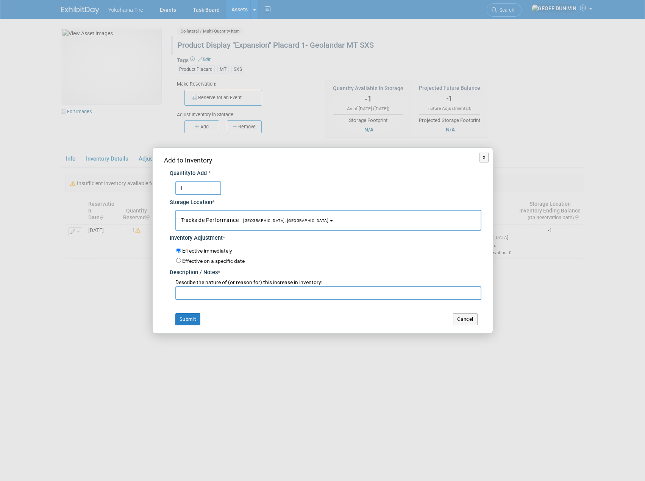
type input "1"
click at [212, 218] on span "Trackside Performance Lake Forest, CA" at bounding box center [255, 220] width 148 height 6
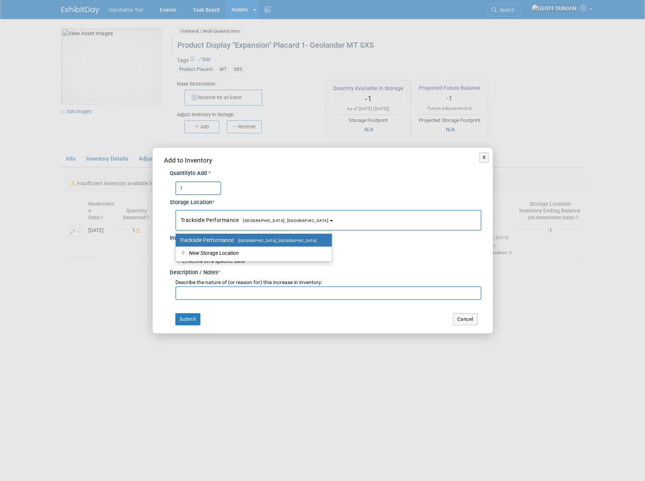
click at [202, 303] on div "Add to Inventory Quantity to Add * 1 Storage Location * Trackside Performance<s…" at bounding box center [323, 240] width 340 height 185
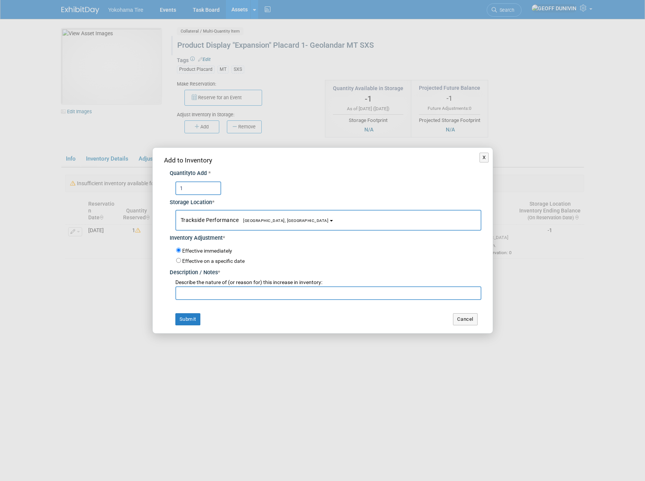
click at [204, 295] on input "text" at bounding box center [328, 293] width 306 height 14
type input "beg"
click at [194, 317] on button "Submit" at bounding box center [187, 319] width 25 height 12
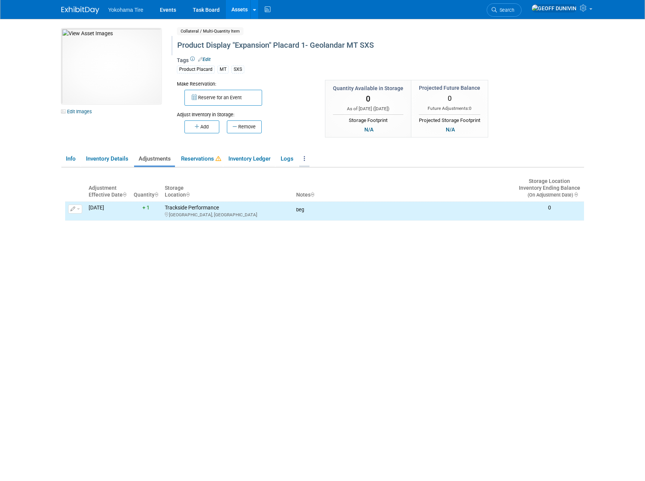
click at [305, 159] on icon at bounding box center [305, 159] width 2 height 6
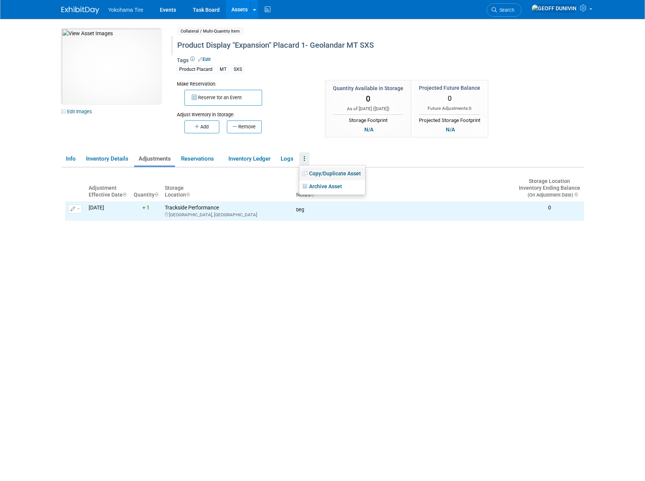
click at [318, 171] on link "Copy/Duplicate Asset" at bounding box center [332, 173] width 66 height 13
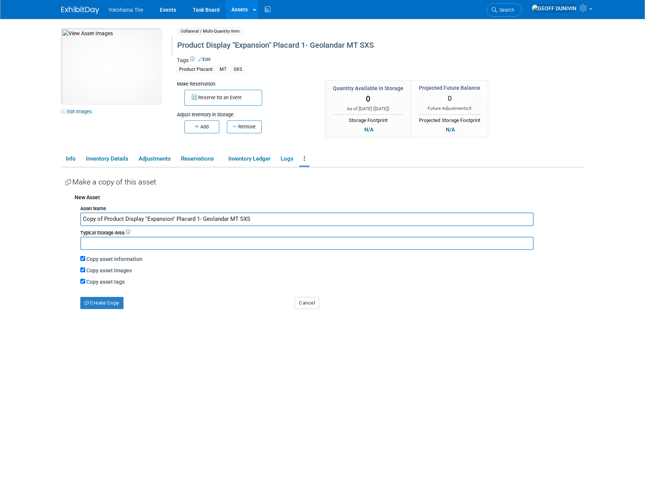
drag, startPoint x: 103, startPoint y: 219, endPoint x: 79, endPoint y: 221, distance: 24.0
click at [79, 221] on div "Asset Name Copy of Product Display "Expansion" Placard 1- Geolandar MT SXS Typi…" at bounding box center [329, 256] width 509 height 106
click at [177, 219] on input "Product Display "Expansion" Placard 1- Geolandar MT SXS" at bounding box center [306, 218] width 453 height 13
type input "Product Display "Expansion" Placard 2- Geolandar MT SXS"
click at [116, 268] on label "Copy asset images" at bounding box center [108, 270] width 45 height 6
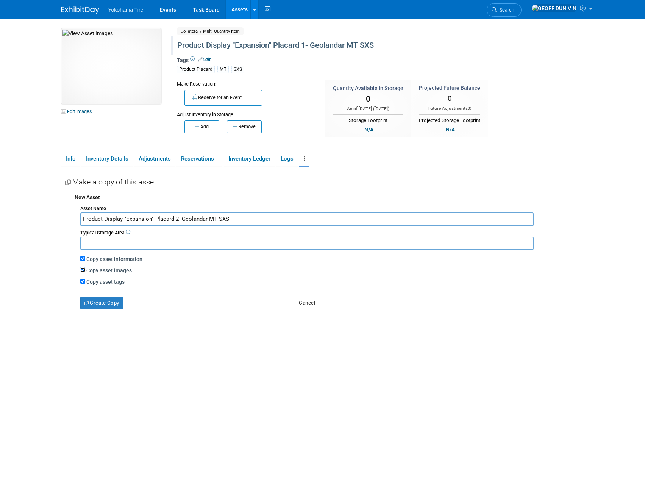
click at [85, 268] on input "Copy asset images" at bounding box center [82, 269] width 5 height 5
checkbox input "false"
click at [94, 306] on button "Create Copy" at bounding box center [101, 303] width 43 height 12
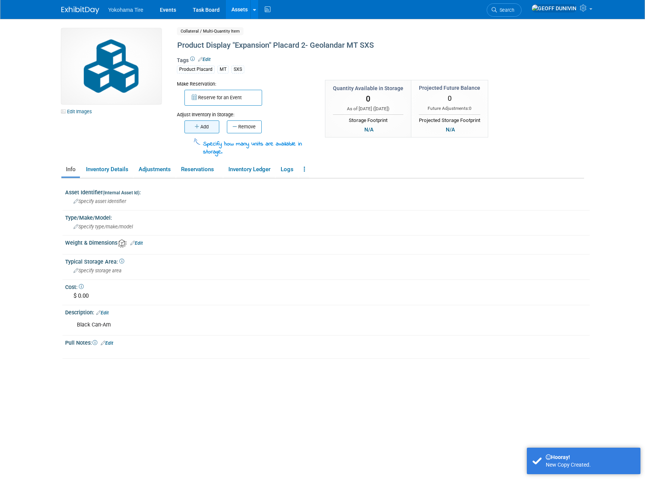
click at [208, 130] on button "Add" at bounding box center [201, 126] width 35 height 13
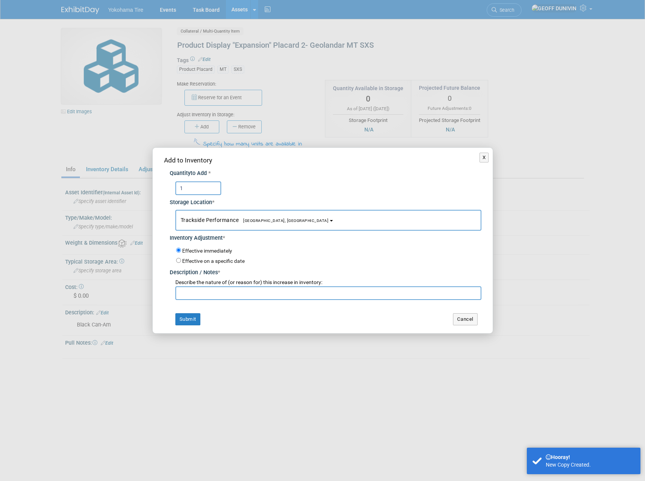
type input "1"
click at [194, 317] on button "Submit" at bounding box center [187, 319] width 25 height 12
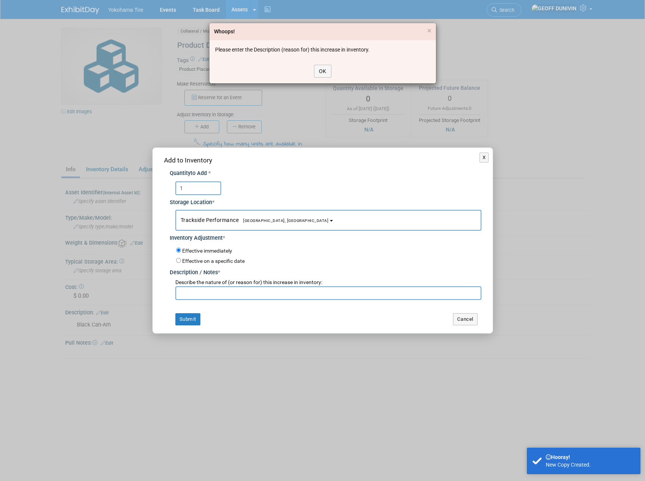
click at [198, 287] on div "Whoops! × Please enter the Description (reason for) this increase in inventory.…" at bounding box center [322, 240] width 645 height 481
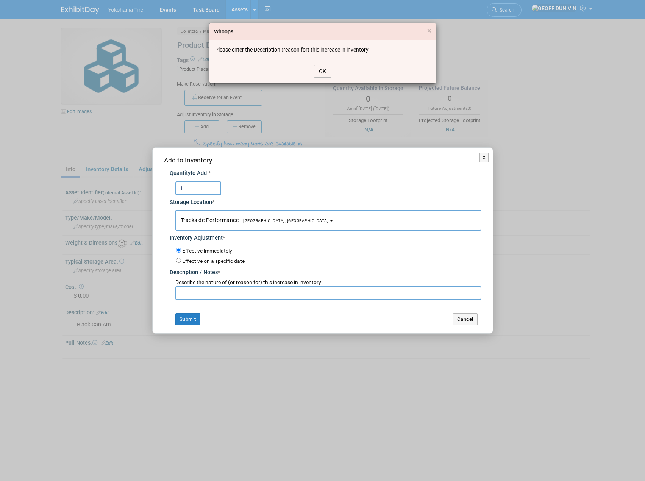
click at [319, 71] on button "OK" at bounding box center [322, 71] width 17 height 13
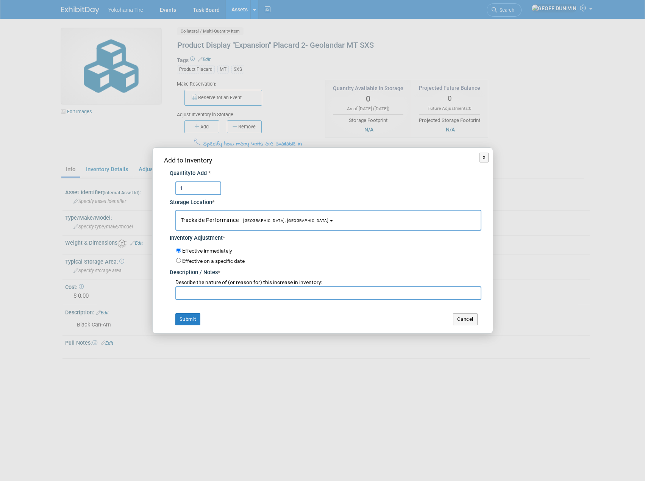
click at [200, 295] on input "text" at bounding box center [328, 293] width 306 height 14
type input "beg"
click at [189, 318] on button "Submit" at bounding box center [187, 319] width 25 height 12
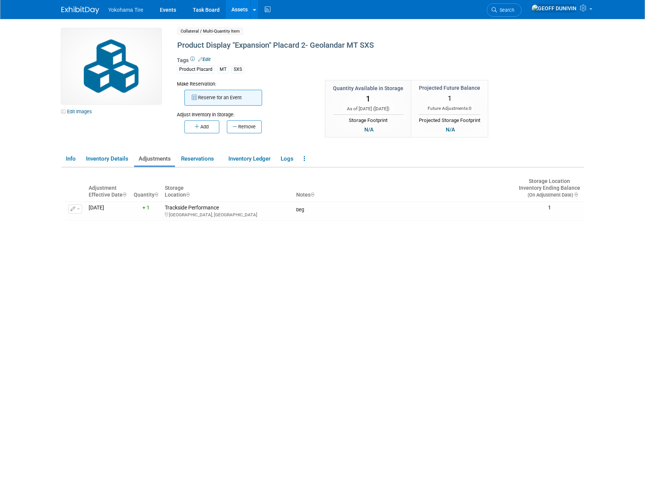
click at [198, 97] on button "Reserve for an Event" at bounding box center [223, 98] width 78 height 16
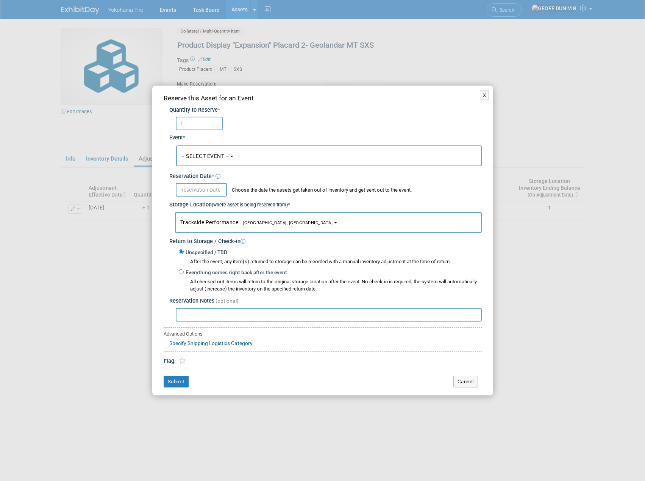
type input "1"
click at [203, 153] on span "-- SELECT EVENT --" at bounding box center [205, 156] width 48 height 6
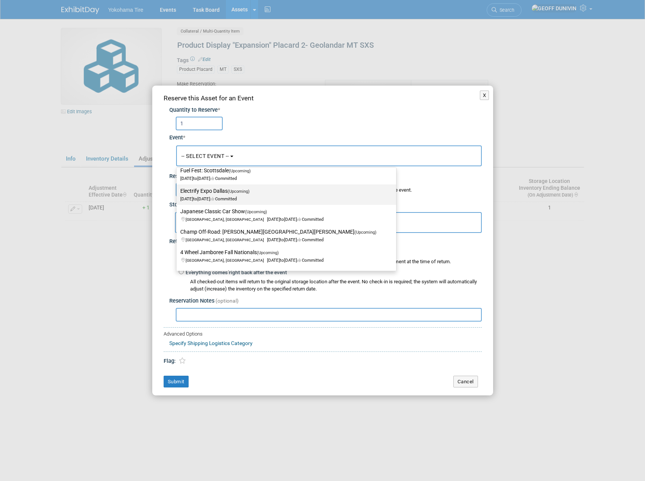
scroll to position [76, 0]
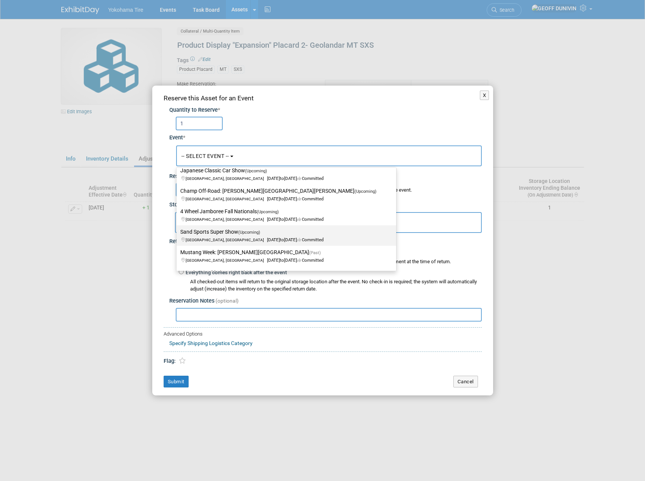
click at [222, 238] on span "Costa Mesa, CA Sep 19, 2025 to Sep 21, 2025 Committed" at bounding box center [251, 235] width 143 height 13
click at [178, 234] on input "Sand Sports Super Show (Upcoming) Costa Mesa, CA Sep 19, 2025 to Sep 21, 2025 C…" at bounding box center [175, 231] width 5 height 5
select select "11133113"
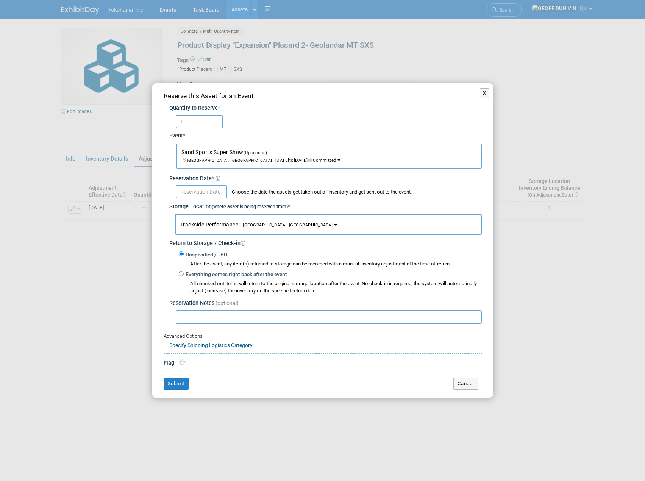
click at [199, 184] on div "Choose the date the assets get taken out of inventory and get sent out to the e…" at bounding box center [325, 191] width 312 height 16
click at [198, 194] on input "text" at bounding box center [201, 192] width 51 height 14
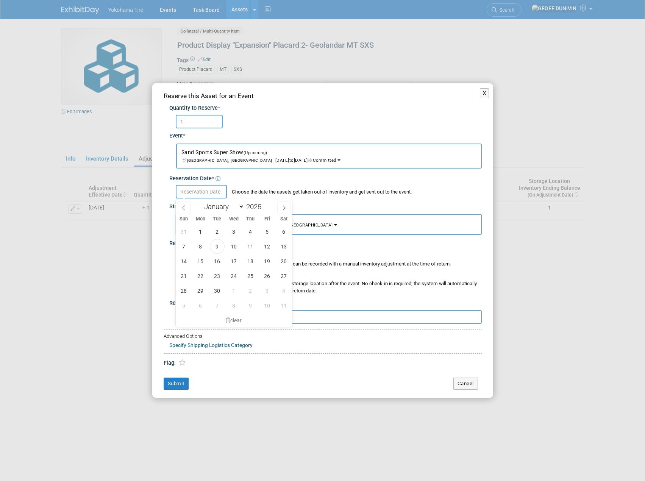
click at [221, 253] on div "31 1 2 3 4 5 6 7 8 9 10 11 12 13 14 15 16 17 18 19 20 21 22 23 24 25 26 27 28 2…" at bounding box center [234, 268] width 117 height 89
click at [219, 254] on span "16" at bounding box center [217, 261] width 15 height 15
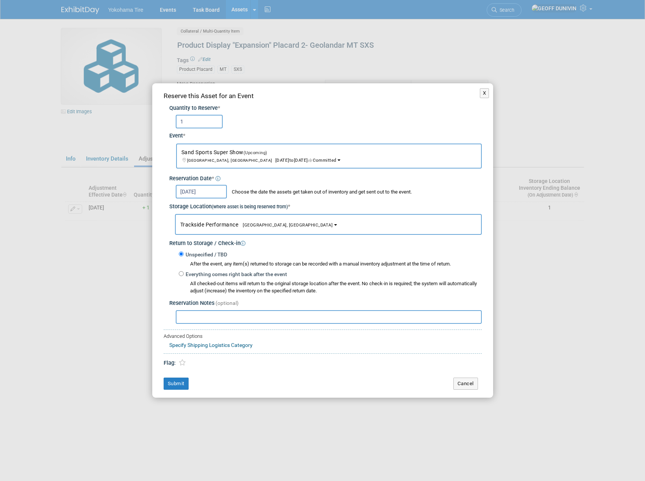
click at [209, 185] on input "Sep 16, 2025" at bounding box center [201, 192] width 51 height 14
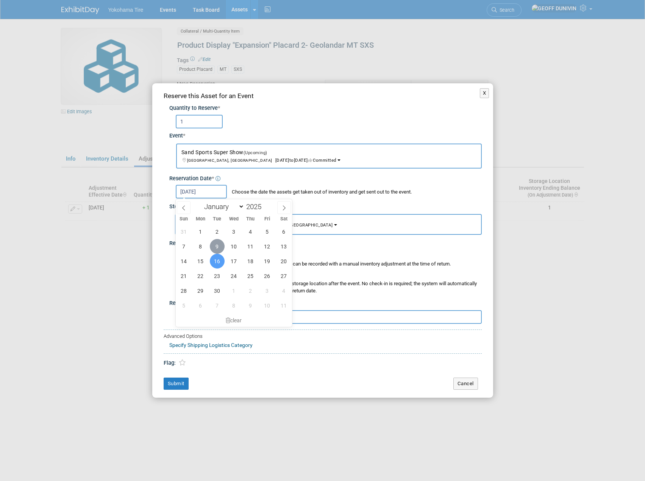
click at [220, 251] on span "9" at bounding box center [217, 246] width 15 height 15
type input "Sep 9, 2025"
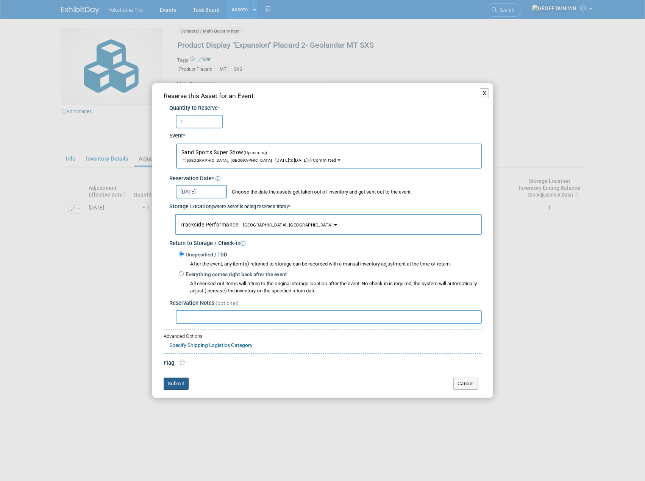
click at [181, 382] on button "Submit" at bounding box center [176, 384] width 25 height 12
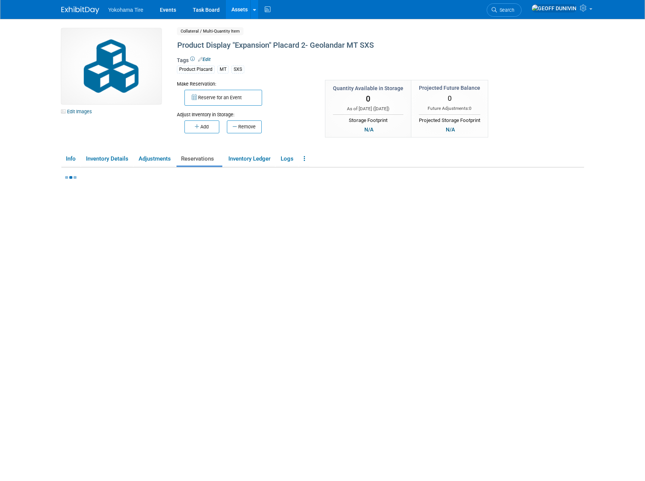
click at [136, 97] on img at bounding box center [111, 66] width 100 height 76
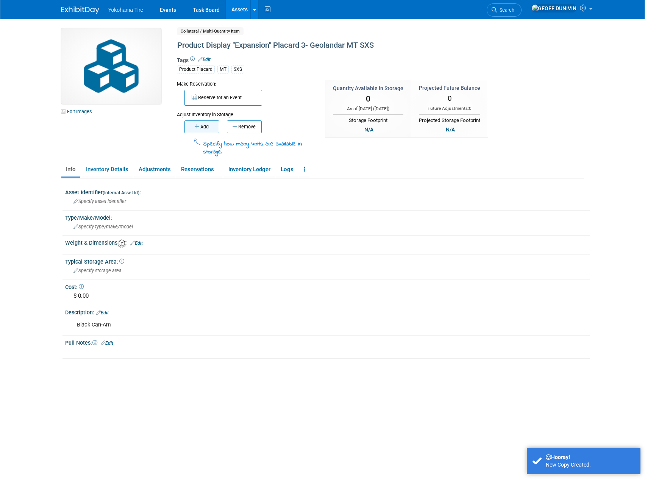
click at [216, 126] on button "Add" at bounding box center [201, 126] width 35 height 13
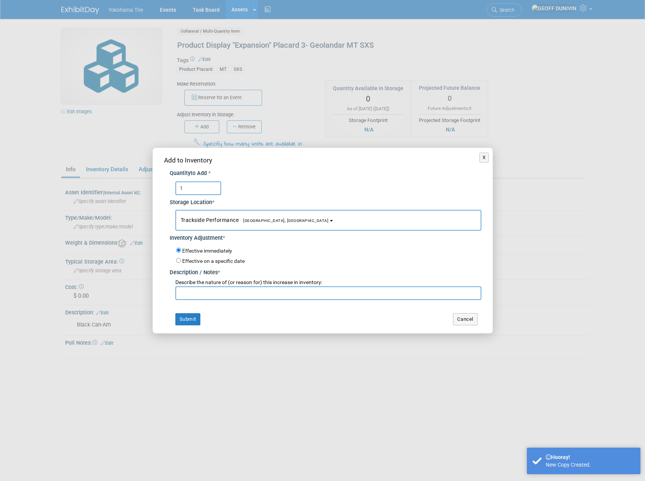
type input "1"
click at [200, 294] on input "text" at bounding box center [328, 293] width 306 height 14
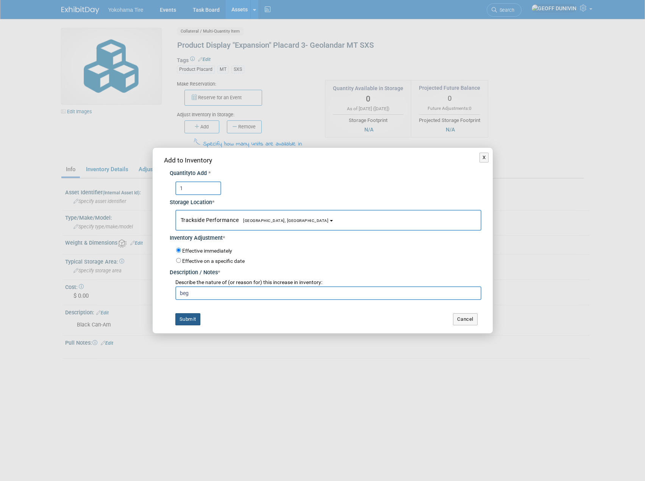
type input "beg"
click at [195, 314] on button "Submit" at bounding box center [187, 319] width 25 height 12
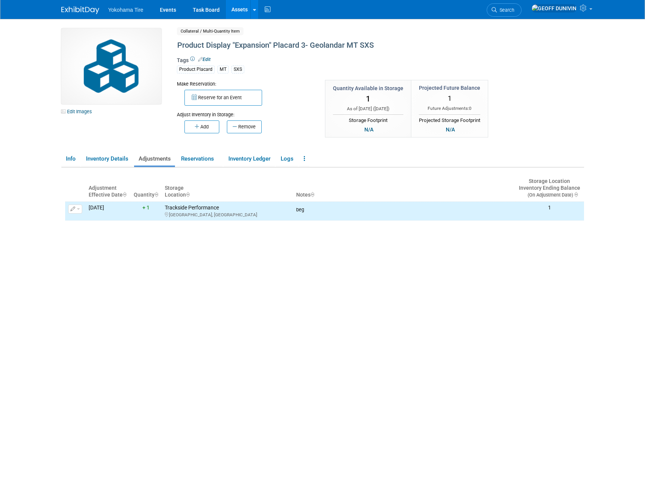
click at [219, 94] on button "Reserve for an Event" at bounding box center [223, 98] width 78 height 16
select select "8"
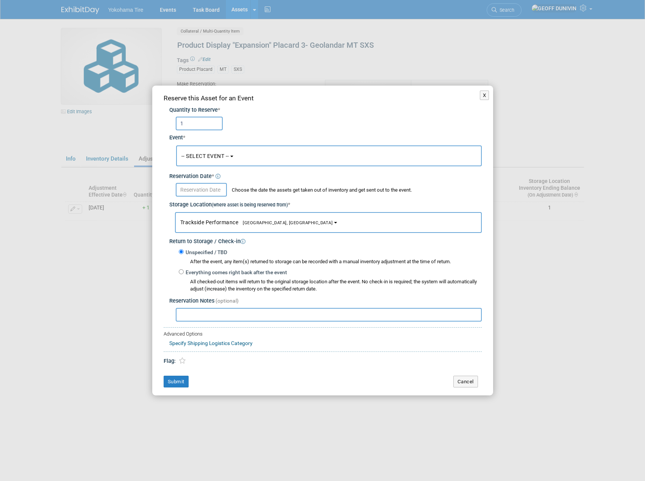
type input "1"
click at [211, 189] on input "text" at bounding box center [201, 190] width 51 height 14
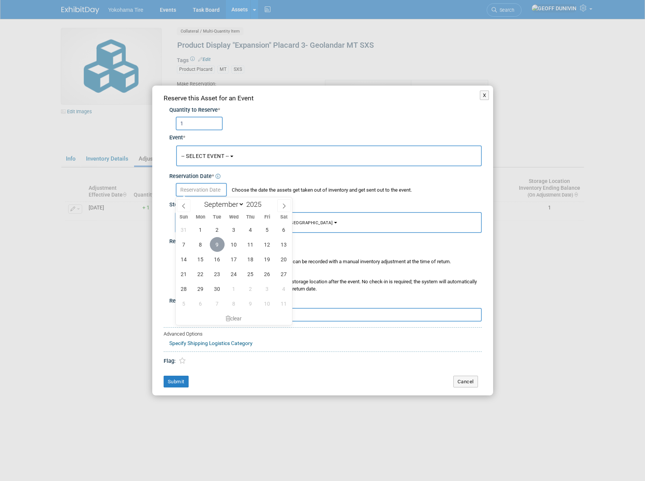
click at [215, 242] on span "9" at bounding box center [217, 244] width 15 height 15
type input "[DATE]"
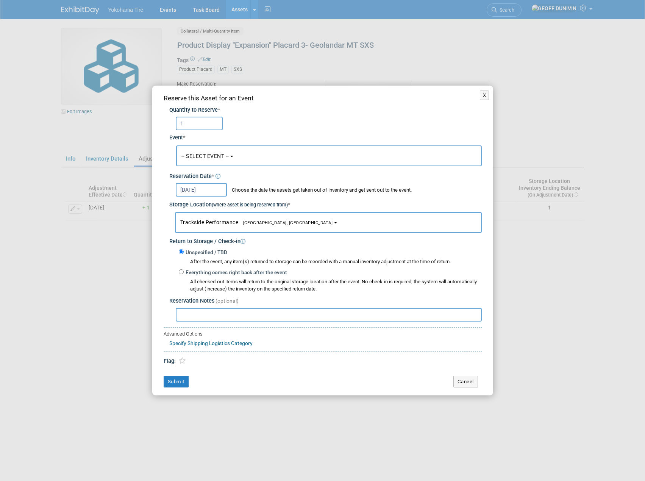
click at [231, 149] on button "-- SELECT EVENT --" at bounding box center [329, 155] width 306 height 21
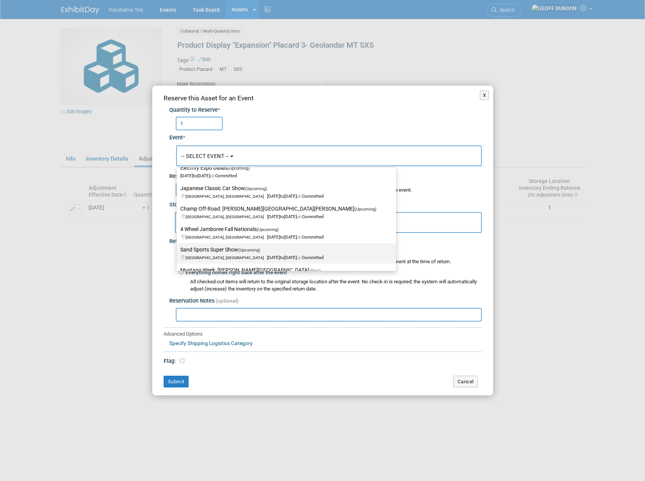
scroll to position [76, 0]
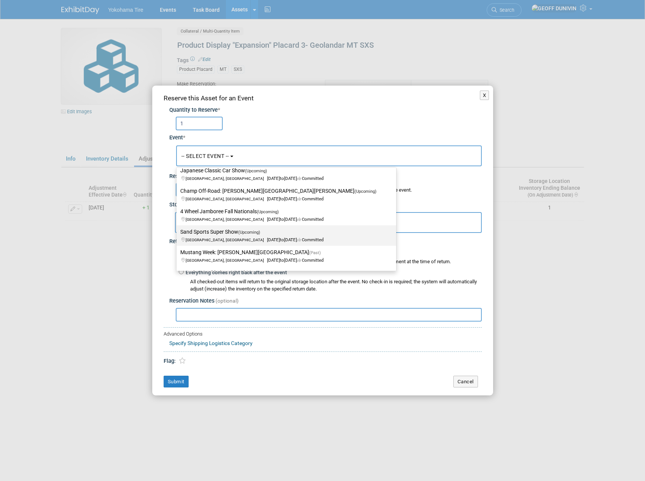
click at [231, 239] on span "[GEOGRAPHIC_DATA], [GEOGRAPHIC_DATA] [DATE] to [DATE] Committed" at bounding box center [251, 235] width 143 height 13
click at [178, 234] on input "Sand Sports Super Show (Upcoming) [GEOGRAPHIC_DATA], [GEOGRAPHIC_DATA] [DATE] t…" at bounding box center [175, 231] width 5 height 5
select select "11133113"
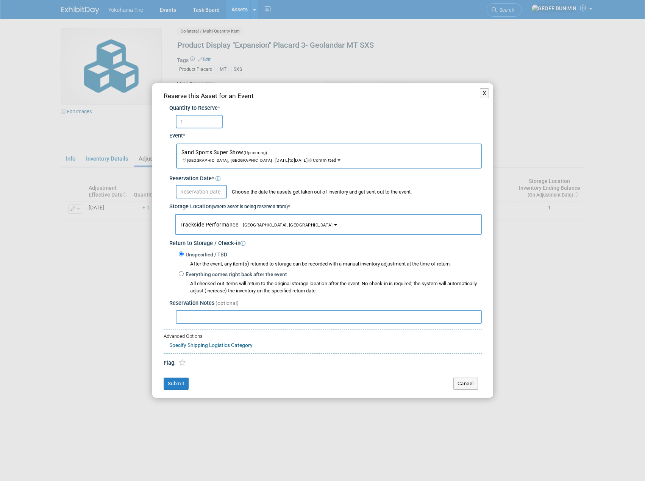
click at [213, 192] on input "text" at bounding box center [201, 192] width 51 height 14
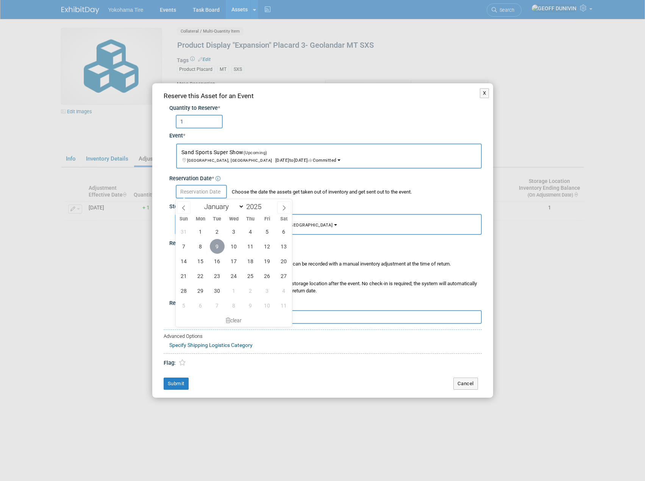
click at [214, 248] on span "9" at bounding box center [217, 246] width 15 height 15
type input "[DATE]"
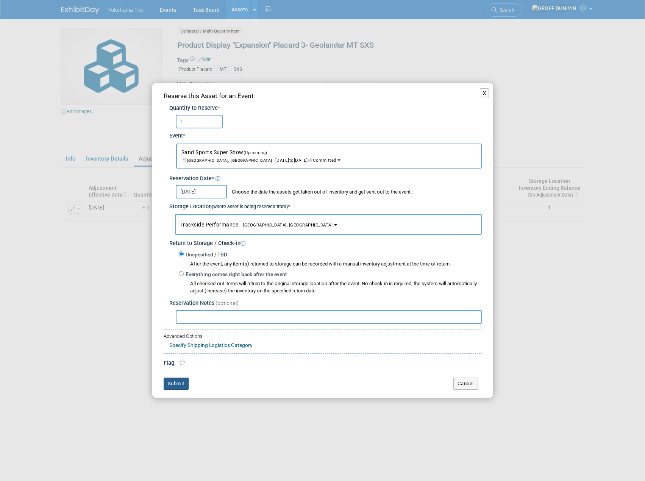
click at [181, 379] on button "Submit" at bounding box center [176, 384] width 25 height 12
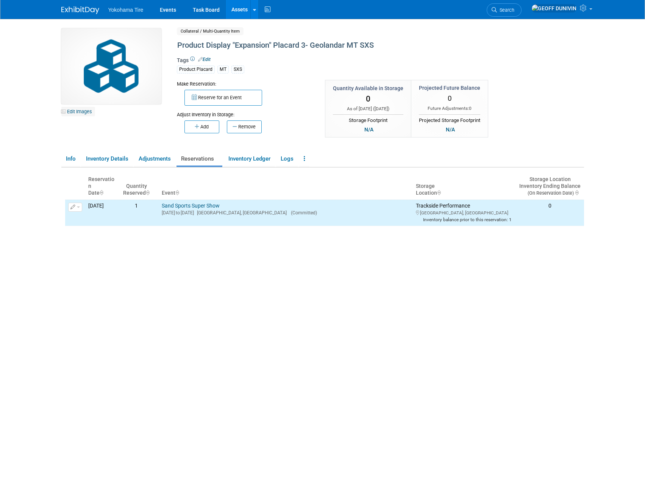
click at [78, 107] on link "Edit Images" at bounding box center [78, 111] width 34 height 9
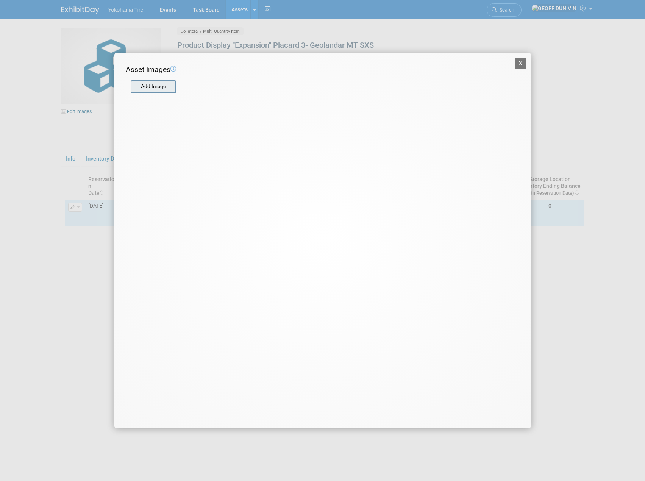
click at [158, 92] on input "file" at bounding box center [130, 86] width 90 height 11
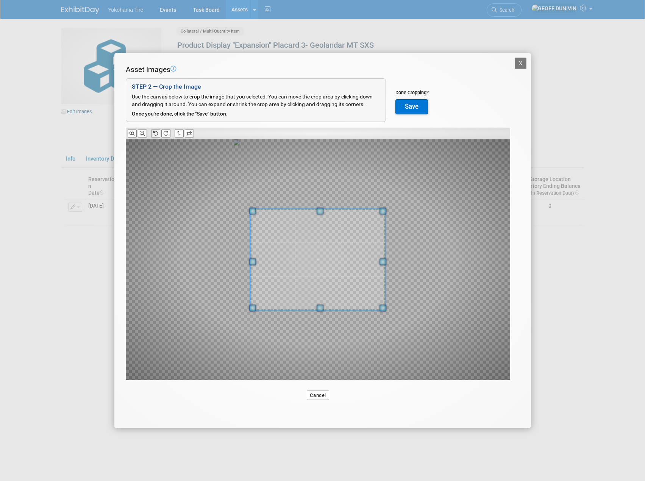
click at [156, 134] on icon at bounding box center [155, 133] width 5 height 5
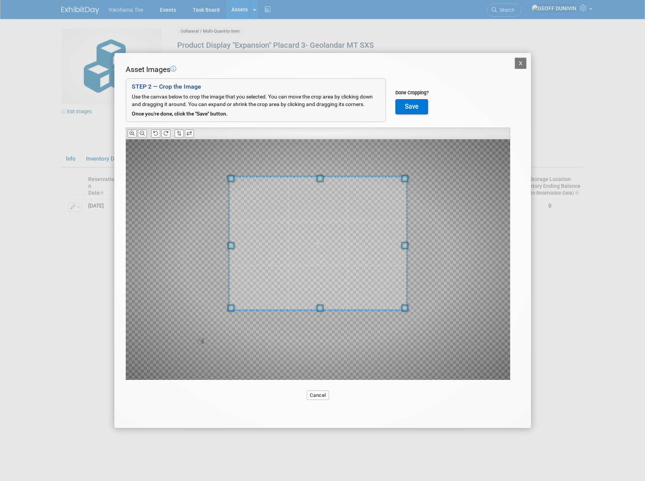
click at [326, 180] on div at bounding box center [317, 243] width 178 height 134
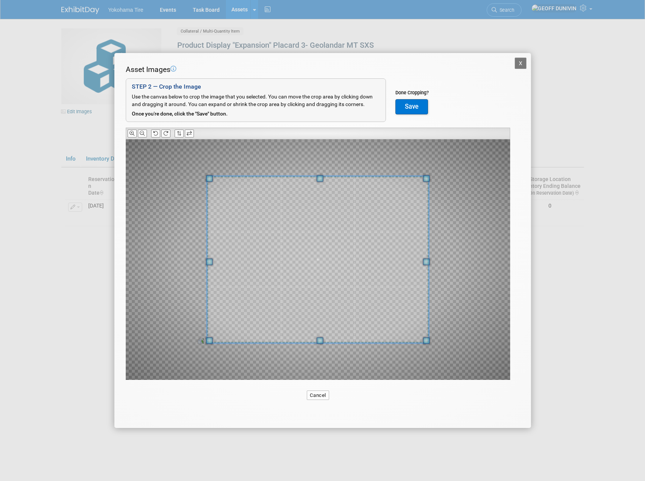
click at [321, 342] on span at bounding box center [320, 340] width 7 height 7
click at [420, 106] on button "Save" at bounding box center [411, 106] width 33 height 15
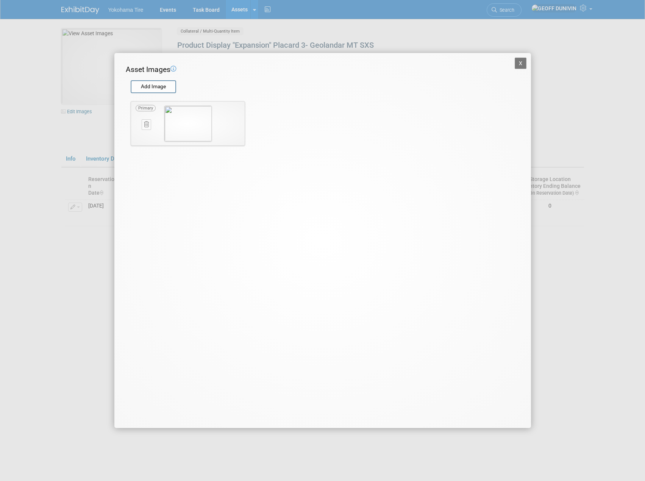
click at [520, 60] on button "X" at bounding box center [521, 63] width 12 height 11
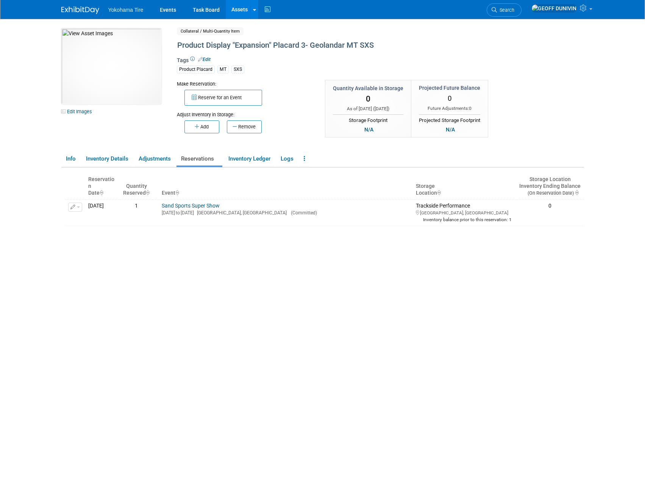
click at [236, 10] on link "Assets" at bounding box center [240, 9] width 28 height 19
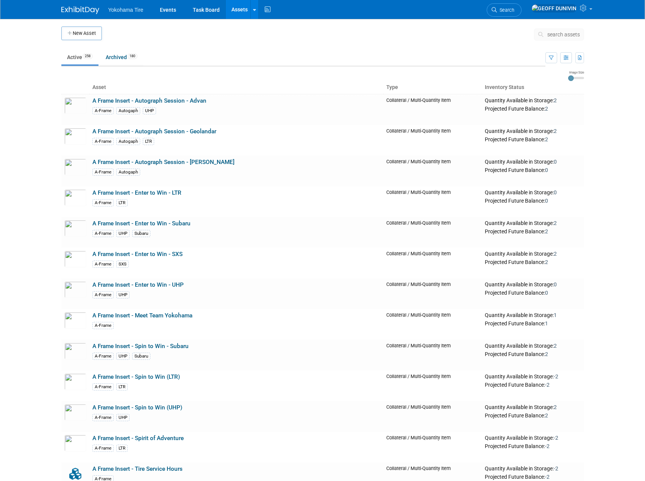
click at [231, 9] on link "Assets" at bounding box center [240, 9] width 28 height 19
click at [162, 4] on link "Events" at bounding box center [168, 9] width 28 height 19
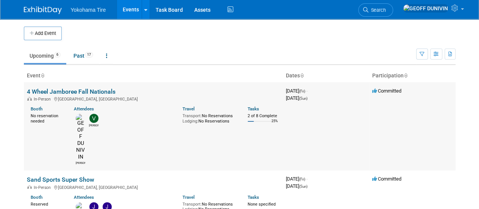
click at [78, 86] on td "4 Wheel Jamboree Fall Nationals In-Person [GEOGRAPHIC_DATA], [GEOGRAPHIC_DATA] …" at bounding box center [153, 126] width 259 height 88
click at [78, 89] on link "4 Wheel Jamboree Fall Nationals" at bounding box center [71, 91] width 89 height 7
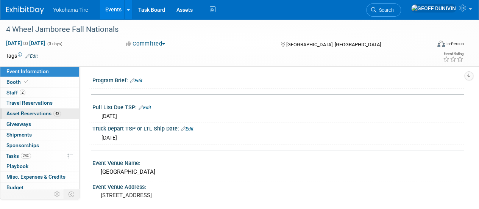
click at [43, 112] on span "Asset Reservations 42" at bounding box center [33, 113] width 55 height 6
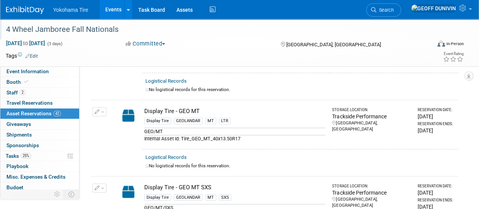
scroll to position [1107, 0]
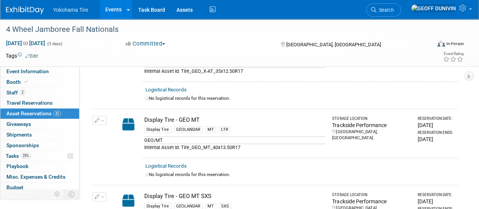
click at [113, 9] on link "Events" at bounding box center [114, 9] width 28 height 19
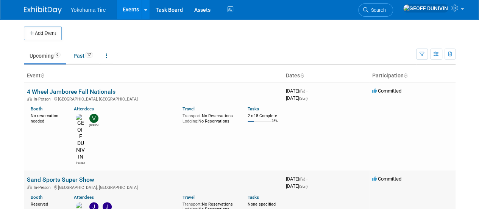
click at [73, 176] on link "Sand Sports Super Show" at bounding box center [60, 179] width 67 height 7
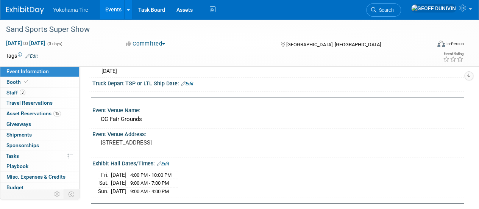
scroll to position [45, 0]
click at [34, 112] on span "Asset Reservations 15" at bounding box center [33, 113] width 55 height 6
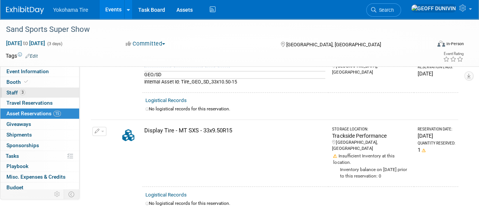
scroll to position [538, 0]
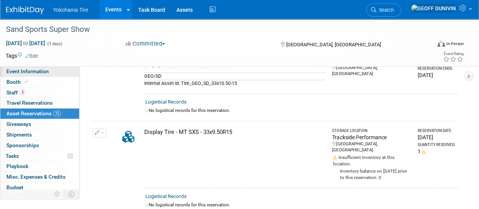
click at [56, 70] on link "Event Information" at bounding box center [39, 71] width 79 height 10
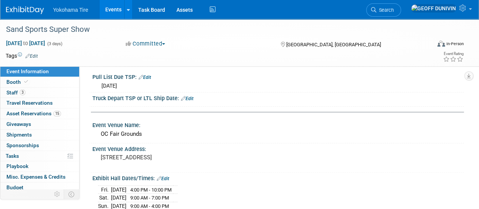
scroll to position [22, 0]
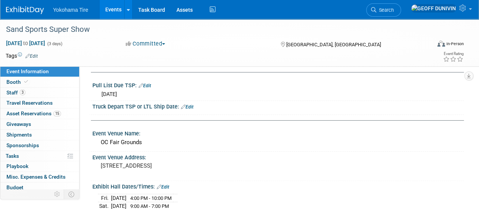
click at [109, 11] on link "Events" at bounding box center [114, 9] width 28 height 19
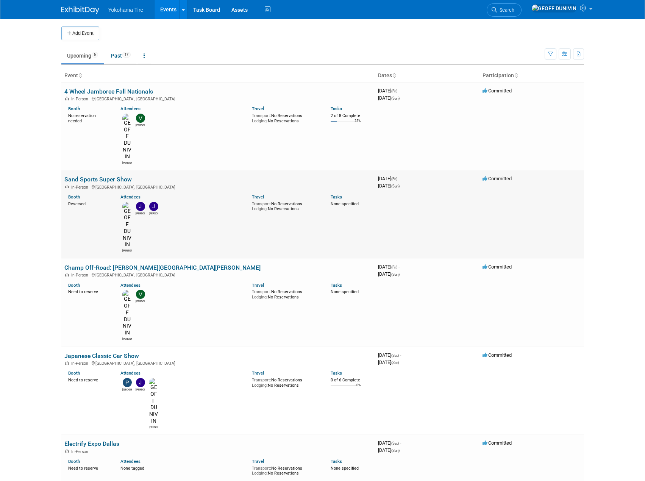
click at [106, 176] on link "Sand Sports Super Show" at bounding box center [97, 179] width 67 height 7
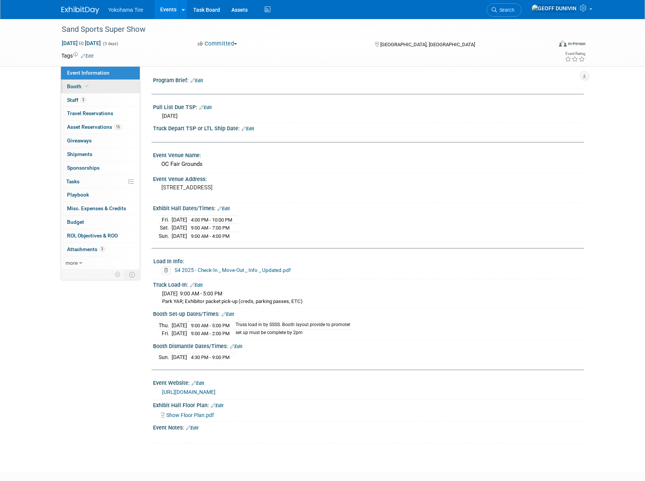
click at [102, 91] on link "Booth" at bounding box center [100, 86] width 79 height 13
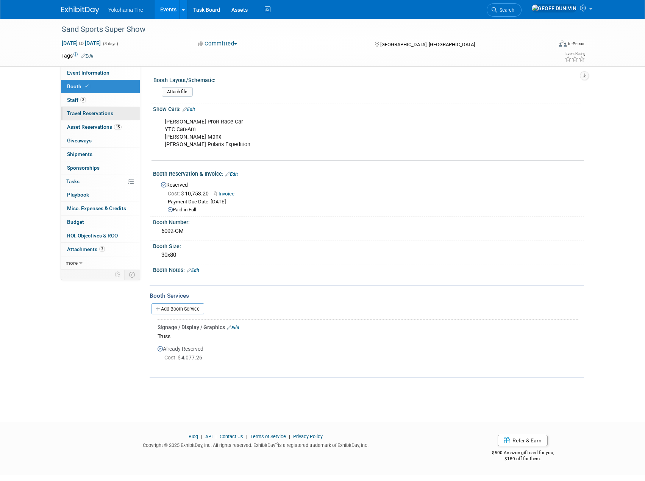
click at [103, 110] on link "0 Travel Reservations 0" at bounding box center [100, 113] width 79 height 13
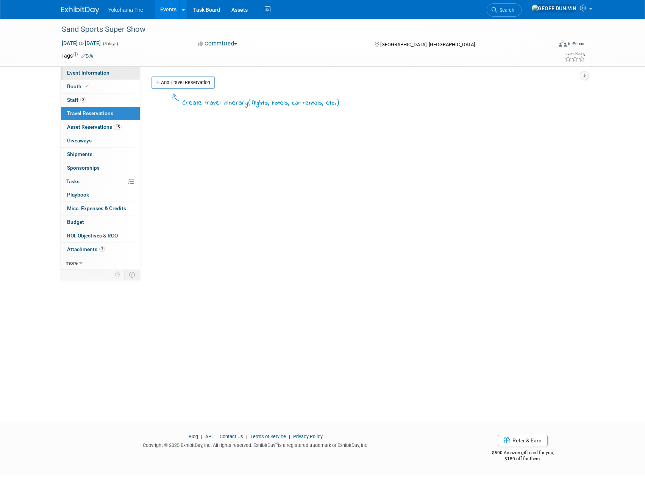
click at [108, 76] on link "Event Information" at bounding box center [100, 72] width 79 height 13
